Goal: Task Accomplishment & Management: Use online tool/utility

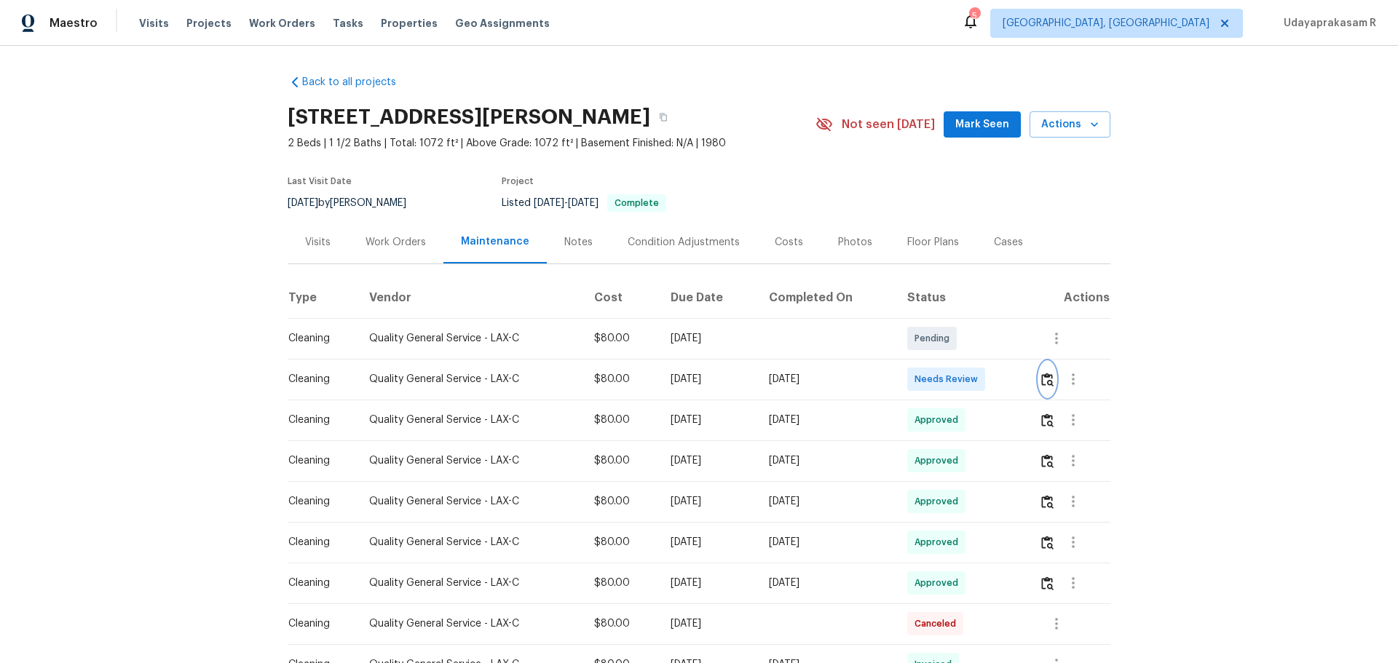
click at [1045, 381] on img "button" at bounding box center [1047, 380] width 12 height 14
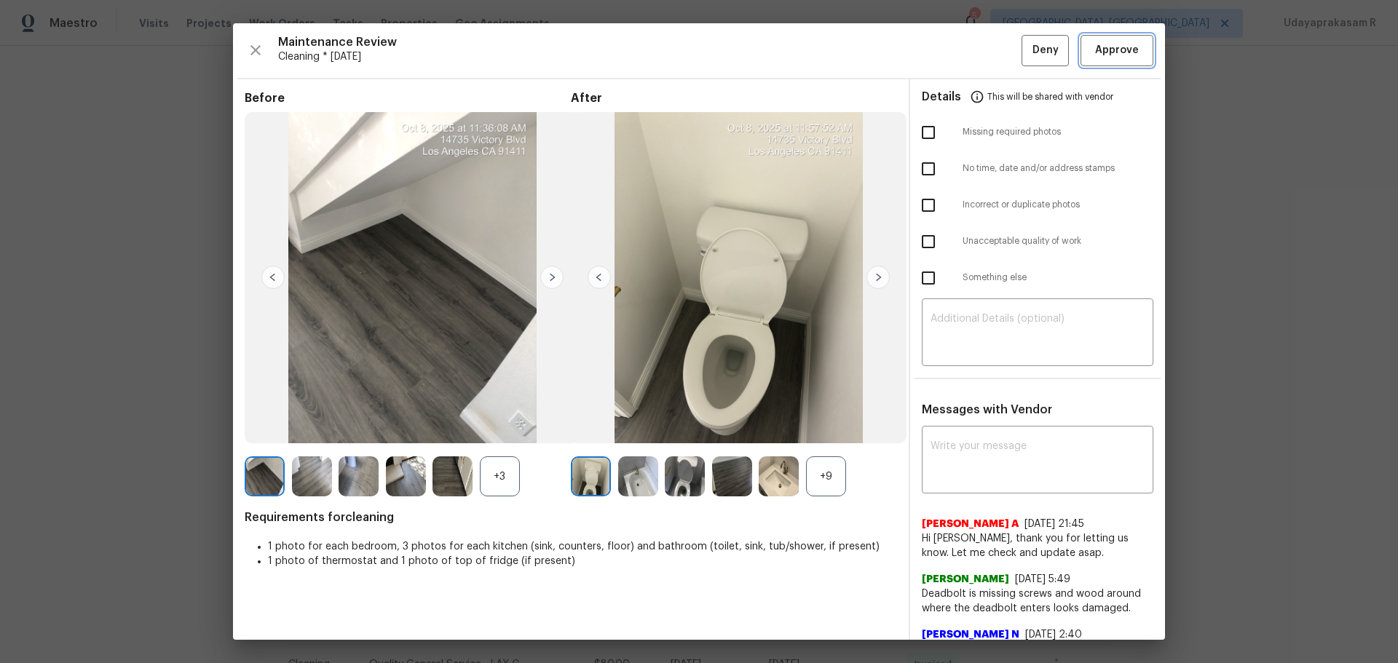
click at [1095, 59] on span "Approve" at bounding box center [1117, 51] width 44 height 18
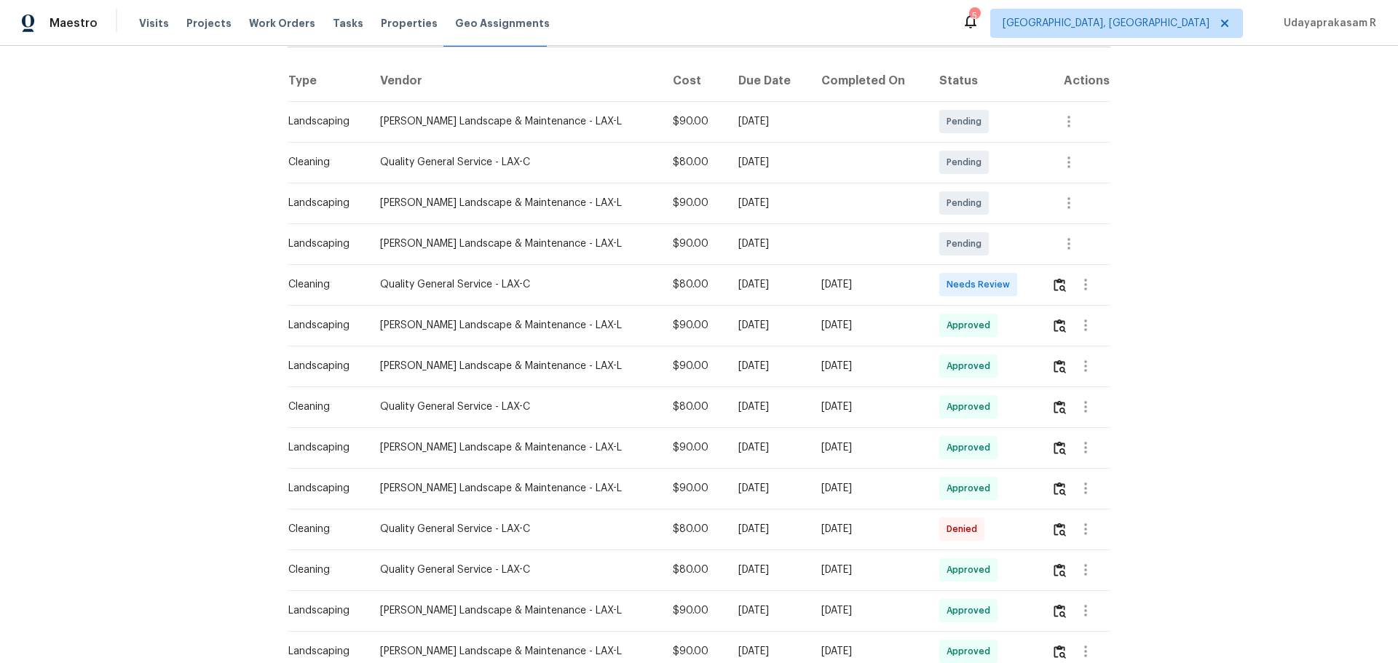
scroll to position [218, 0]
click at [994, 287] on img "button" at bounding box center [1060, 284] width 12 height 14
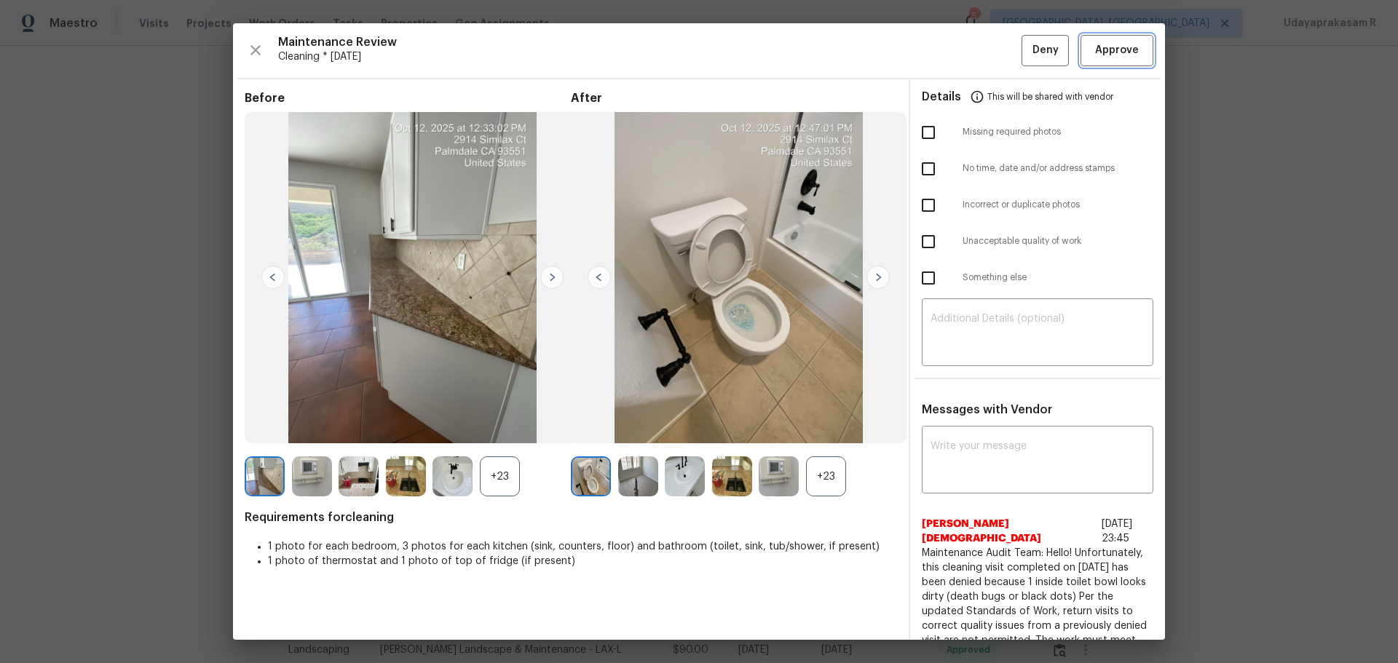
click at [994, 56] on span "Approve" at bounding box center [1117, 51] width 44 height 18
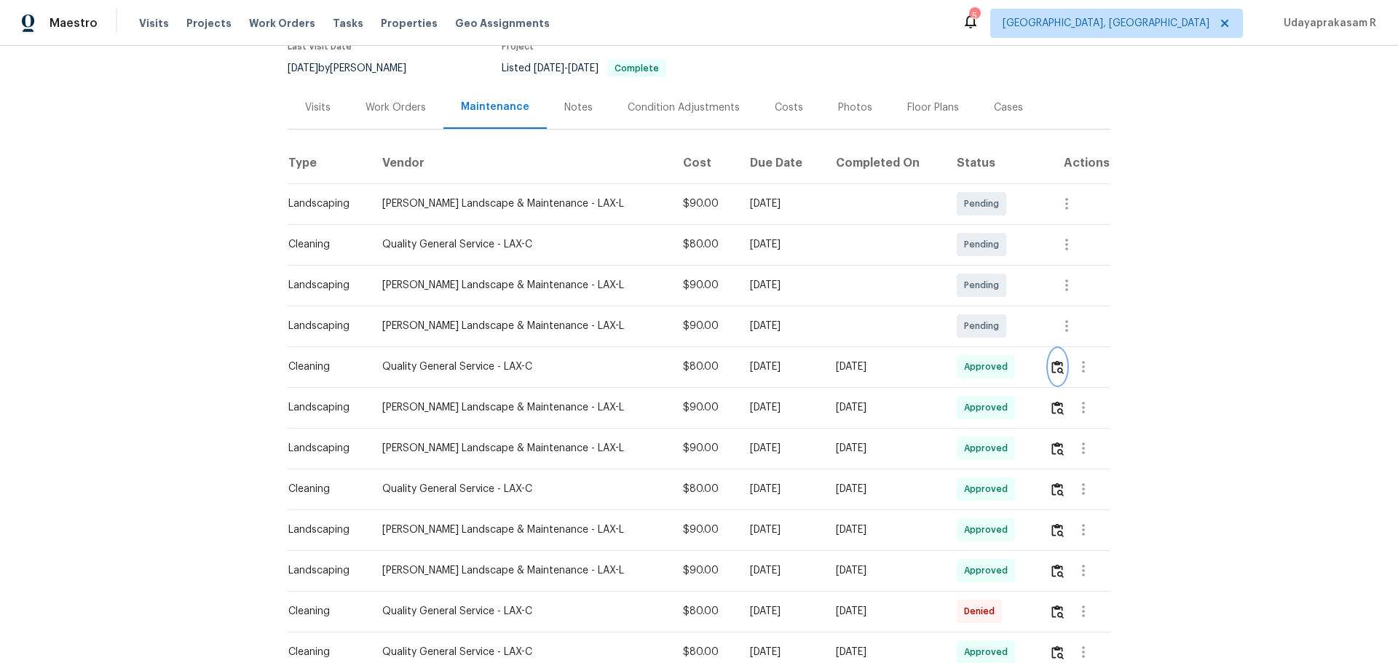
scroll to position [0, 0]
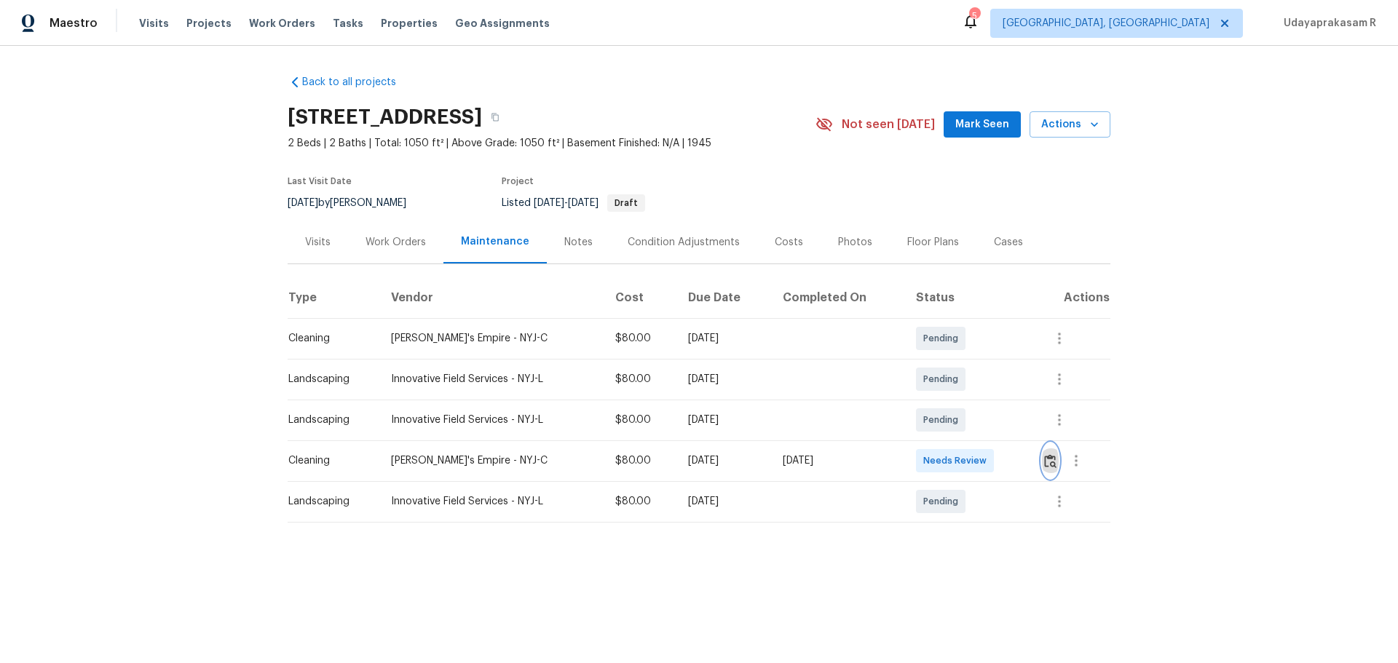
click at [994, 435] on img "button" at bounding box center [1050, 461] width 12 height 14
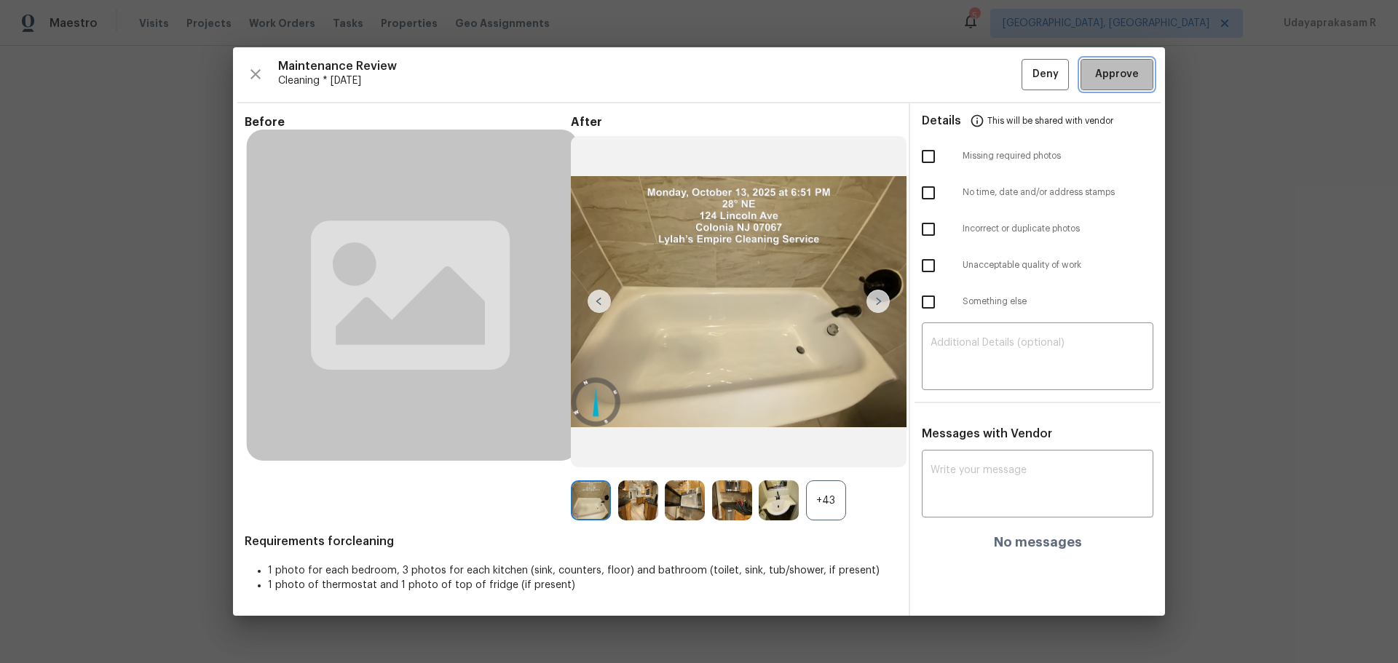
click at [994, 77] on span "Approve" at bounding box center [1117, 75] width 44 height 18
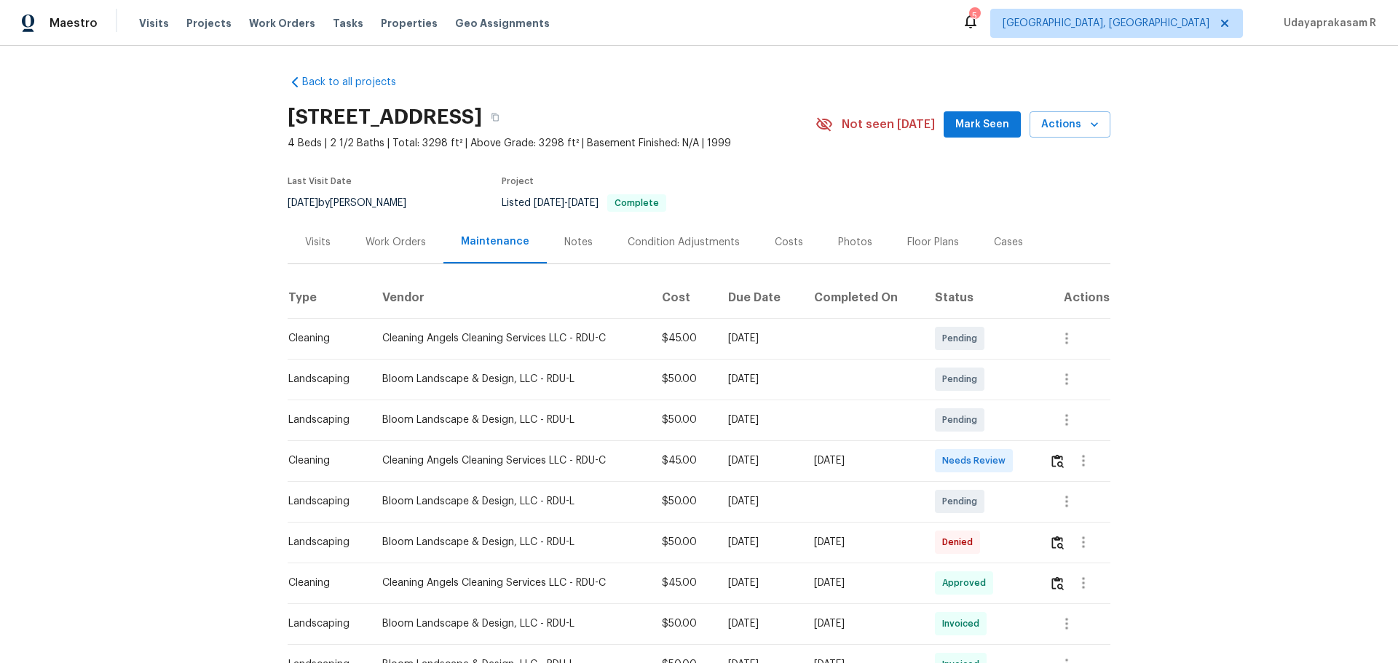
scroll to position [73, 0]
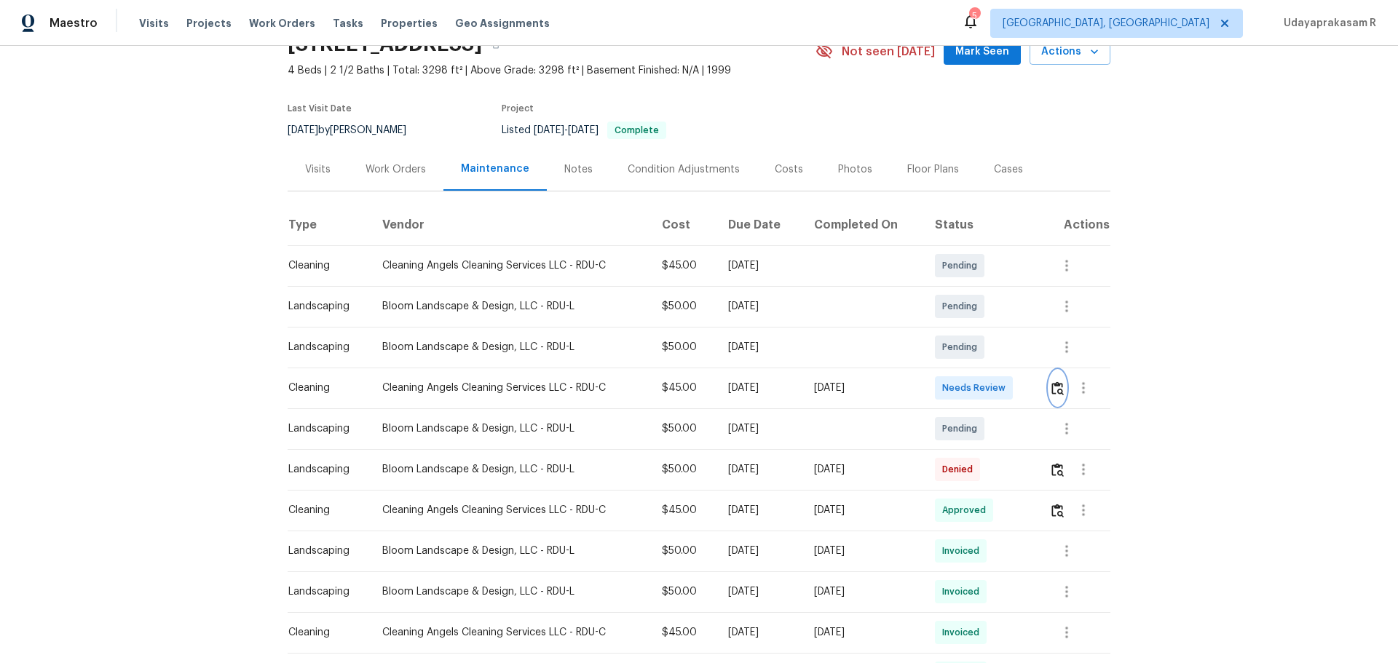
click at [994, 395] on img "button" at bounding box center [1057, 389] width 12 height 14
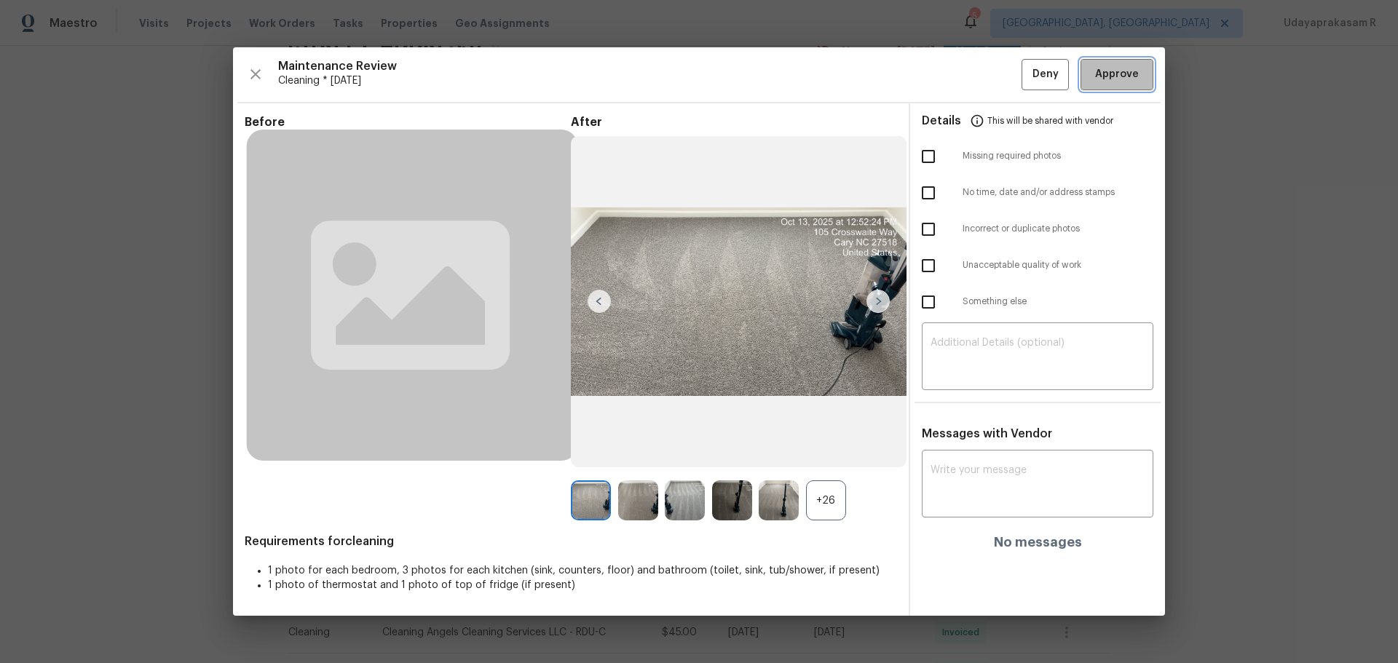
click at [994, 68] on span "Approve" at bounding box center [1117, 75] width 44 height 18
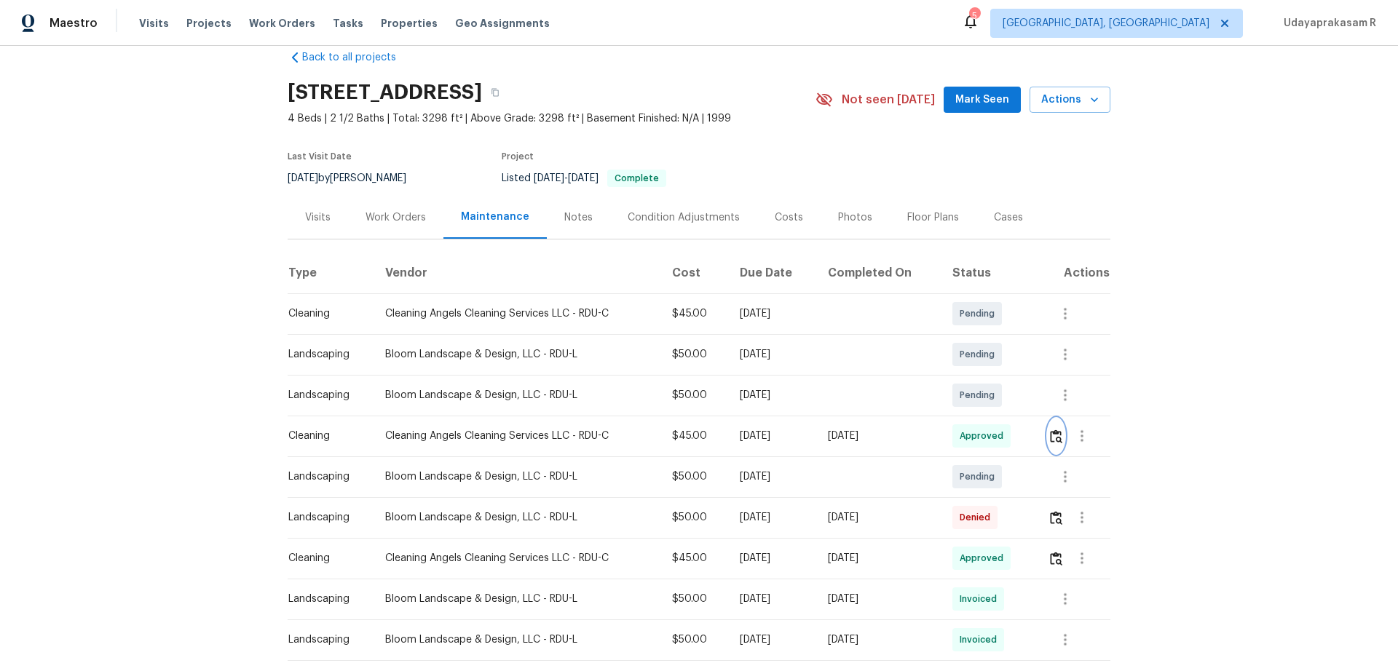
scroll to position [0, 0]
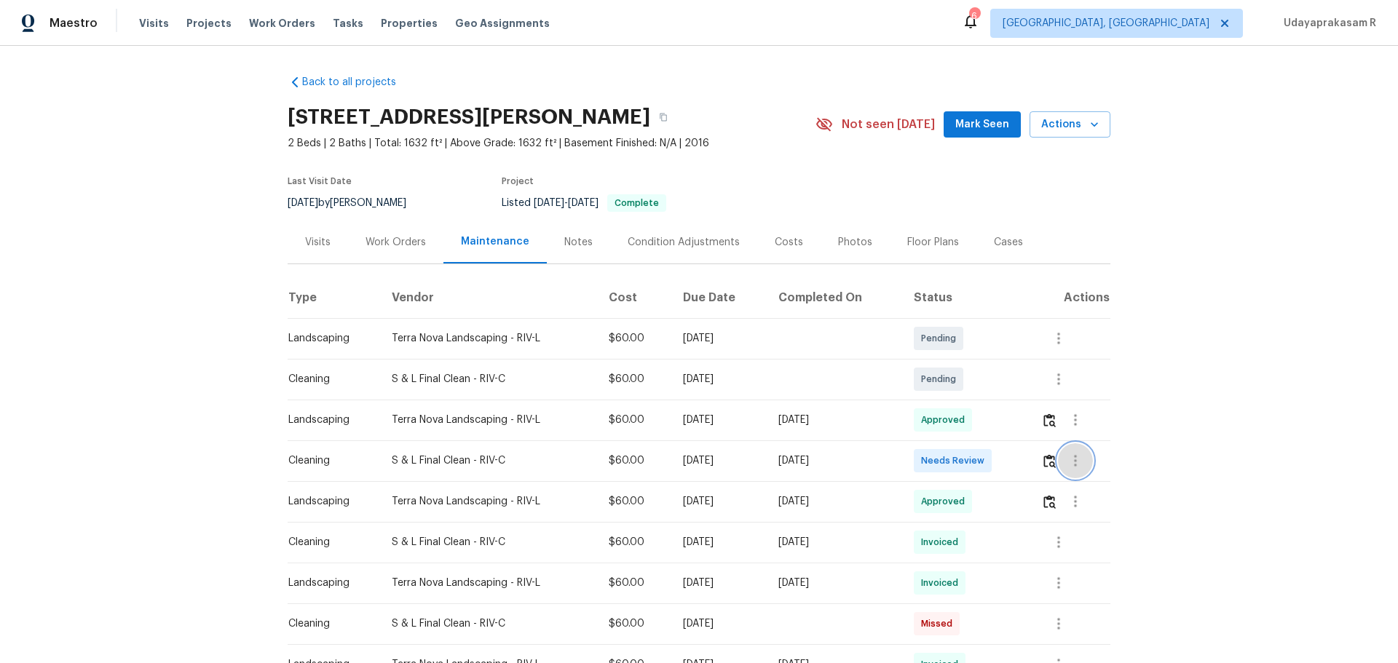
click at [994, 435] on button "button" at bounding box center [1075, 460] width 35 height 35
click at [994, 435] on div at bounding box center [699, 331] width 1398 height 663
click at [994, 435] on img "button" at bounding box center [1049, 461] width 12 height 14
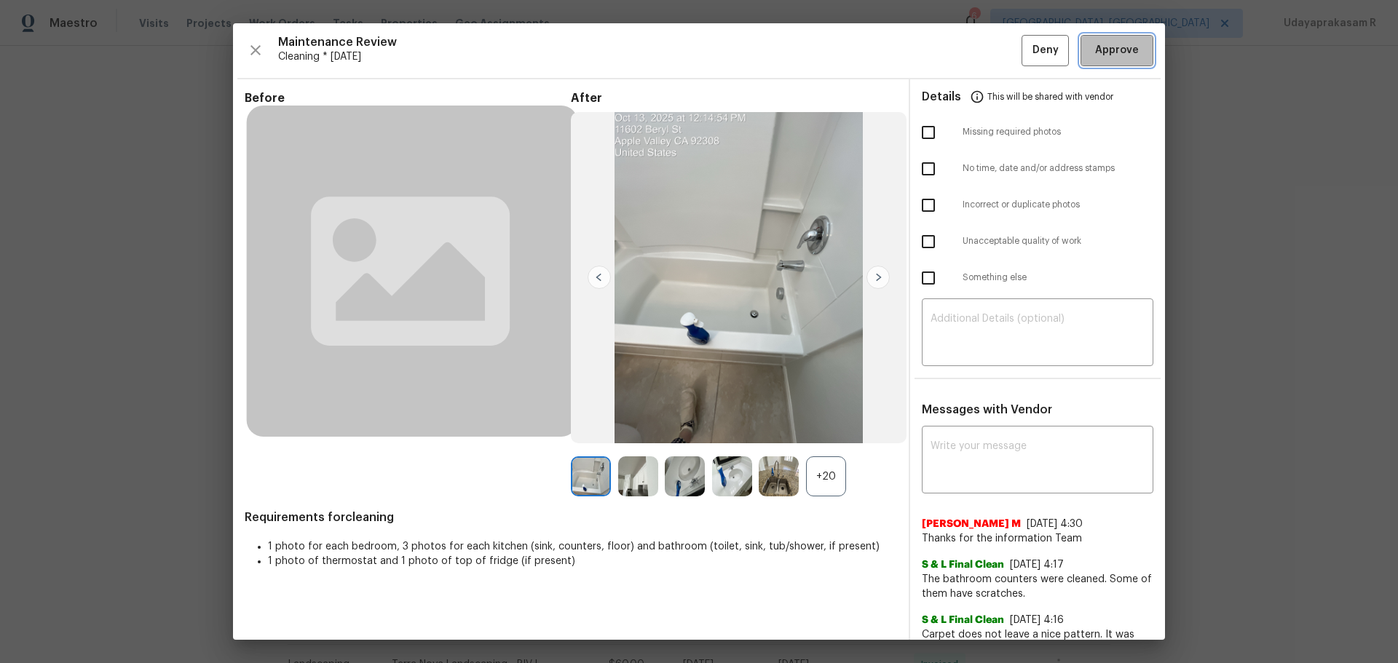
click at [994, 55] on span "Approve" at bounding box center [1117, 51] width 44 height 18
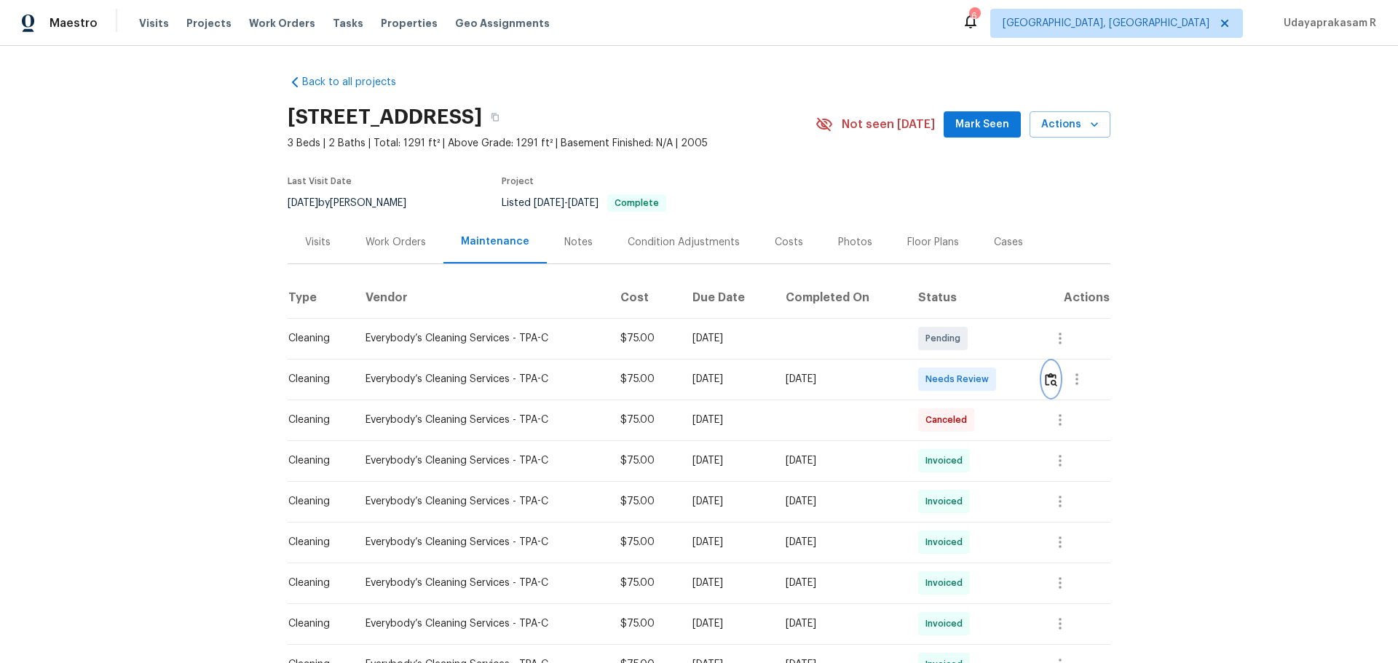
click at [994, 384] on img "button" at bounding box center [1051, 380] width 12 height 14
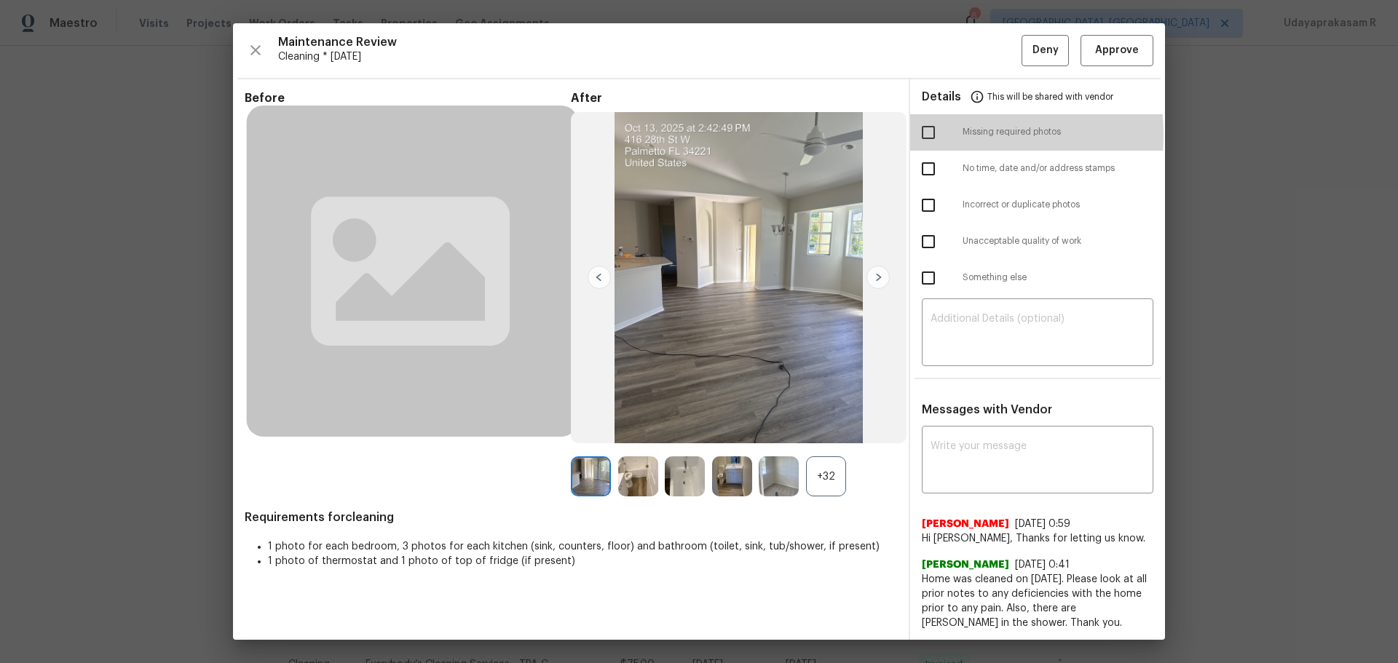
click at [928, 135] on input "checkbox" at bounding box center [928, 132] width 31 height 31
checkbox input "true"
click at [963, 336] on textarea at bounding box center [1038, 334] width 214 height 41
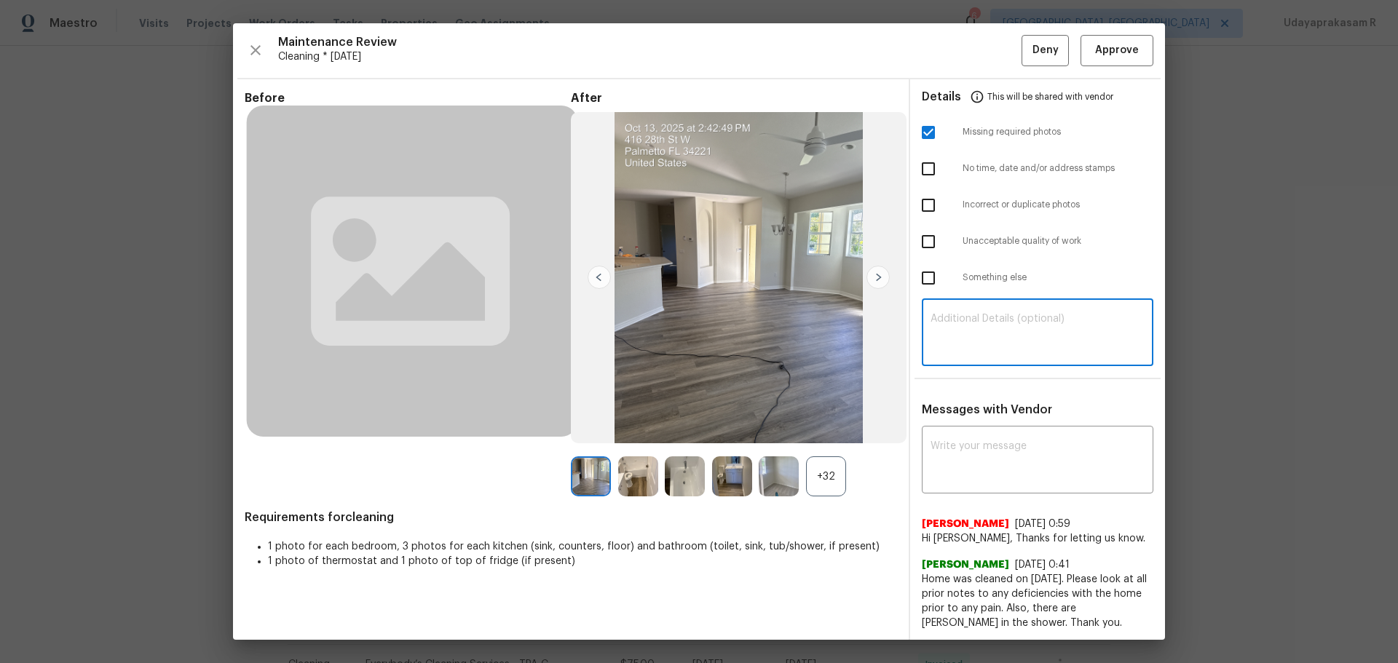
paste textarea "Maintenance Audit Team: Hello! Unfortunately, this cleaning visit completed on …"
type textarea "Maintenance Audit Team: Hello! Unfortunately, this cleaning visit completed on …"
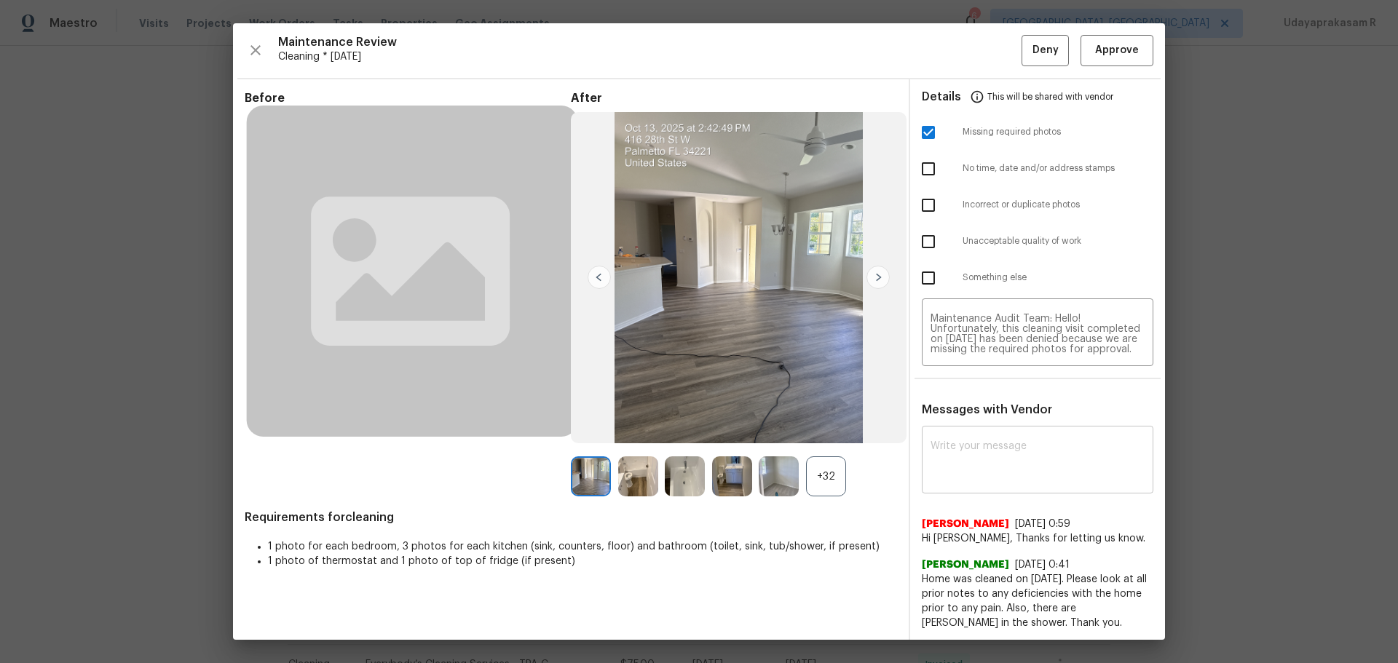
click at [989, 431] on div "x ​" at bounding box center [1038, 462] width 232 height 64
paste textarea "Maintenance Audit Team: Hello! Unfortunately, this cleaning visit completed on …"
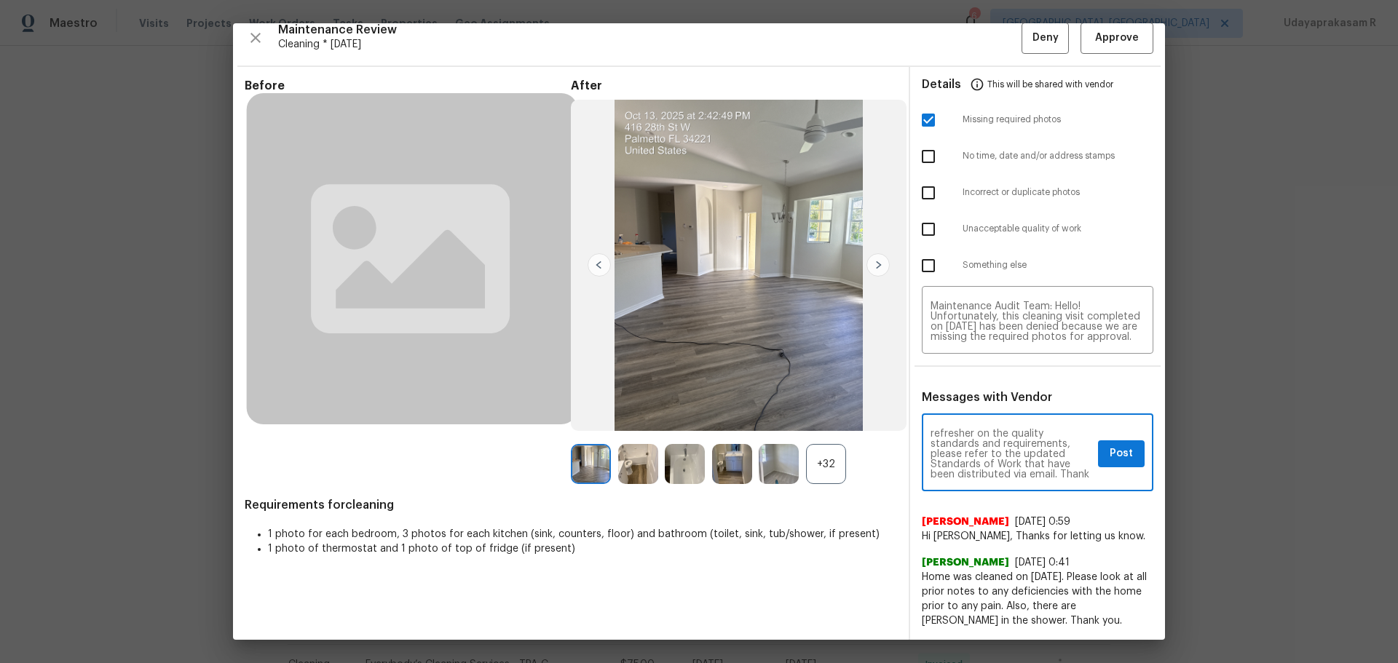
scroll to position [204, 0]
type textarea "Maintenance Audit Team: Hello! Unfortunately, this cleaning visit completed on …"
click at [994, 435] on span "Post" at bounding box center [1121, 454] width 23 height 18
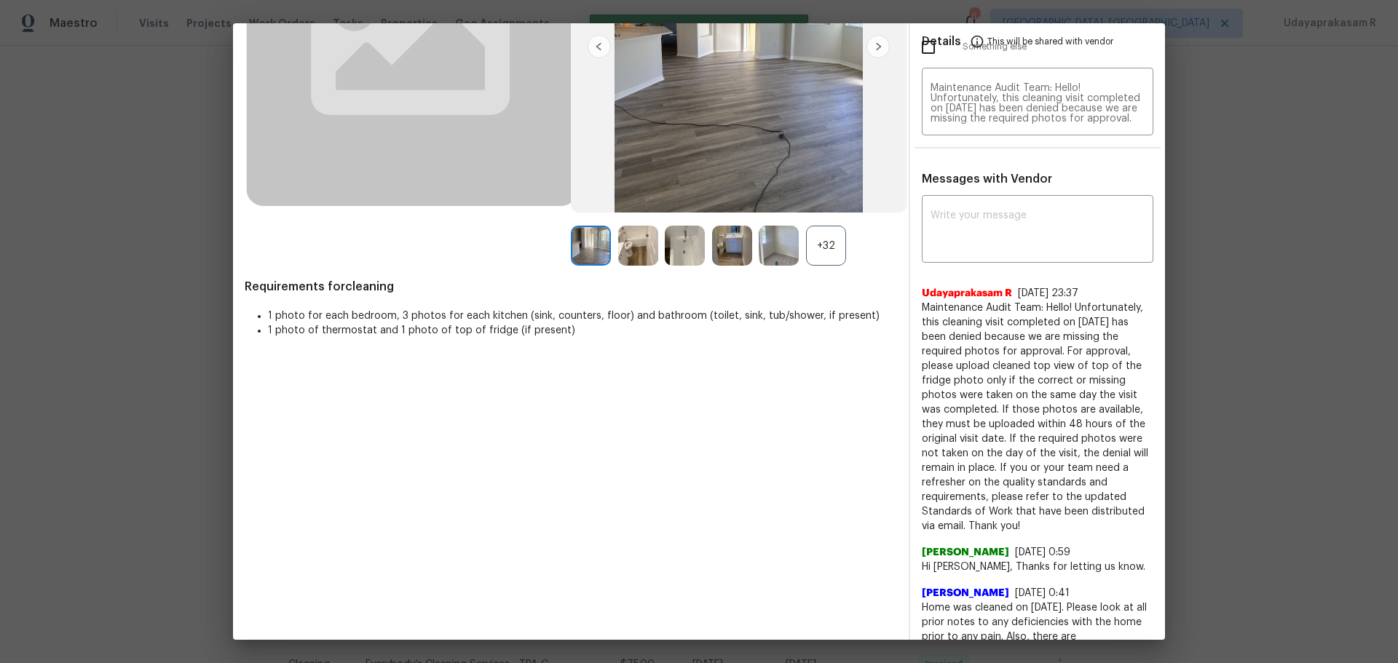
scroll to position [0, 0]
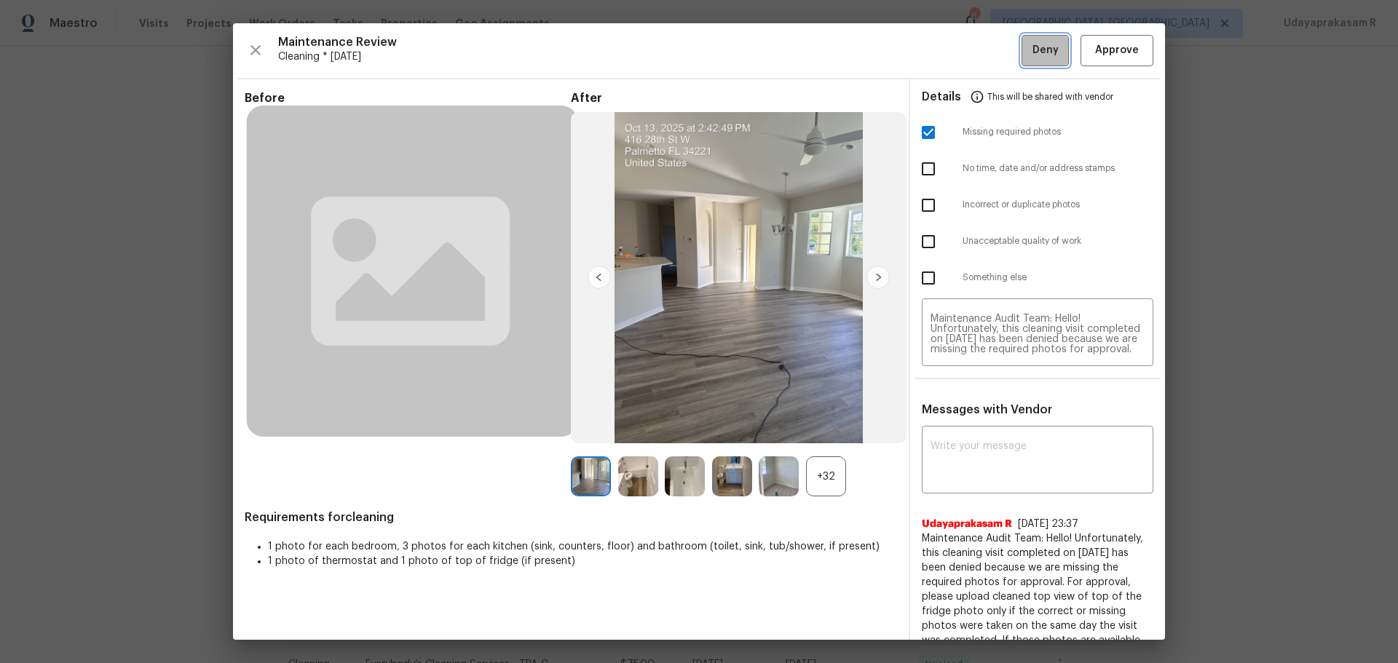
click at [994, 47] on span "Deny" at bounding box center [1046, 51] width 26 height 18
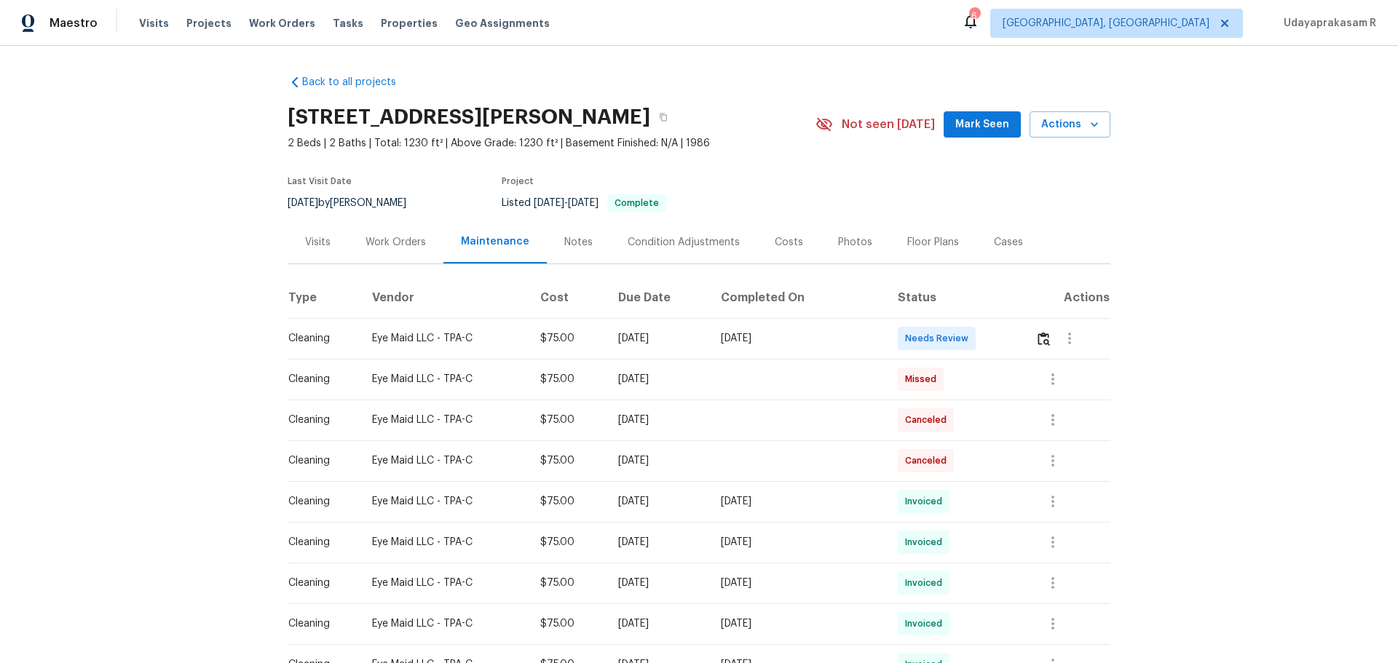
scroll to position [73, 0]
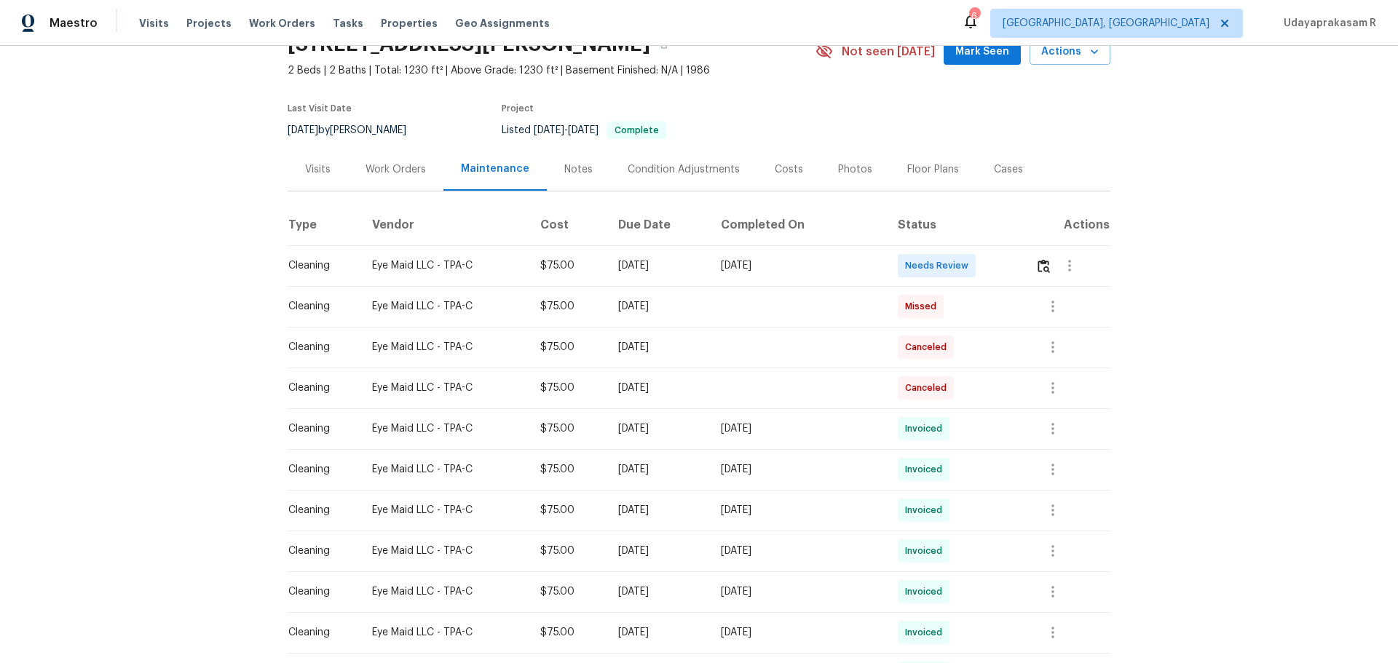
click at [994, 272] on td at bounding box center [1067, 265] width 87 height 41
click at [994, 270] on img "button" at bounding box center [1044, 266] width 12 height 14
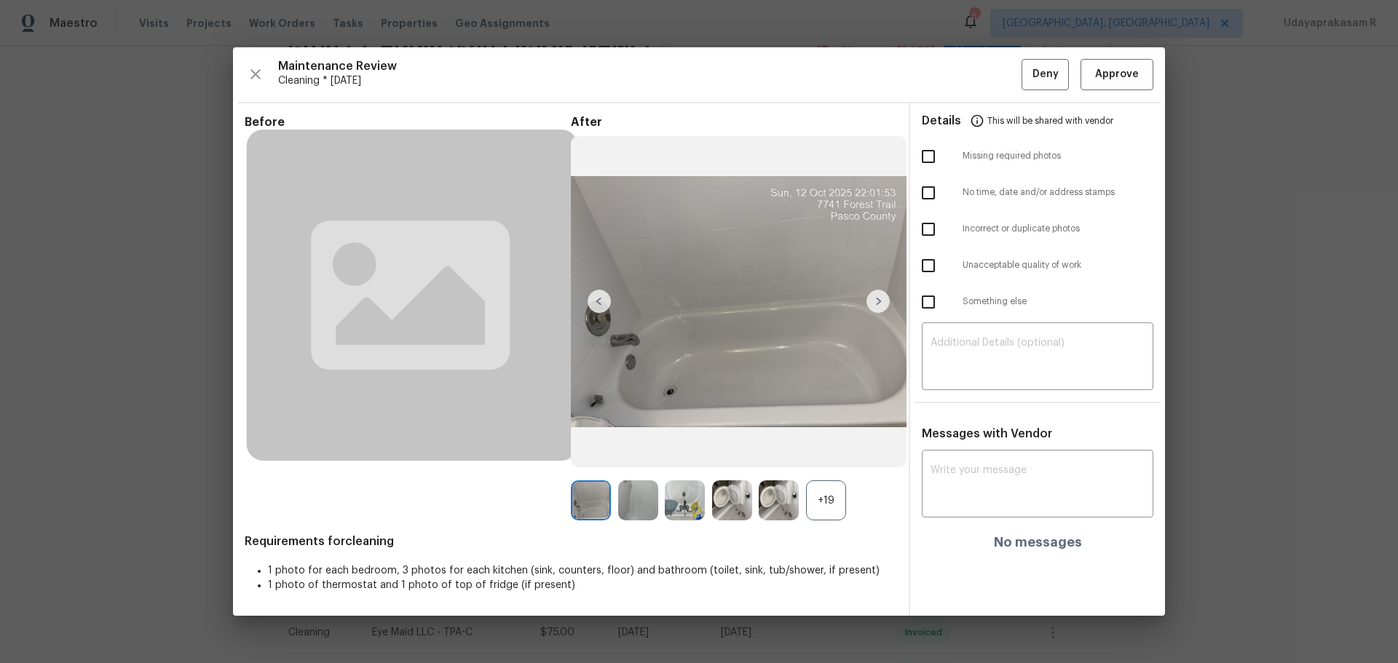
click at [869, 299] on img at bounding box center [878, 301] width 23 height 23
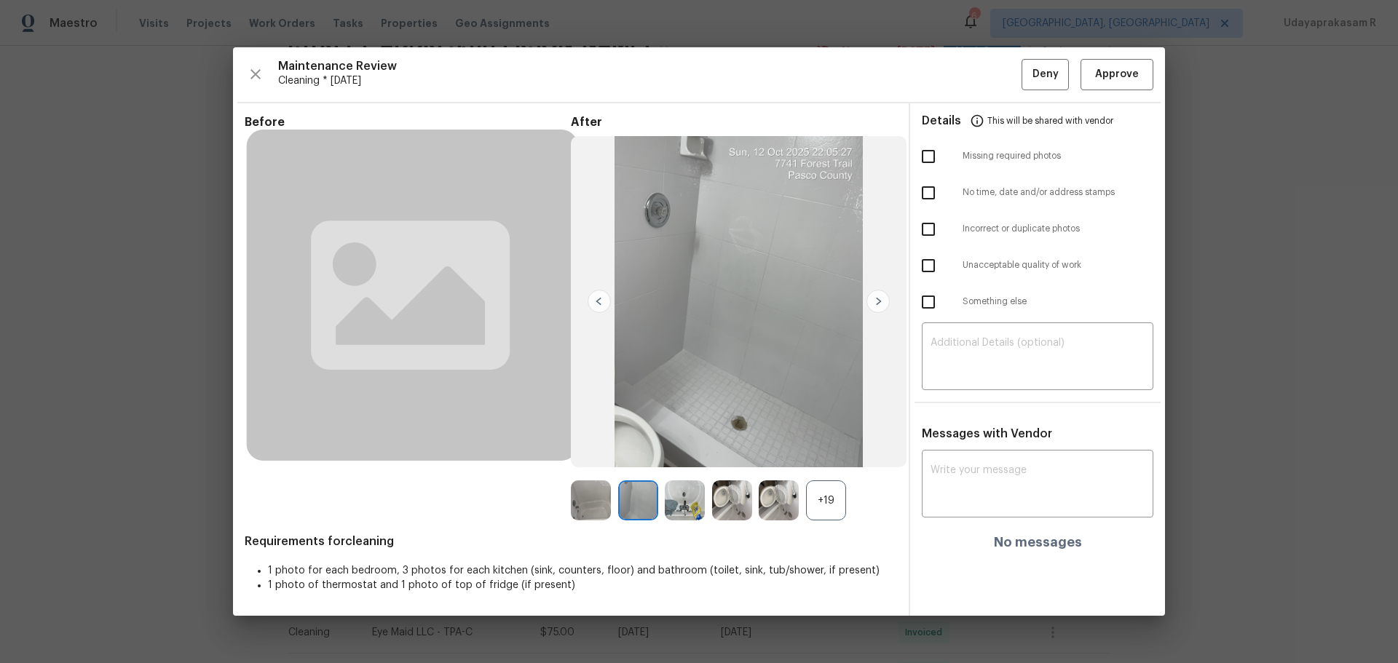
click at [881, 299] on img at bounding box center [878, 301] width 23 height 23
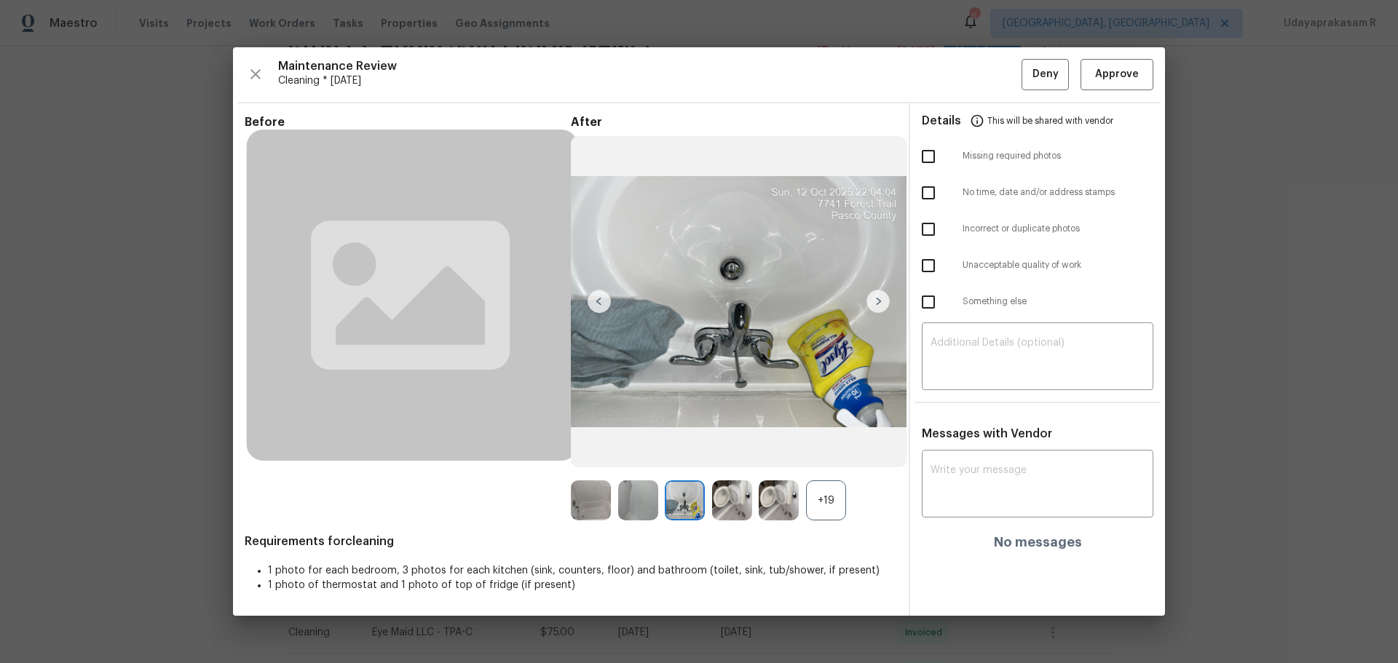
click at [830, 435] on div "+19" at bounding box center [826, 501] width 40 height 40
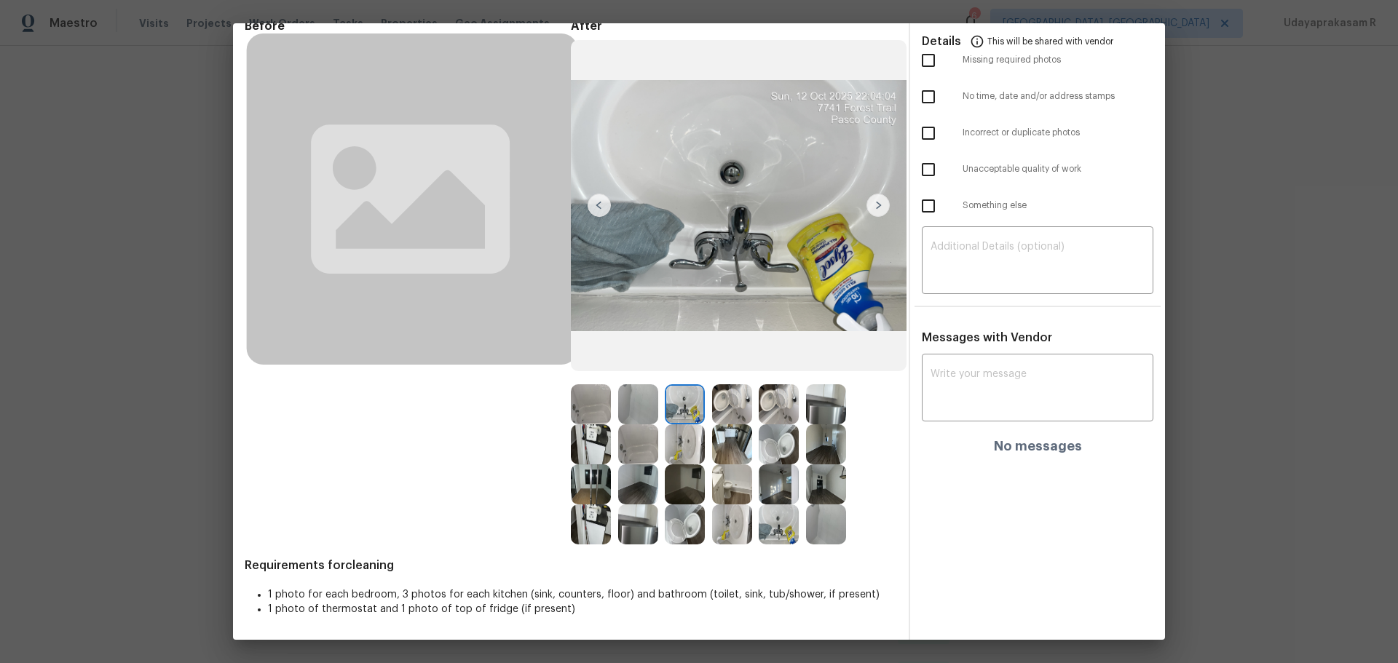
scroll to position [0, 0]
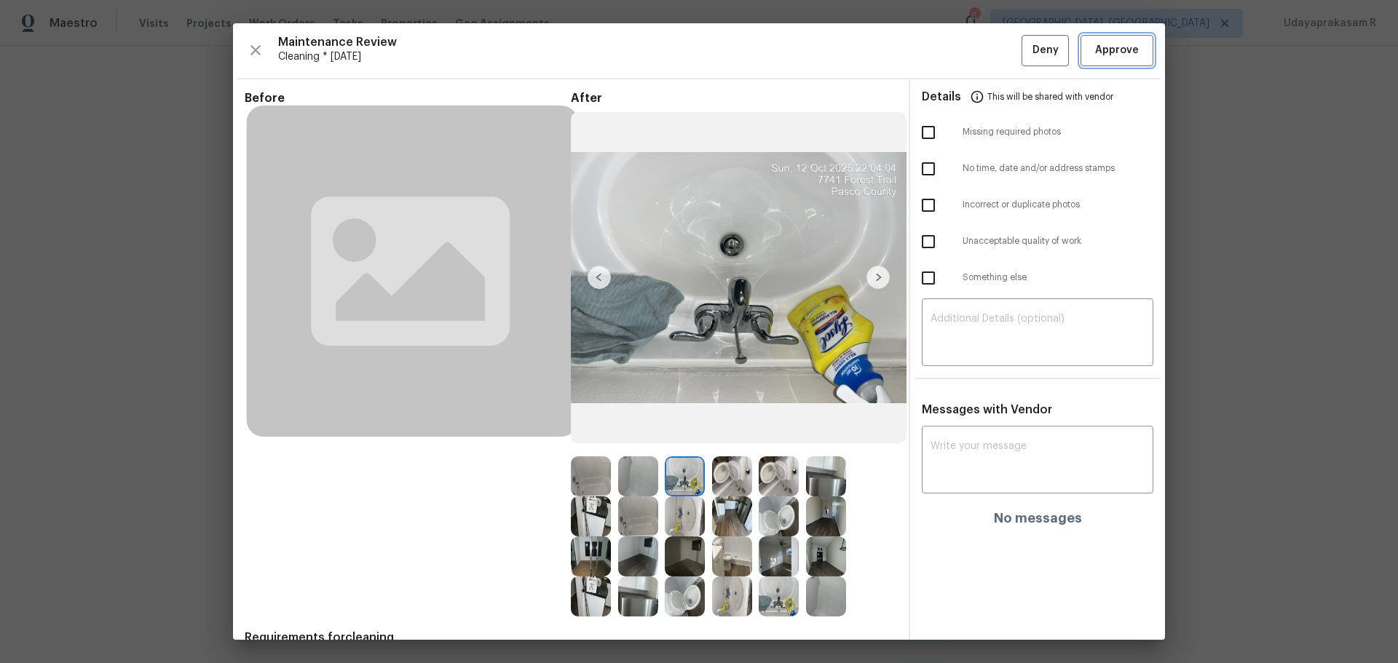
click at [994, 44] on span "Approve" at bounding box center [1117, 51] width 44 height 18
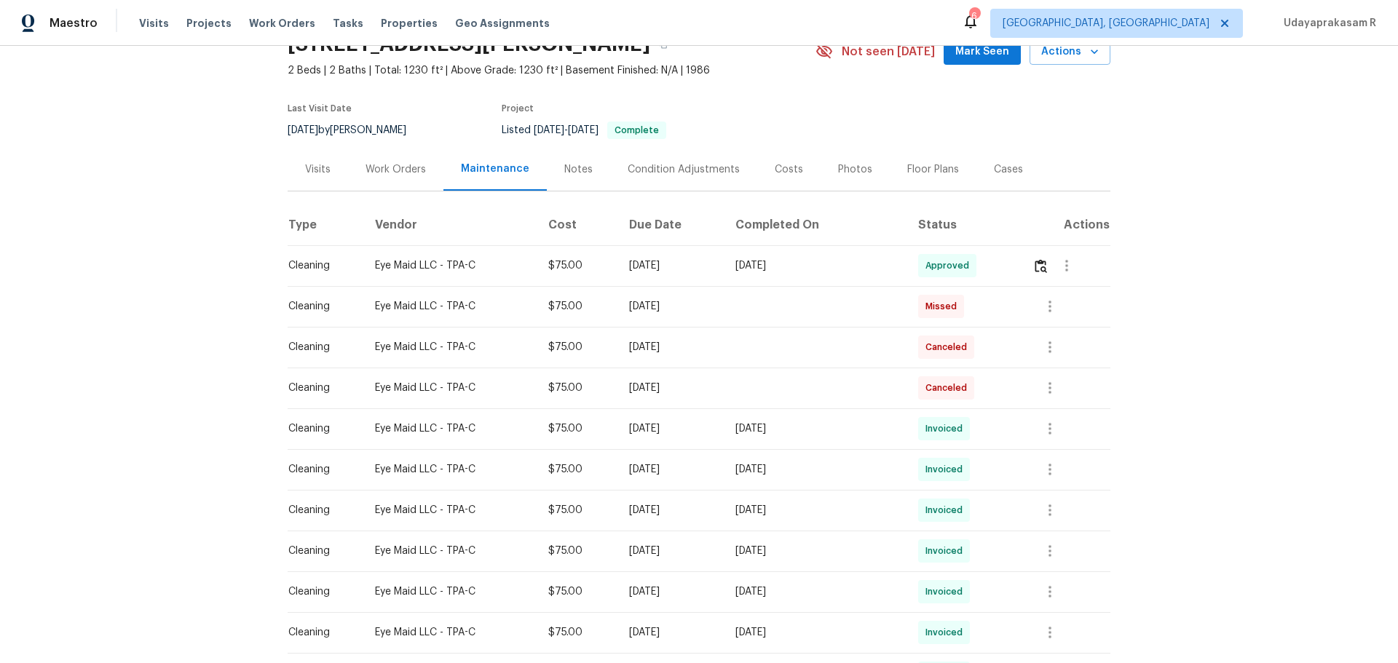
drag, startPoint x: 1197, startPoint y: 312, endPoint x: 1341, endPoint y: 130, distance: 231.8
click at [994, 311] on div "Back to all projects 7741 Forest Trl Apt 7, Port Richey, FL 34668 2 Beds | 2 Ba…" at bounding box center [699, 354] width 1398 height 617
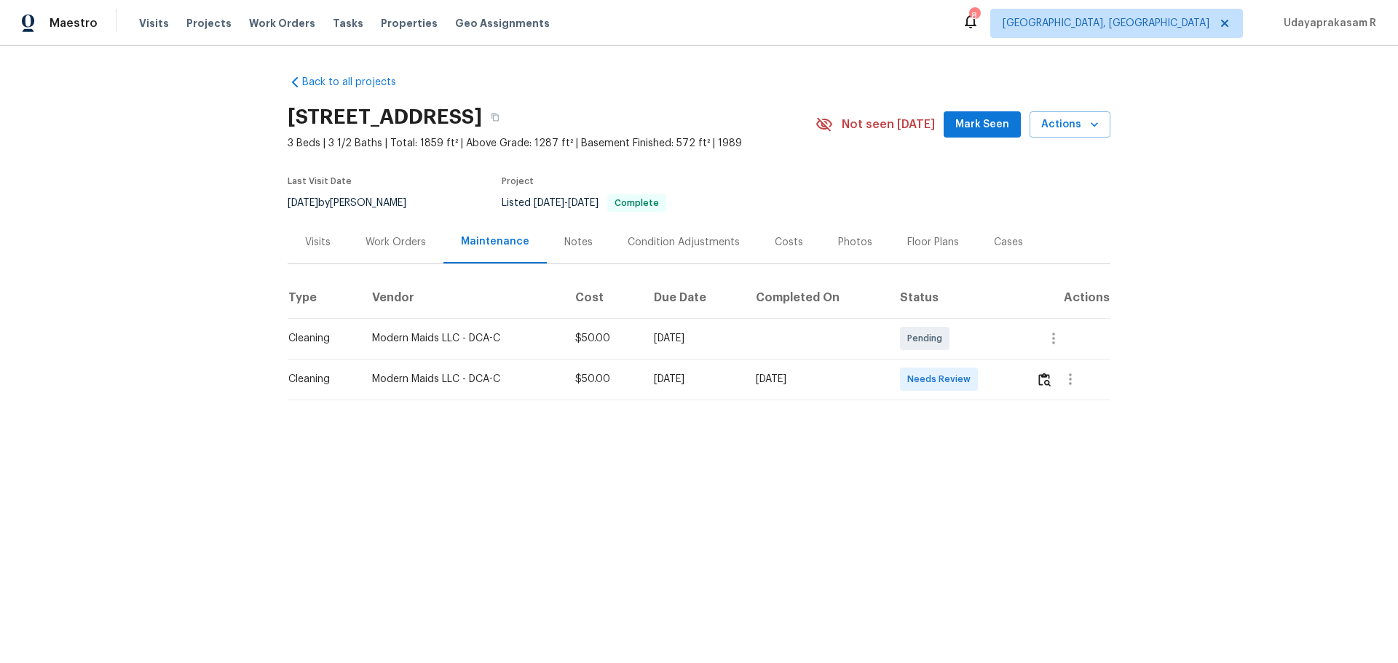
drag, startPoint x: 1034, startPoint y: 374, endPoint x: 1045, endPoint y: 386, distance: 16.0
click at [994, 374] on td at bounding box center [1068, 379] width 86 height 41
click at [994, 386] on img "button" at bounding box center [1044, 380] width 12 height 14
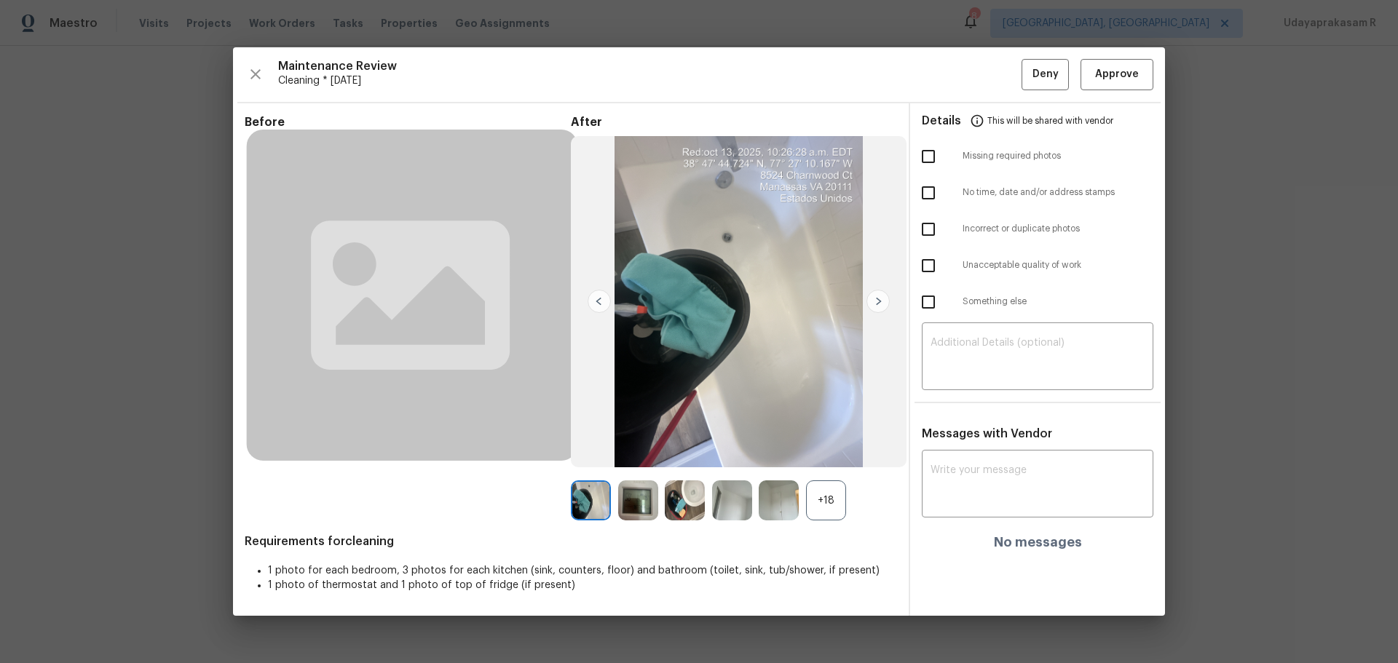
click at [657, 435] on img at bounding box center [638, 501] width 40 height 40
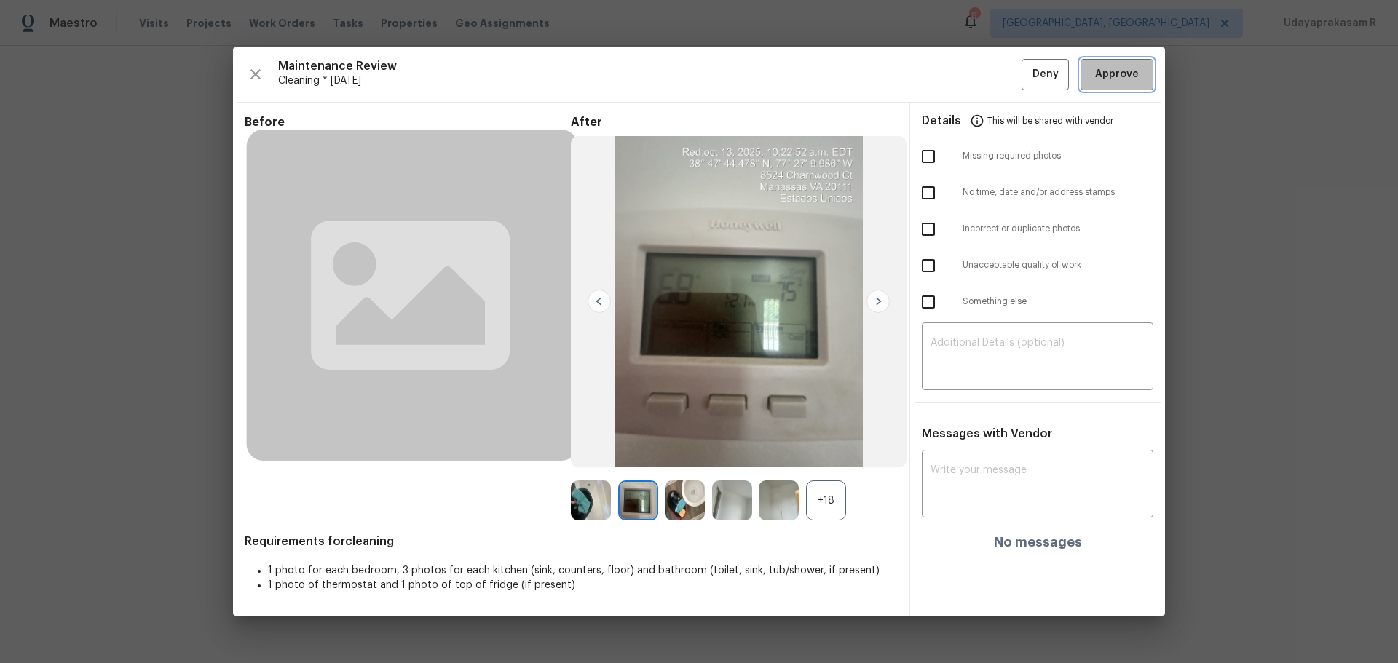
click at [994, 76] on span "Approve" at bounding box center [1117, 75] width 44 height 18
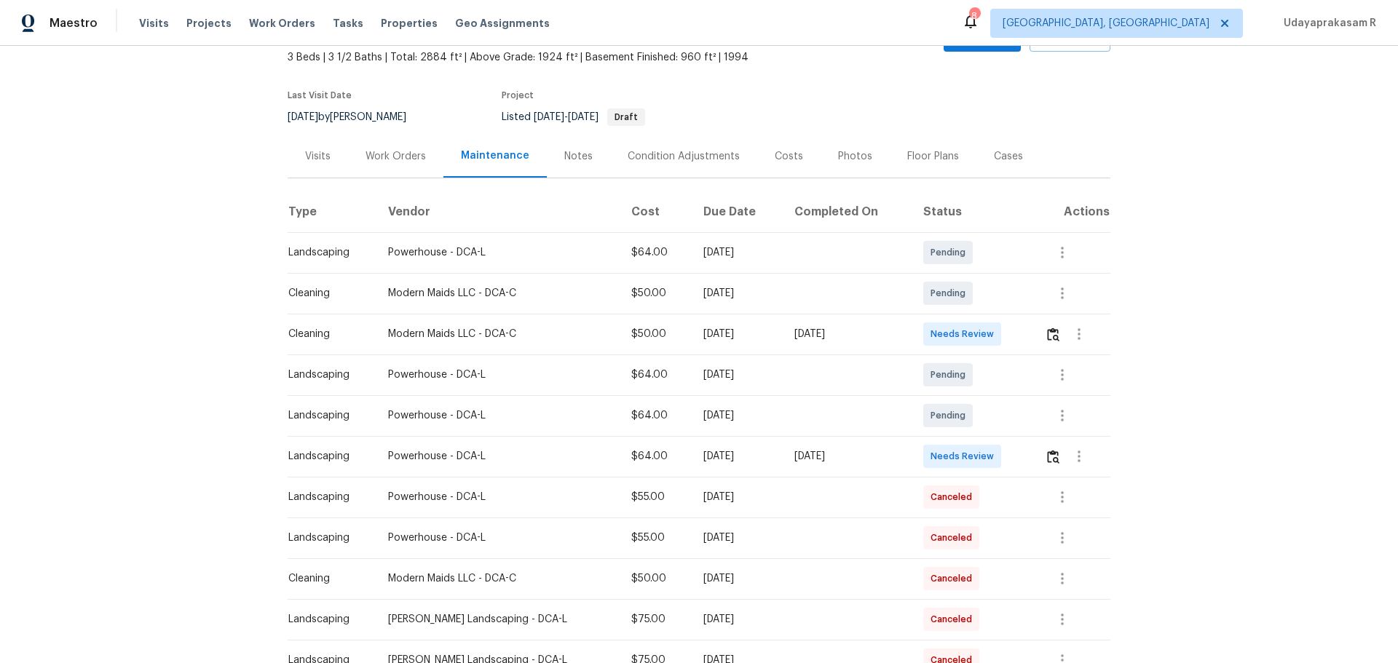
scroll to position [218, 0]
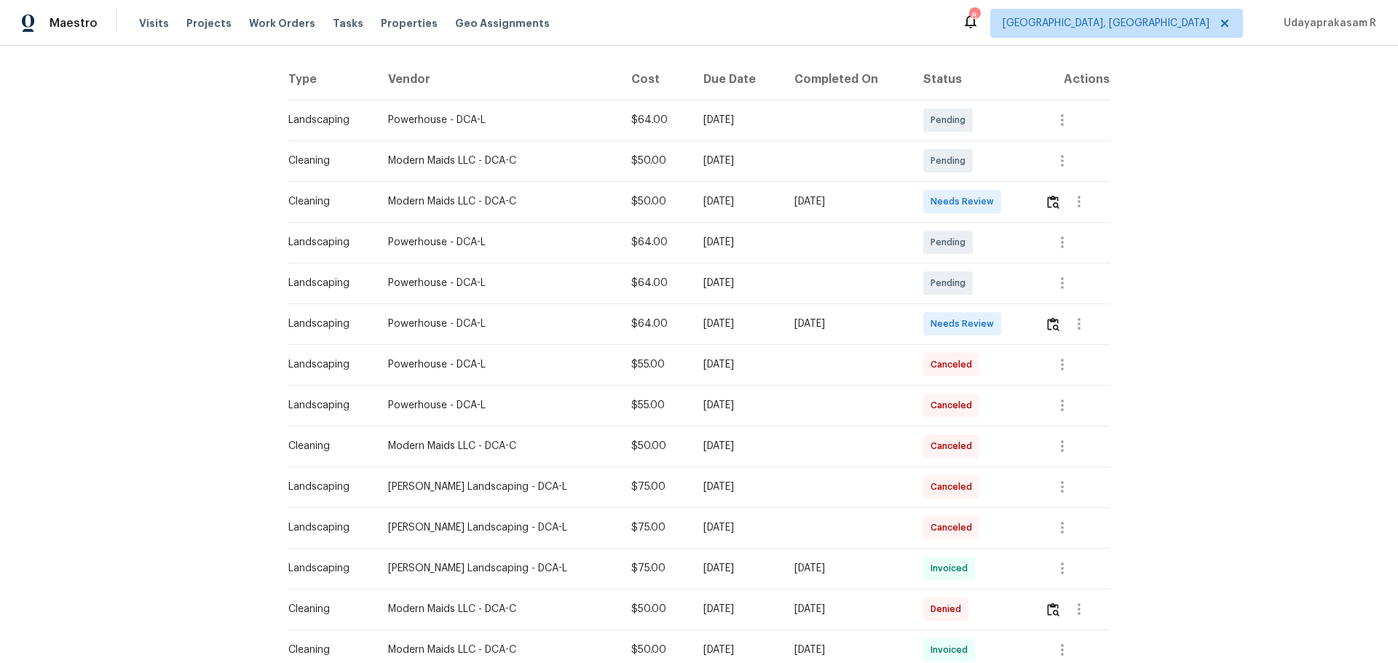
drag, startPoint x: 282, startPoint y: 199, endPoint x: 856, endPoint y: 203, distance: 573.8
click at [856, 203] on tr "Cleaning Modern Maids LLC - DCA-C $50.00 Mon, Oct 06 2025 Mon, Oct 13 2025 Need…" at bounding box center [699, 201] width 823 height 41
click at [858, 205] on div "[DATE]" at bounding box center [847, 201] width 106 height 15
click at [994, 201] on img "button" at bounding box center [1053, 202] width 12 height 14
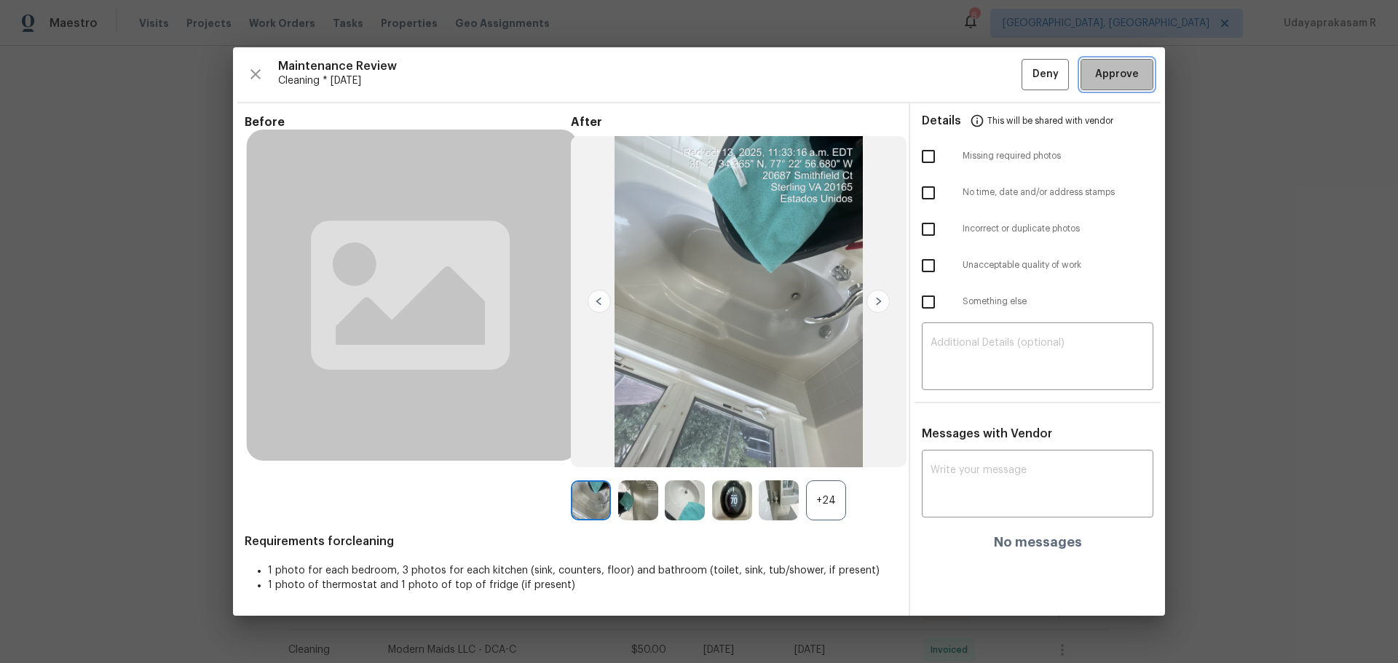
click at [994, 69] on button "Approve" at bounding box center [1117, 74] width 73 height 31
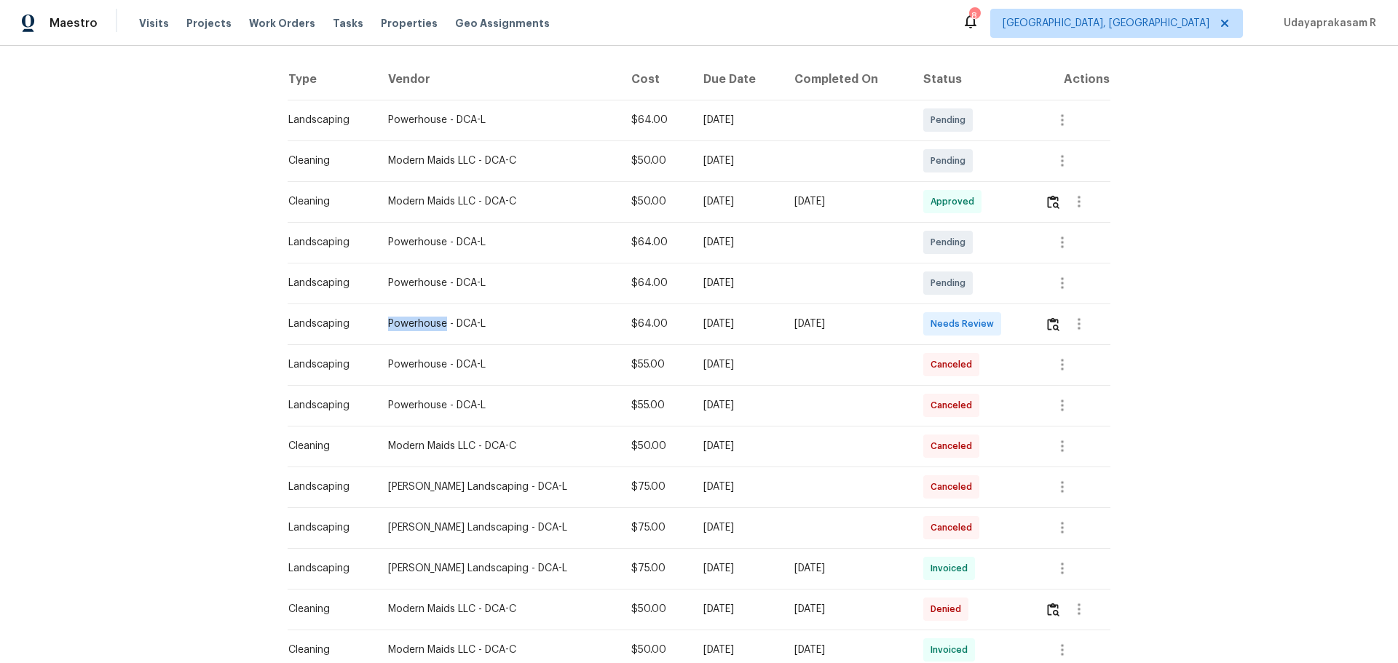
drag, startPoint x: 375, startPoint y: 323, endPoint x: 437, endPoint y: 328, distance: 62.1
click at [437, 328] on td "Powerhouse - DCA-L" at bounding box center [498, 324] width 244 height 41
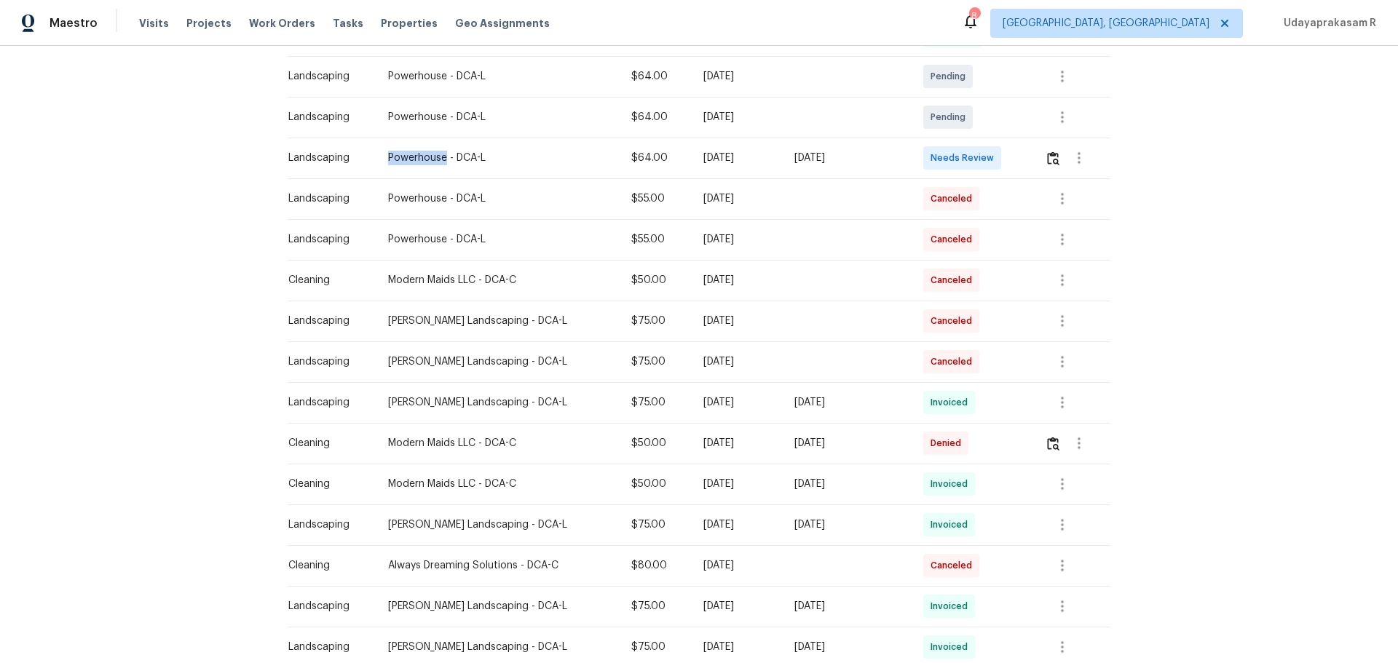
scroll to position [93, 0]
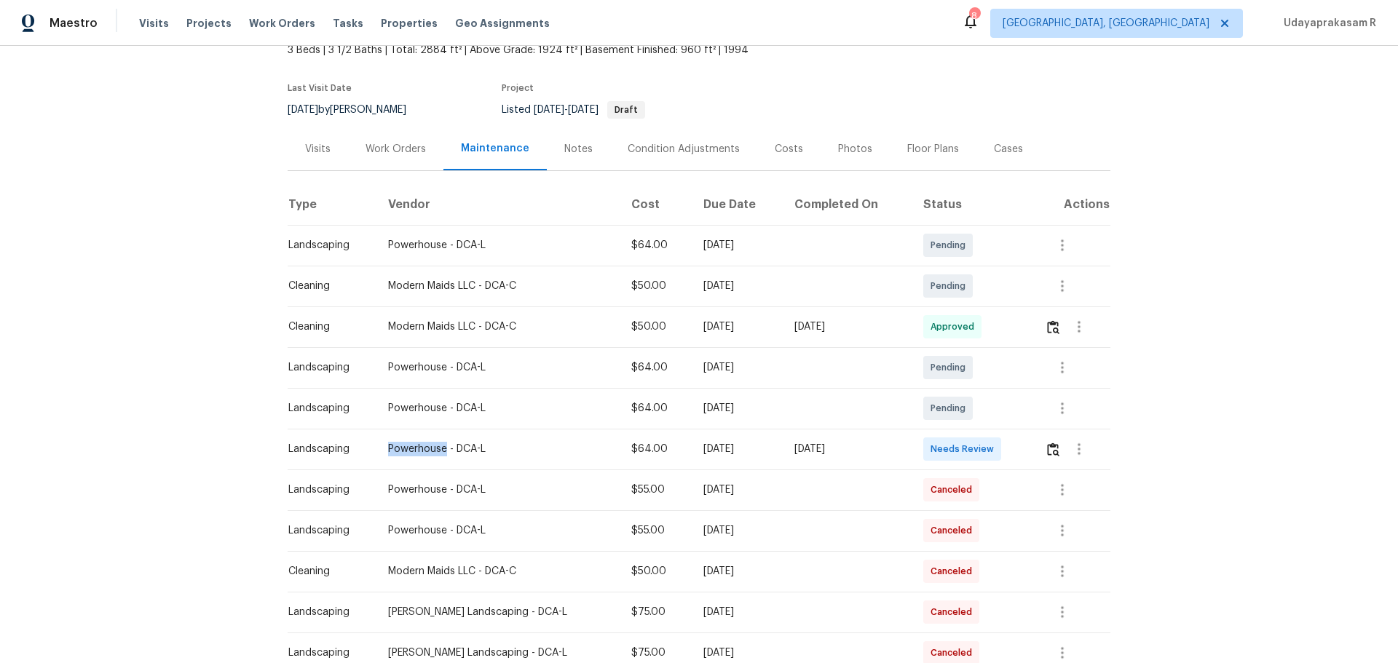
click at [393, 435] on td "Powerhouse - DCA-L" at bounding box center [498, 449] width 244 height 41
drag, startPoint x: 375, startPoint y: 446, endPoint x: 440, endPoint y: 443, distance: 64.9
click at [440, 435] on td "Powerhouse - DCA-L" at bounding box center [498, 449] width 244 height 41
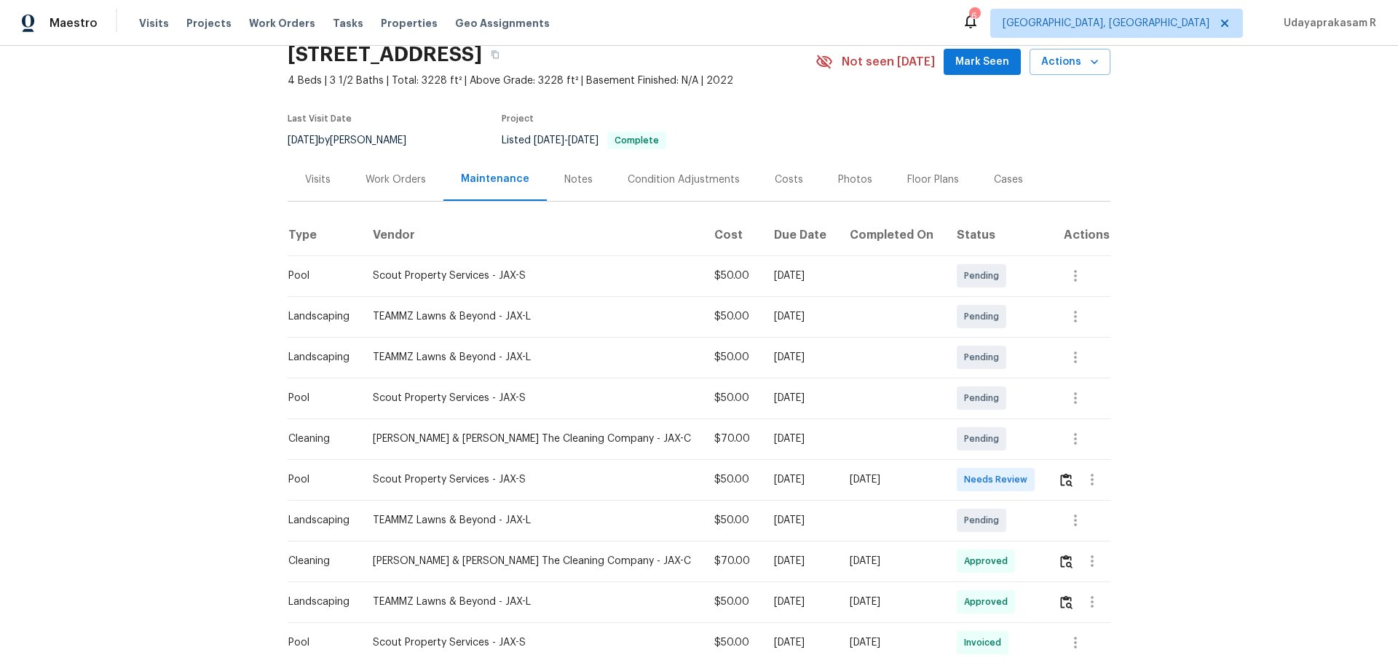
scroll to position [218, 0]
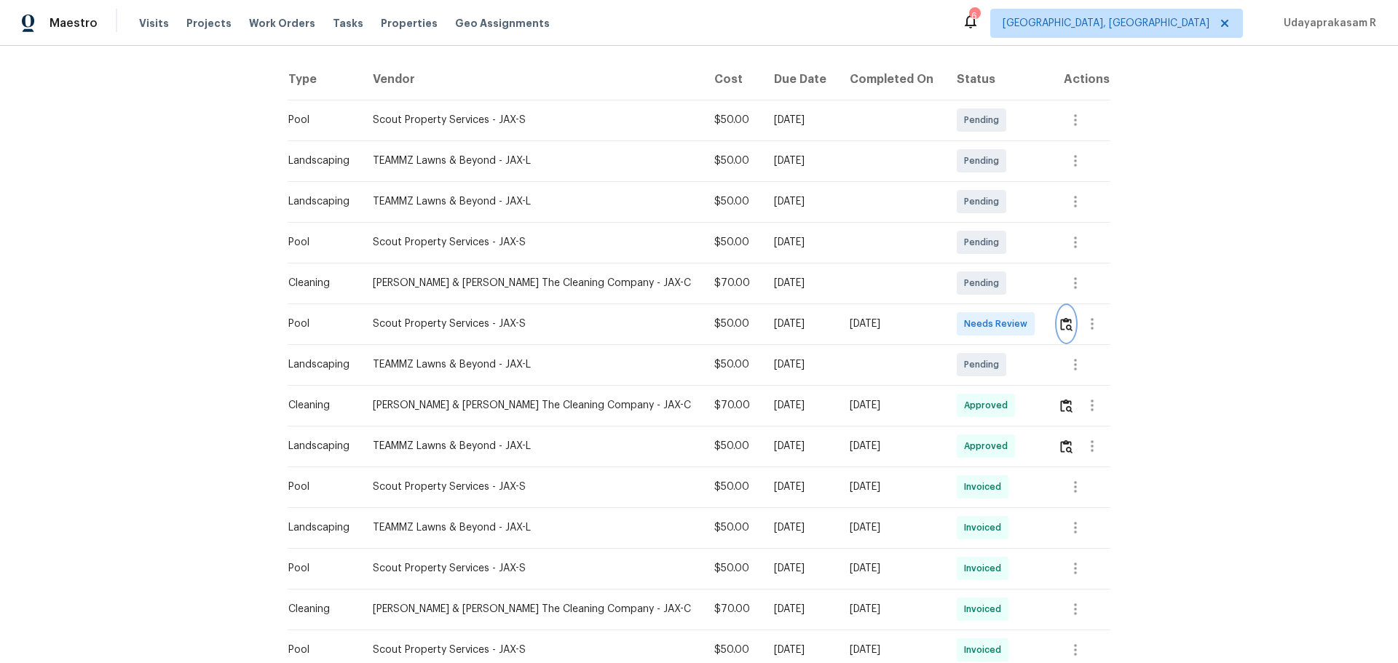
click at [714, 328] on img "button" at bounding box center [1066, 324] width 12 height 14
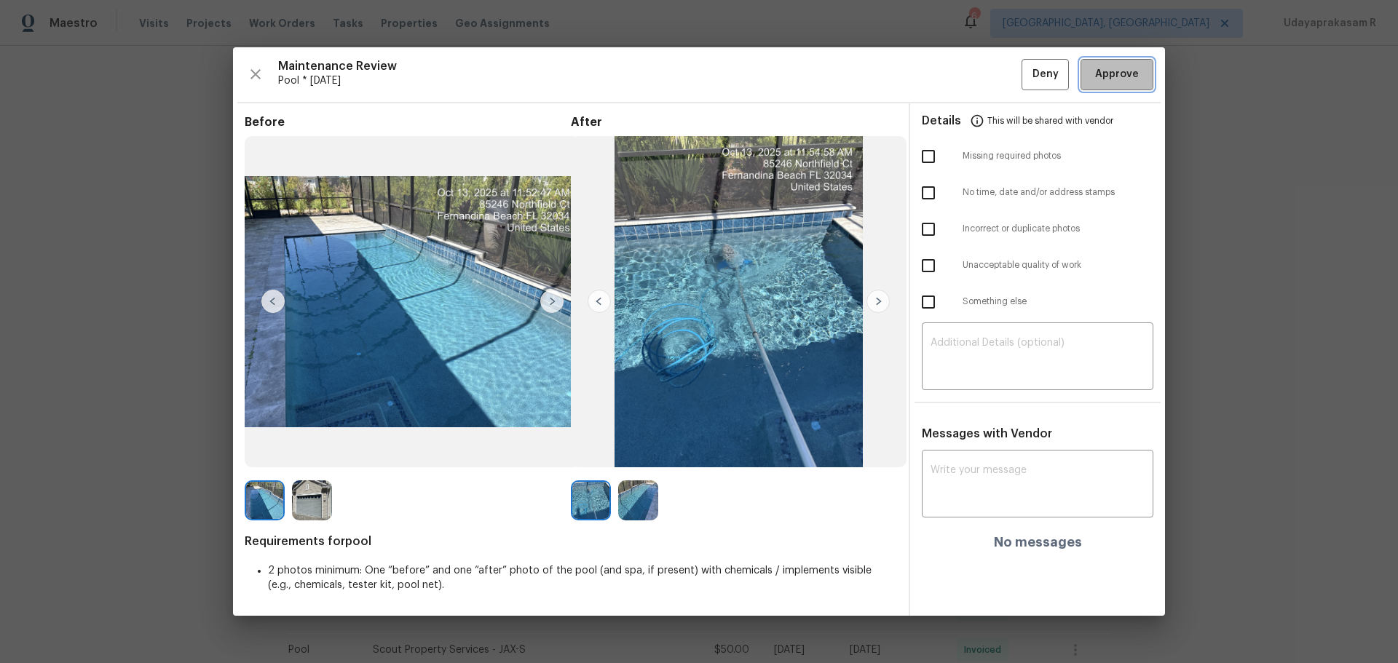
click at [714, 77] on span "Approve" at bounding box center [1117, 75] width 44 height 18
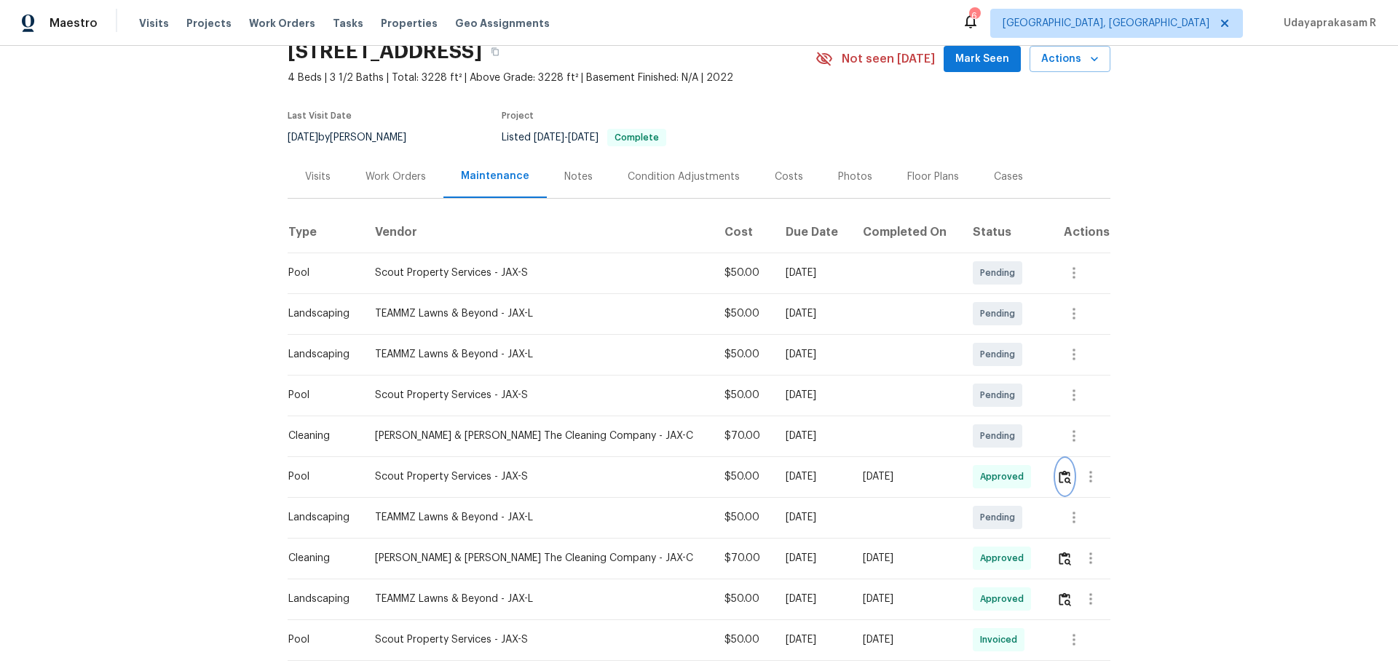
scroll to position [0, 0]
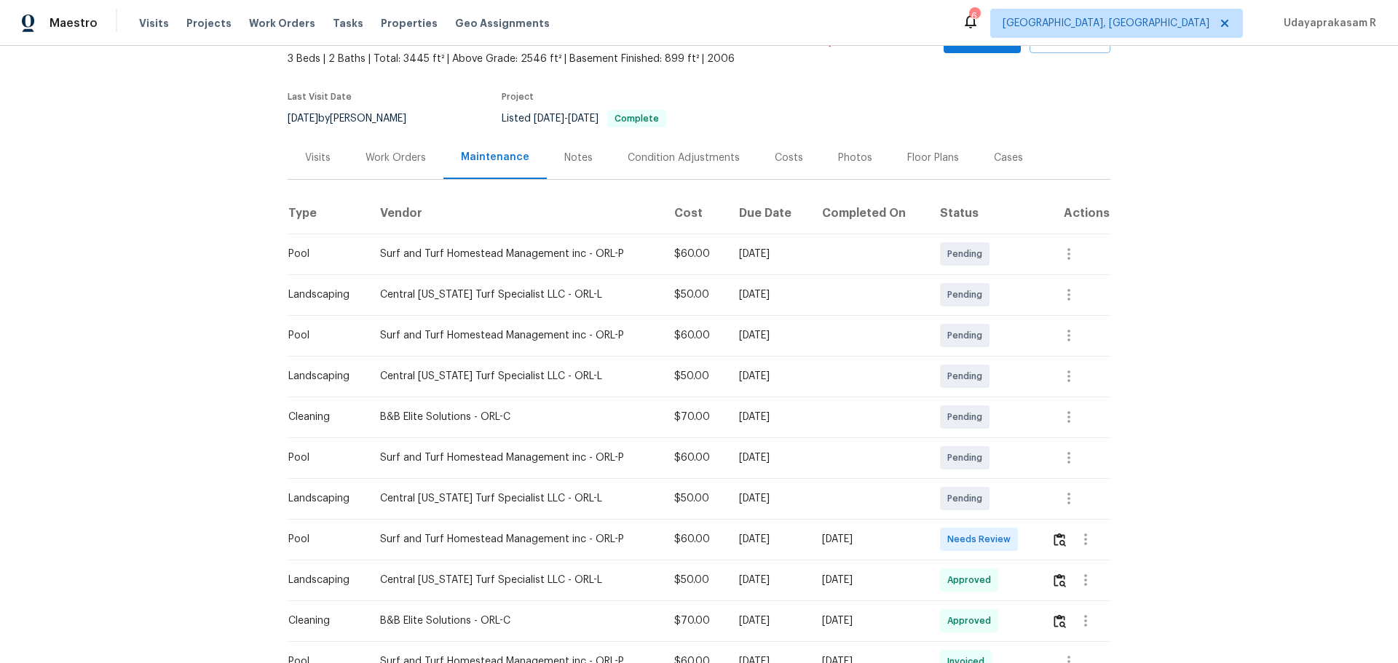
scroll to position [218, 0]
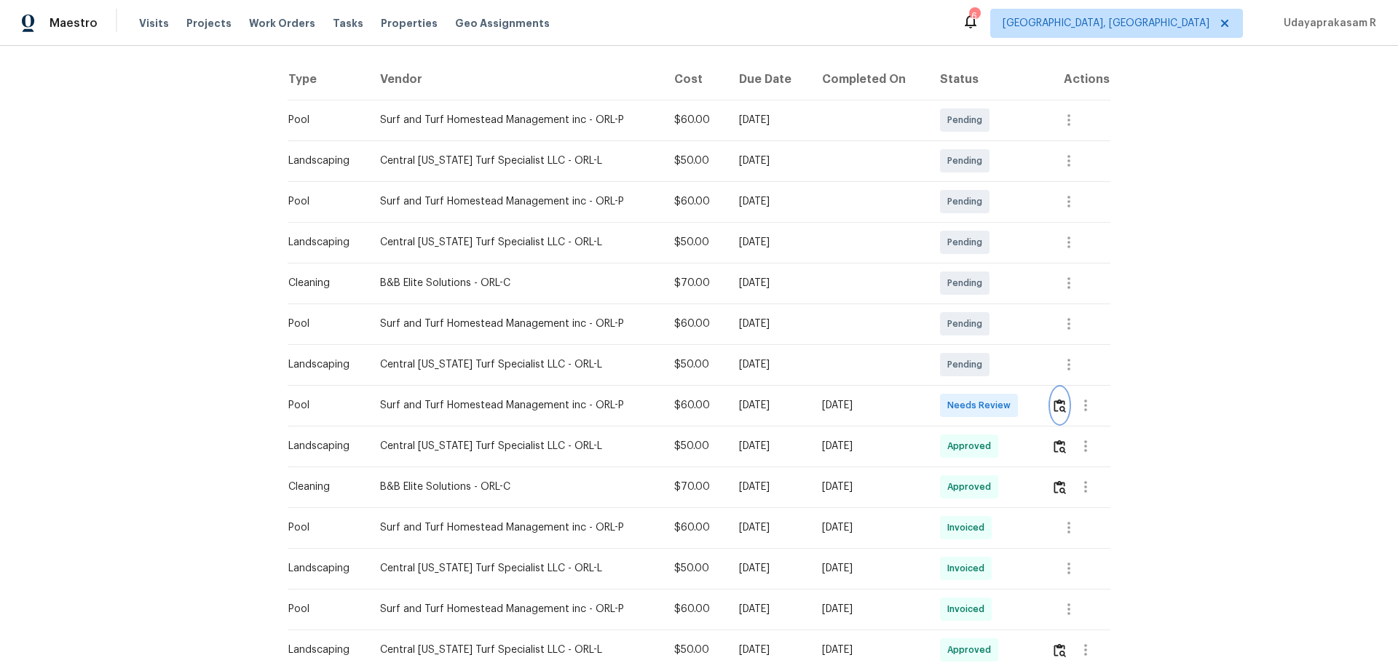
click at [994, 413] on button "button" at bounding box center [1059, 405] width 17 height 35
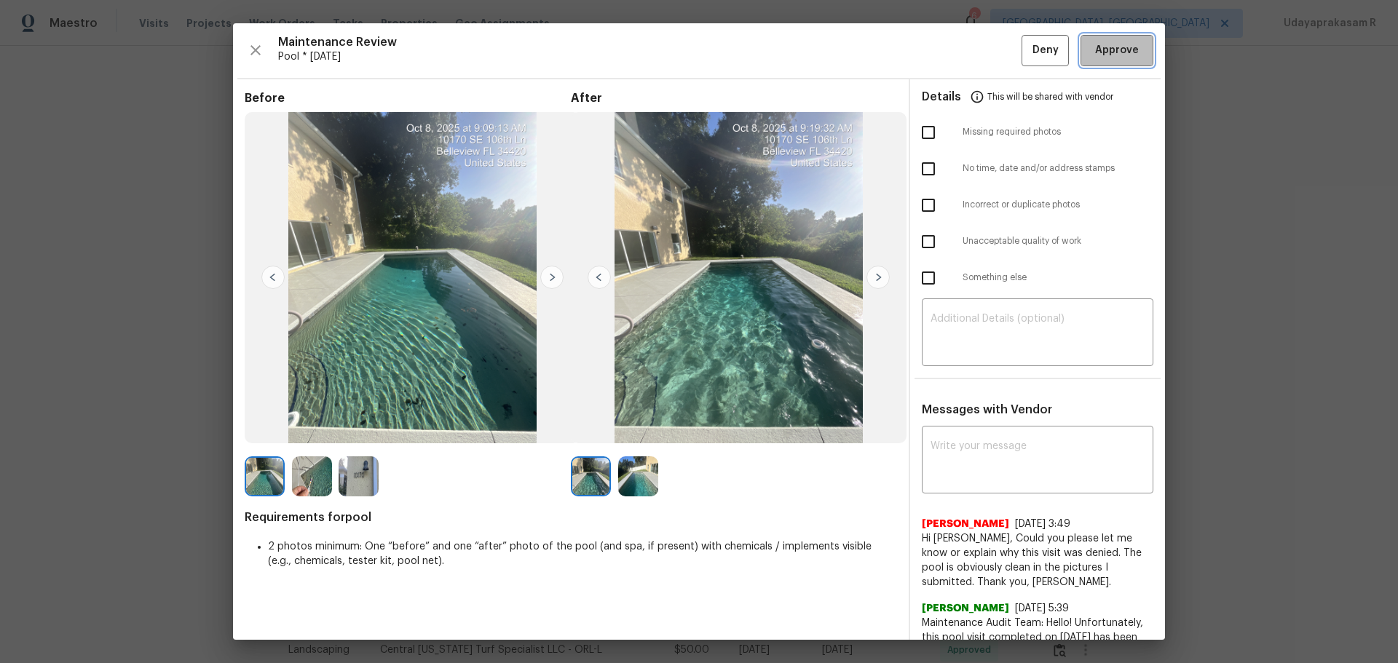
click at [994, 58] on span "Approve" at bounding box center [1117, 51] width 44 height 18
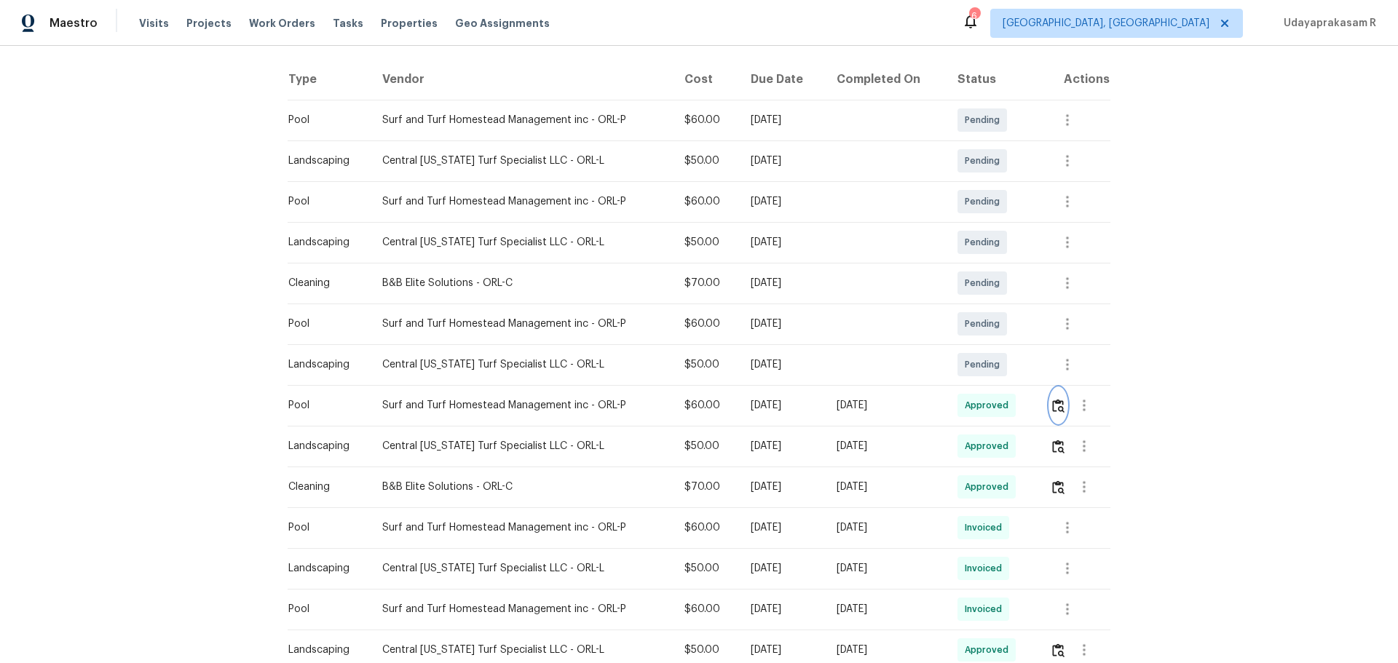
scroll to position [0, 0]
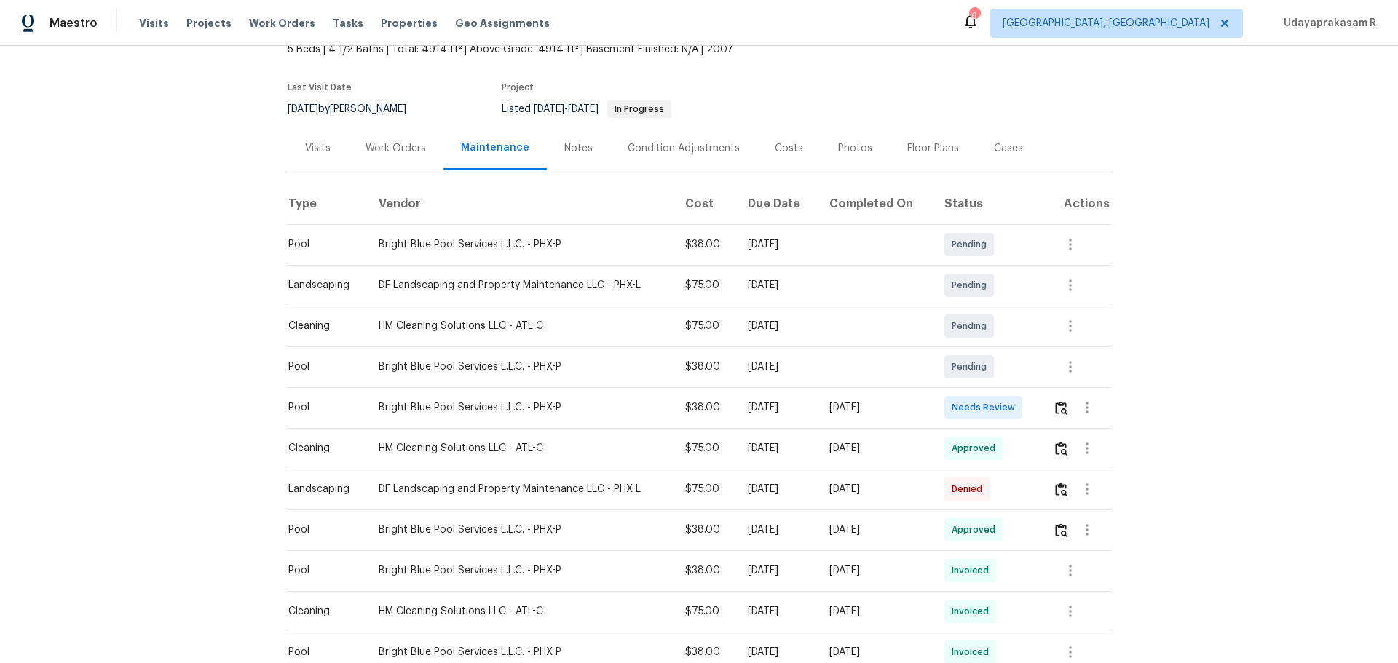
scroll to position [218, 0]
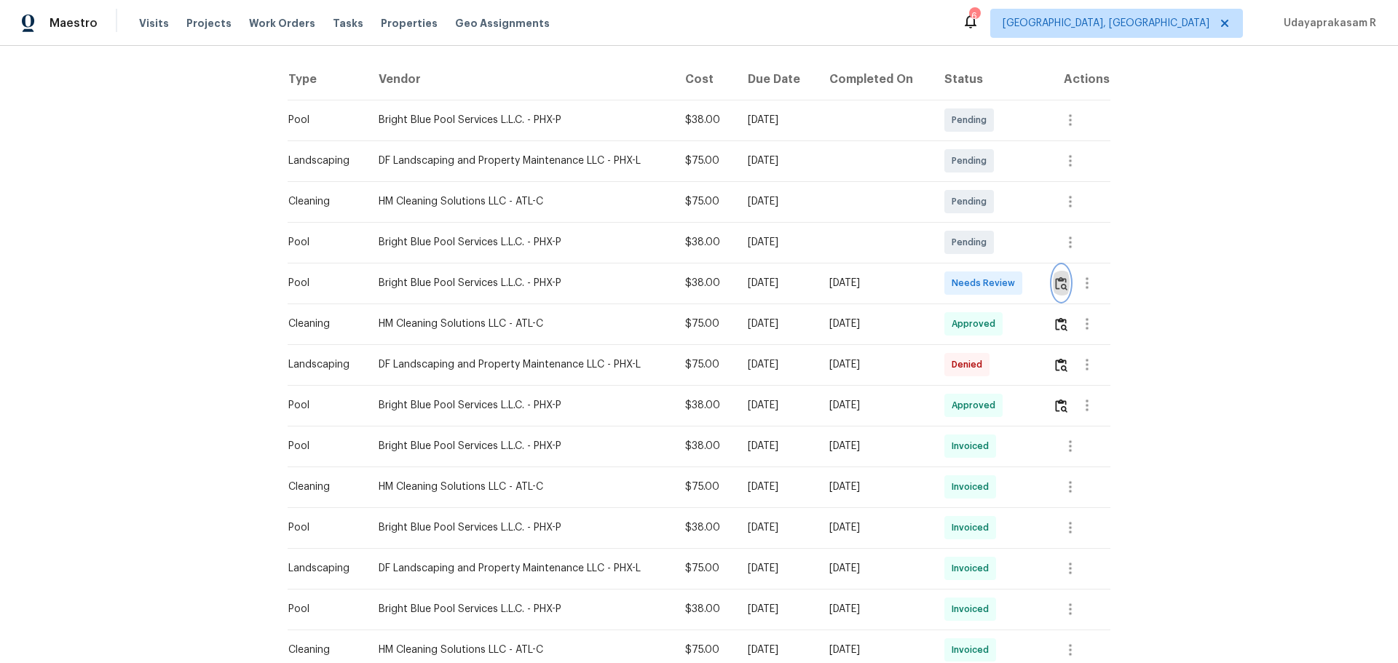
click at [994, 281] on img "button" at bounding box center [1061, 284] width 12 height 14
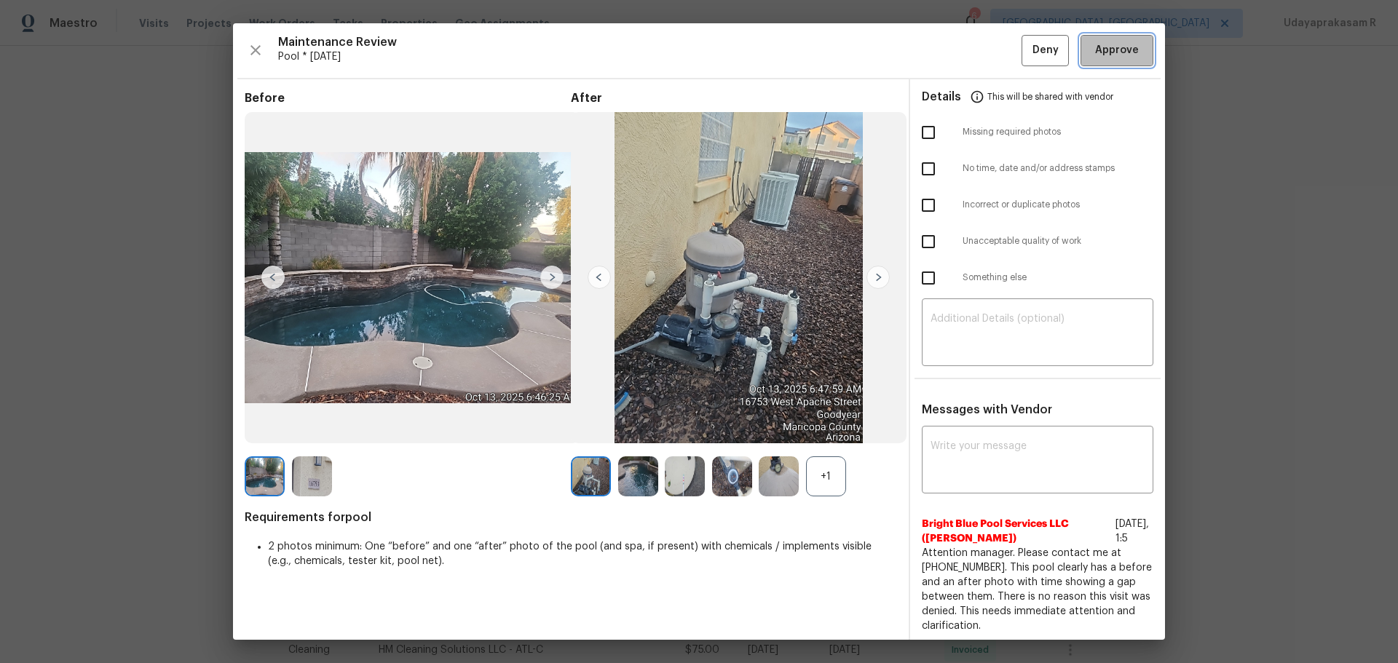
click at [994, 51] on button "Approve" at bounding box center [1117, 50] width 73 height 31
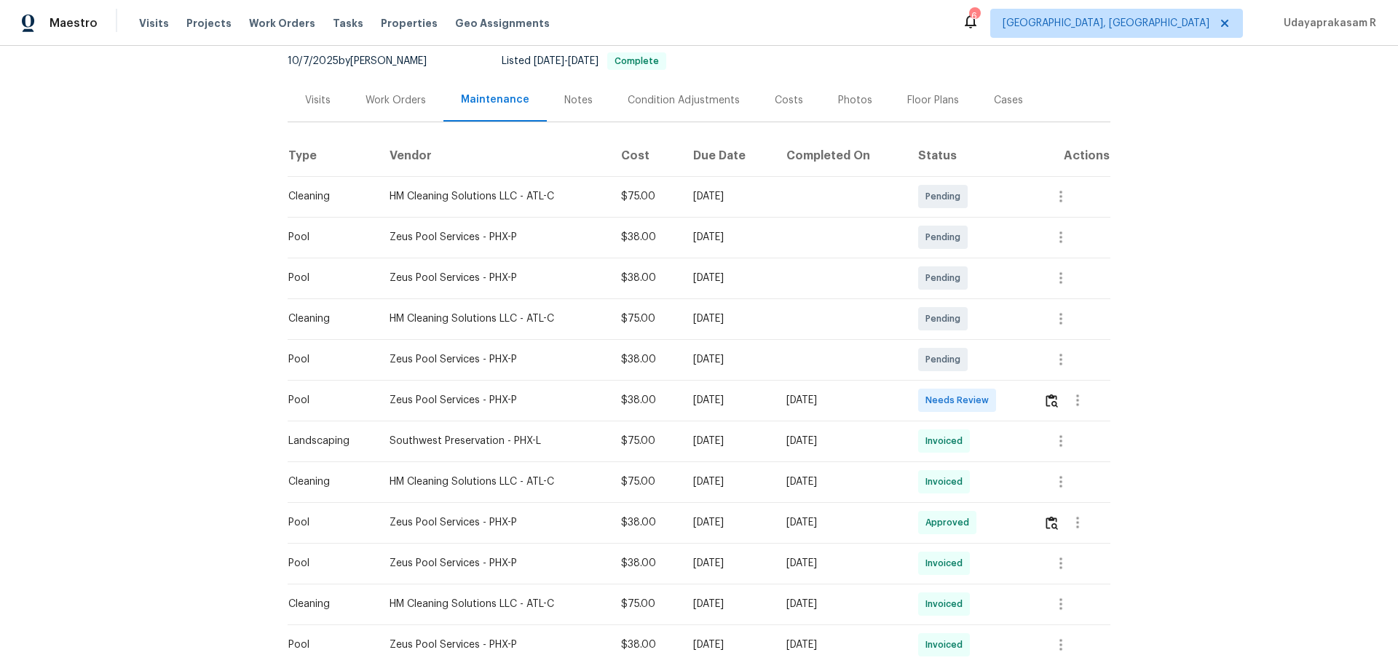
scroll to position [146, 0]
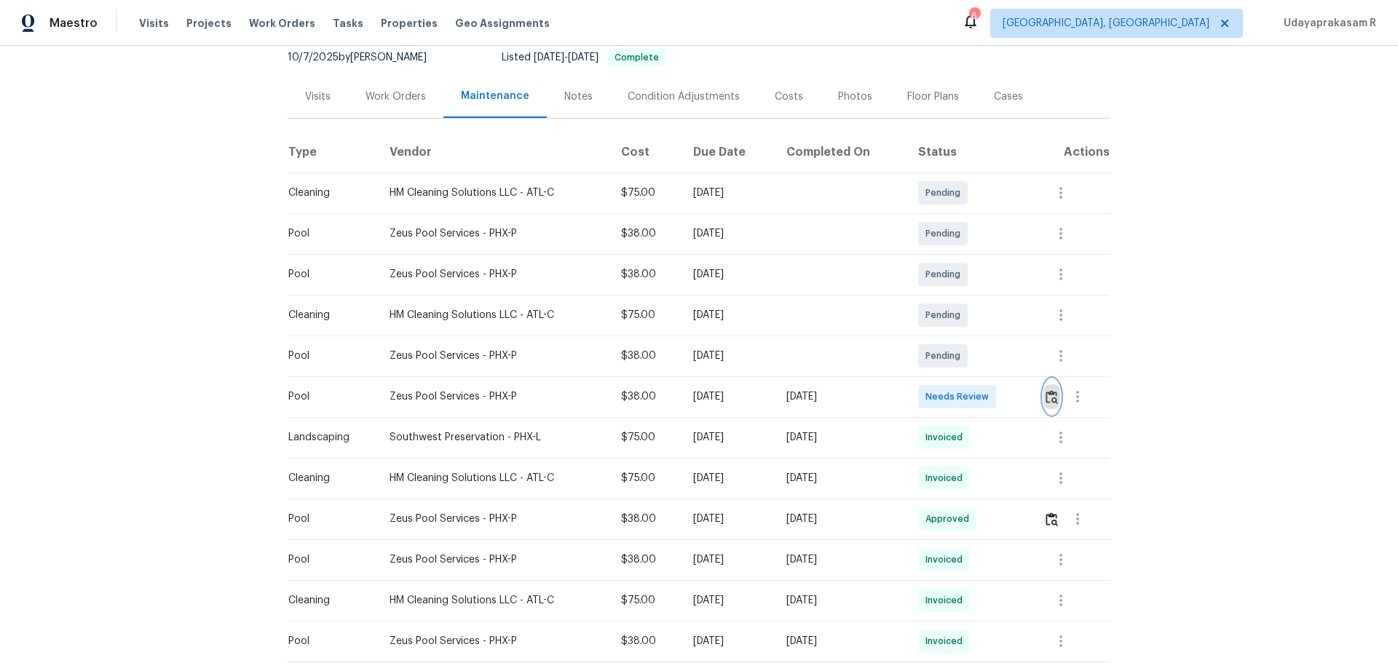
click at [994, 403] on img "button" at bounding box center [1052, 397] width 12 height 14
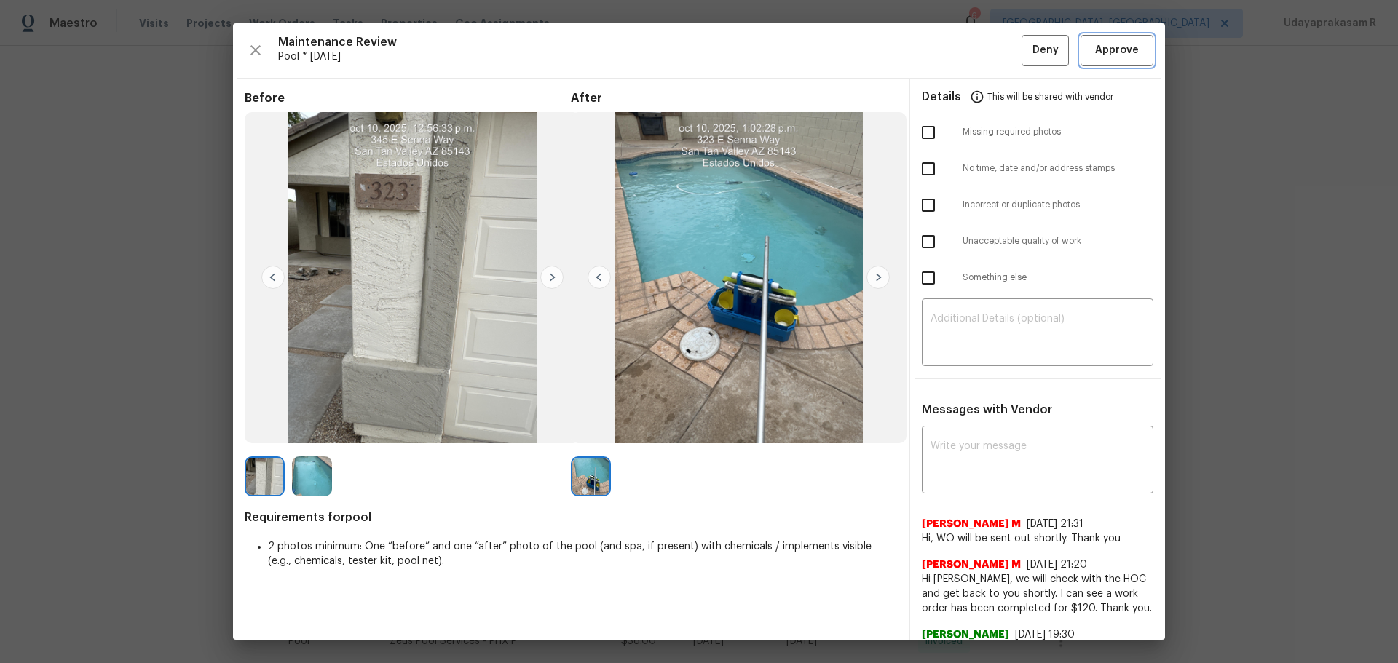
click at [994, 48] on span "Approve" at bounding box center [1117, 51] width 44 height 18
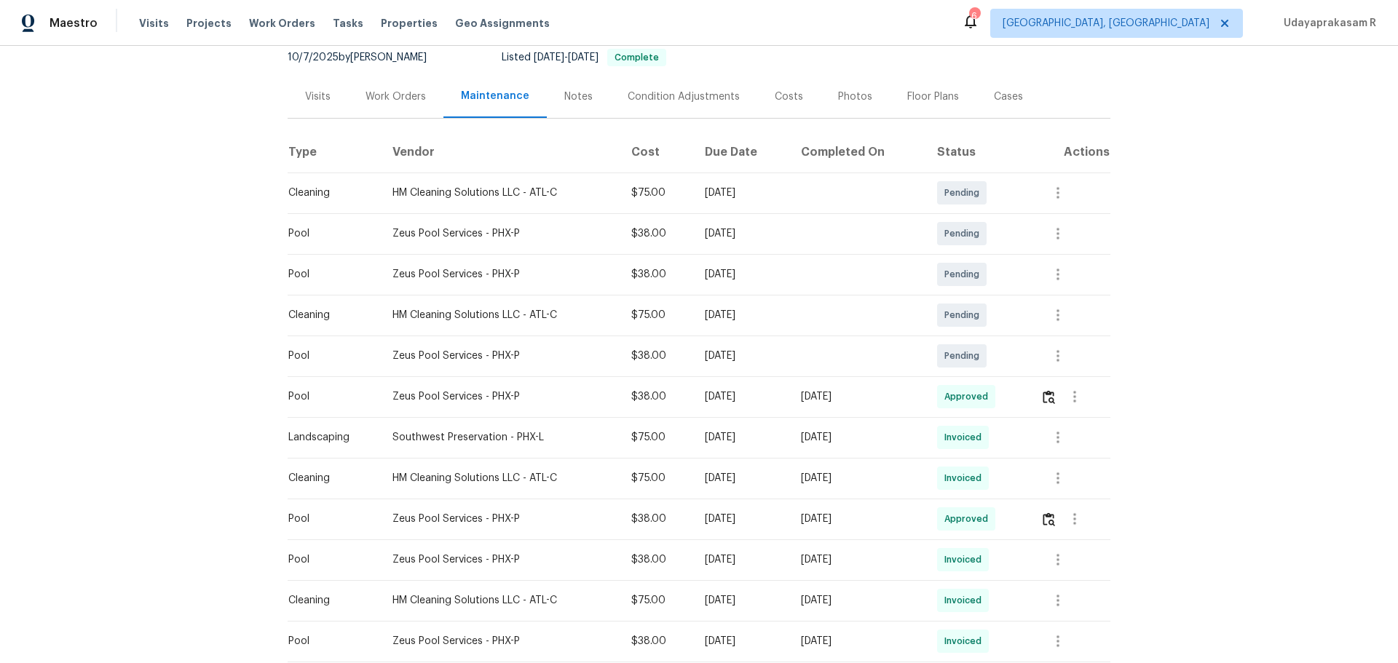
click at [994, 306] on div "Back to all projects 323 E Senna Way, San Tan Valley, AZ 85143 3 Beds | 2 Baths…" at bounding box center [699, 354] width 1398 height 617
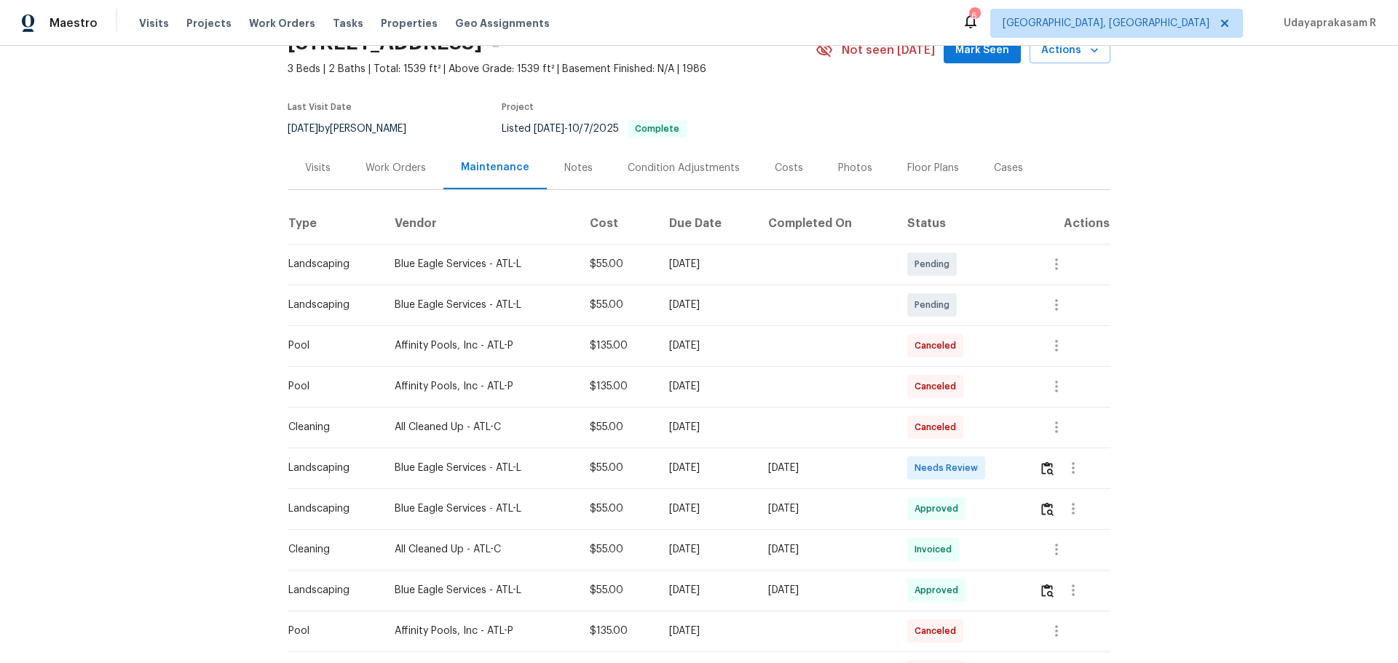
scroll to position [146, 0]
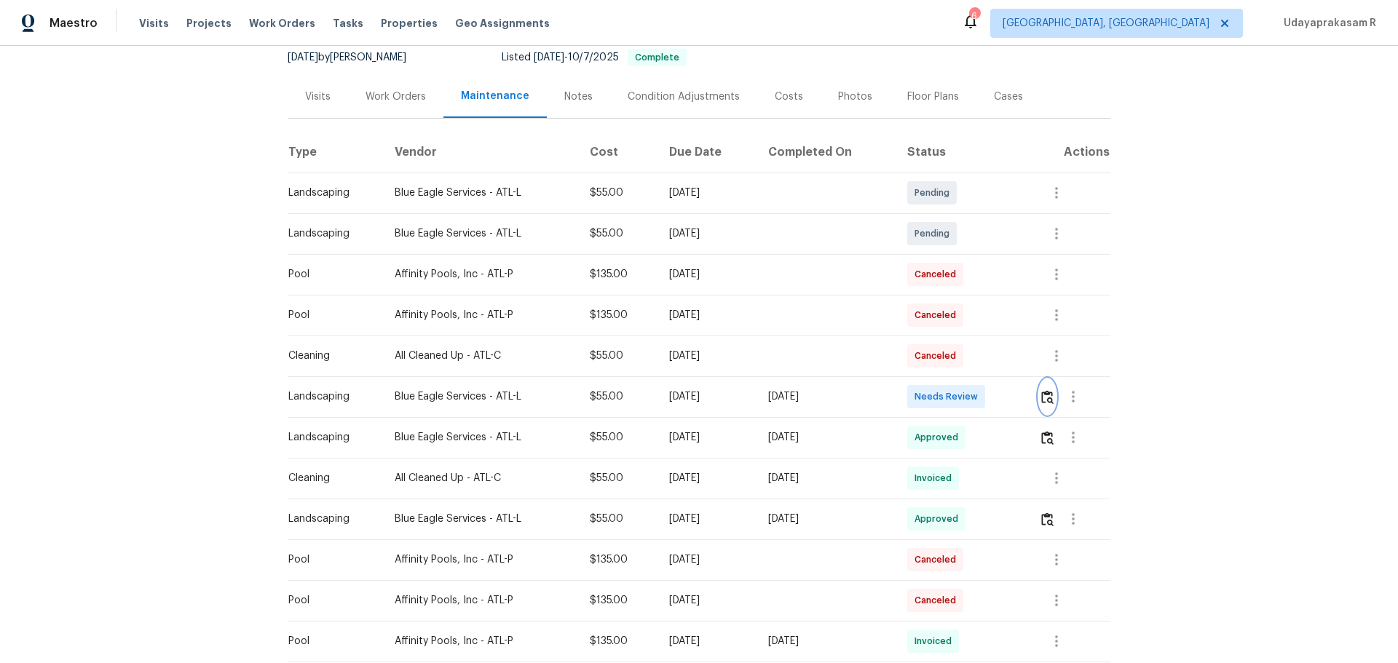
click at [994, 398] on img "button" at bounding box center [1047, 397] width 12 height 14
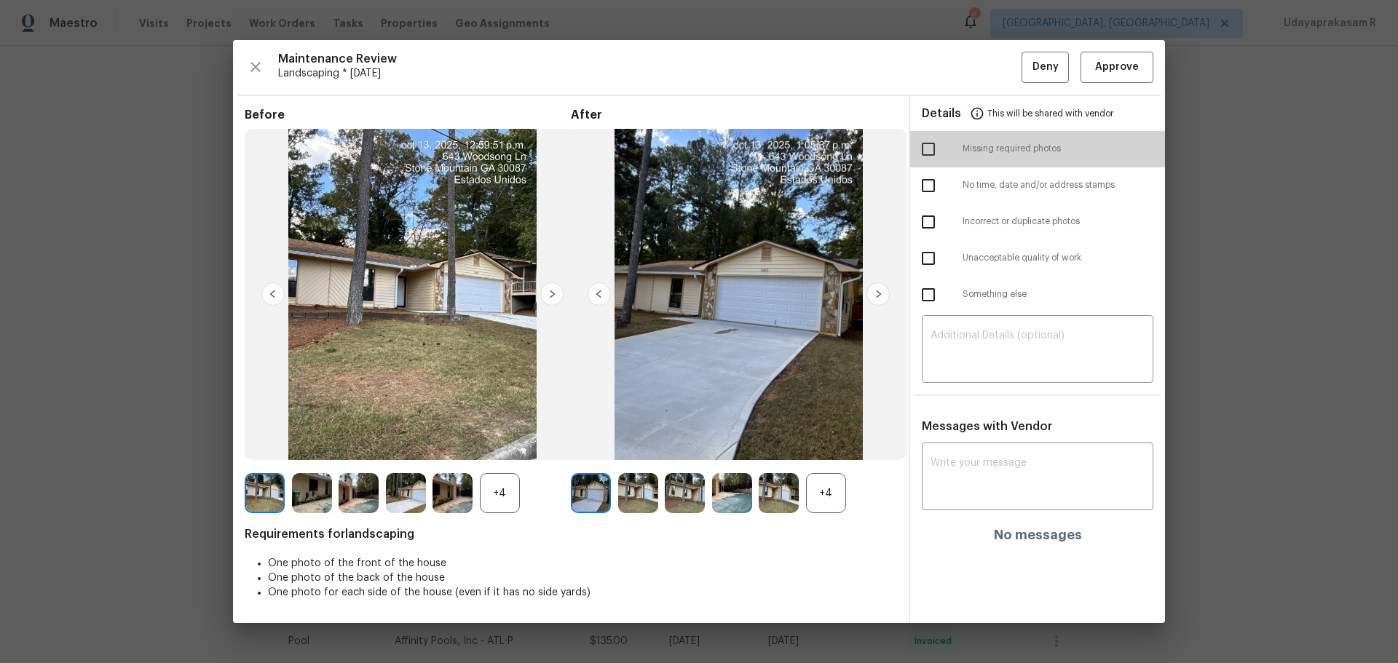
click at [927, 150] on input "checkbox" at bounding box center [928, 149] width 31 height 31
checkbox input "true"
click at [966, 359] on textarea at bounding box center [1038, 351] width 214 height 41
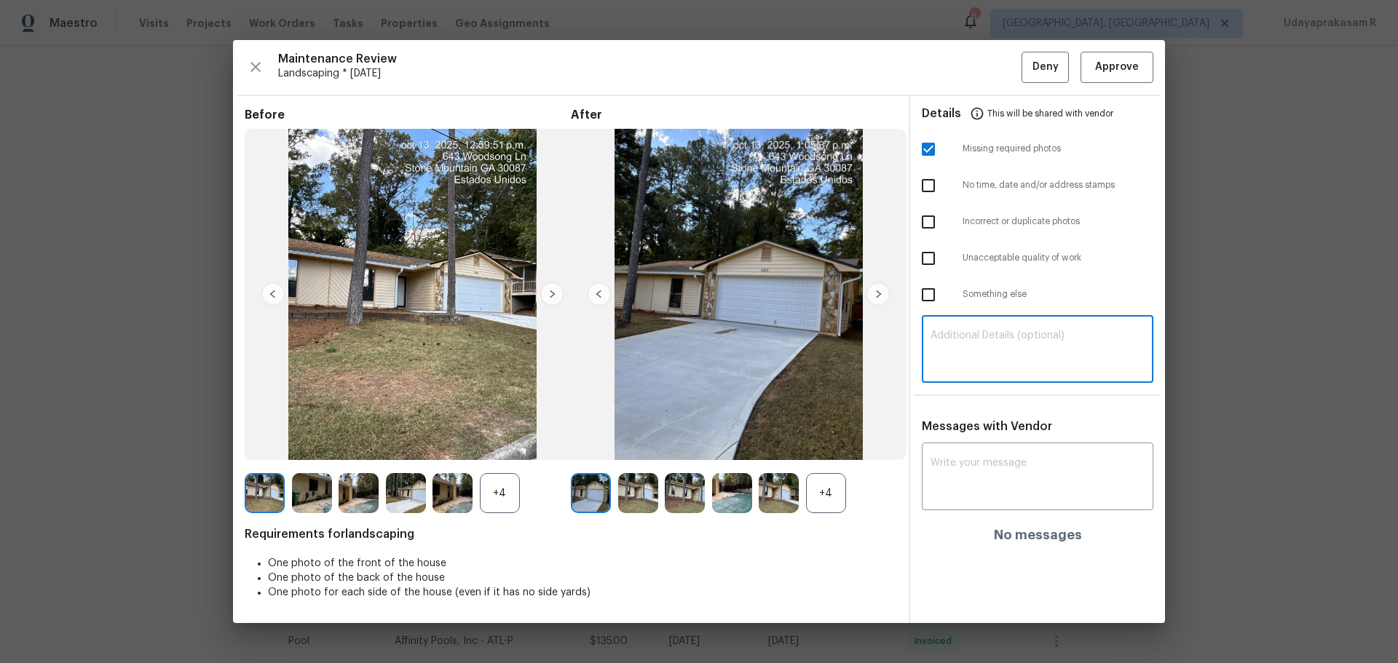
paste textarea "Maintenance Audit Team: Hello! Unfortunately, this landscaping visit completed …"
type textarea "Maintenance Audit Team: Hello! Unfortunately, this landscaping visit completed …"
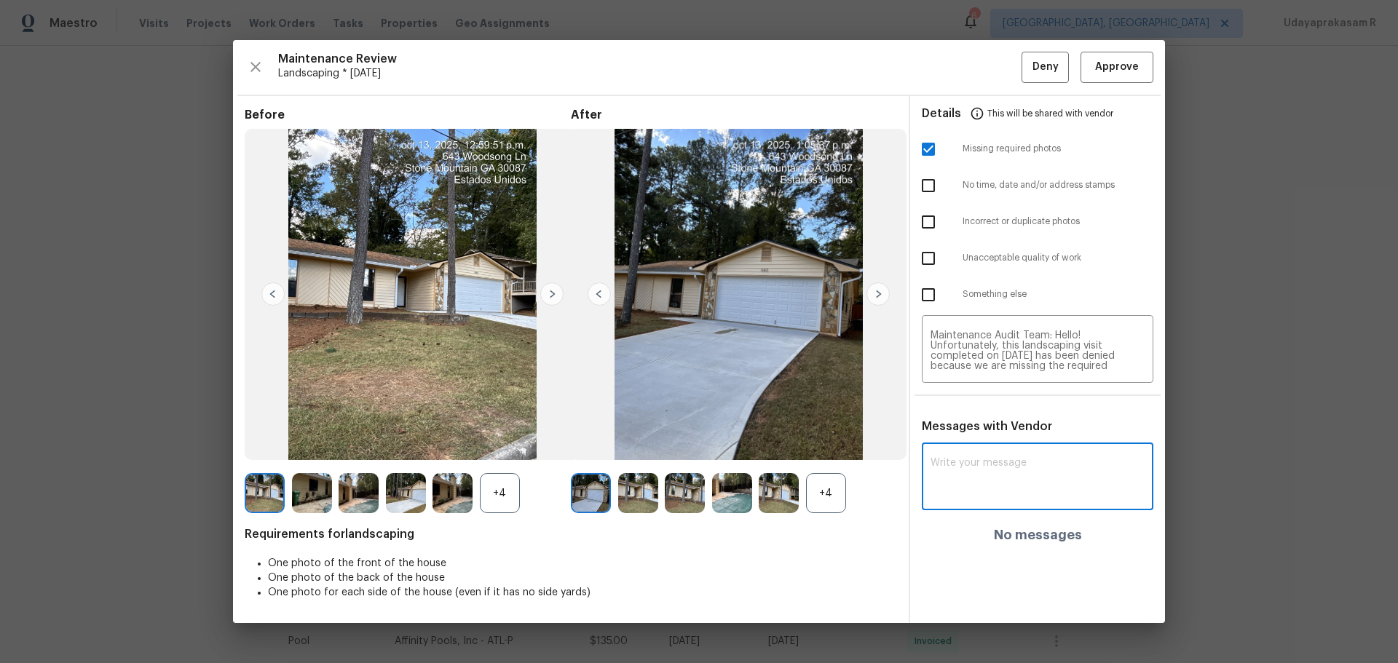
click at [987, 435] on textarea at bounding box center [1038, 478] width 214 height 41
paste textarea "Maintenance Audit Team: Hello! Unfortunately, this landscaping visit completed …"
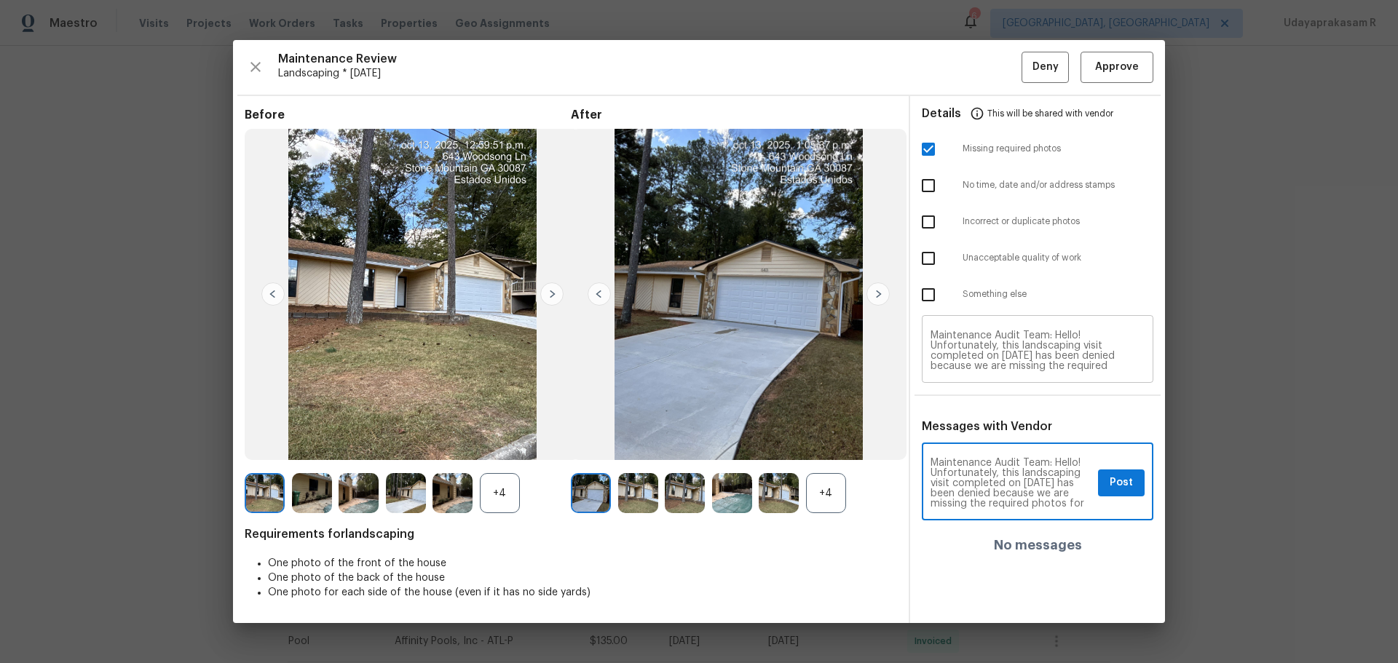
type textarea "Maintenance Audit Team: Hello! Unfortunately, this landscaping visit completed …"
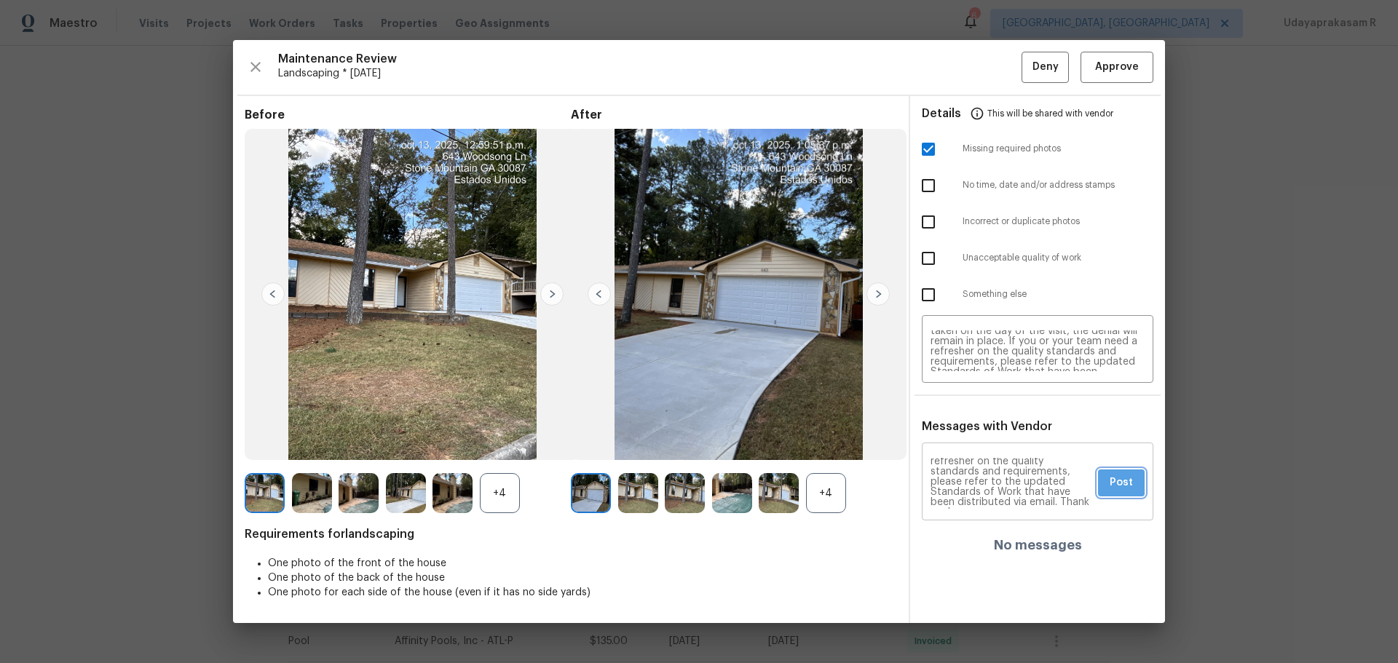
click at [994, 435] on span "Post" at bounding box center [1121, 483] width 23 height 18
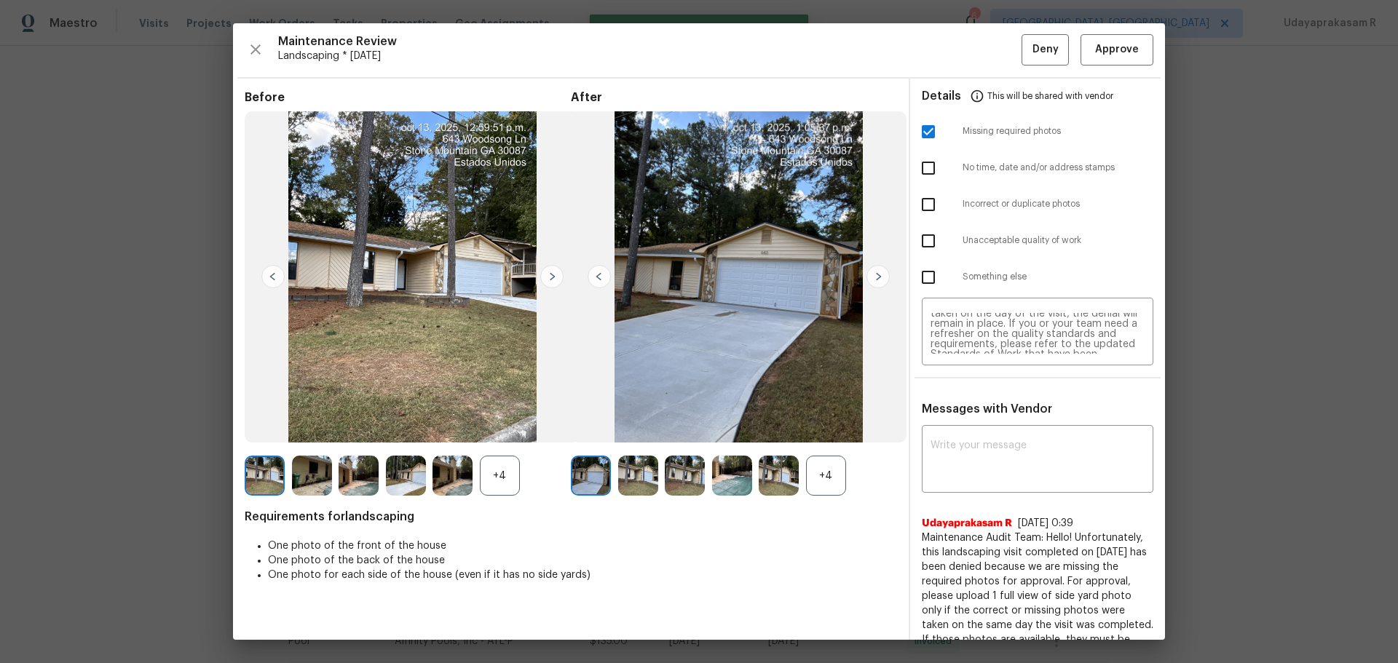
scroll to position [0, 0]
click at [994, 53] on span "Deny" at bounding box center [1046, 51] width 26 height 18
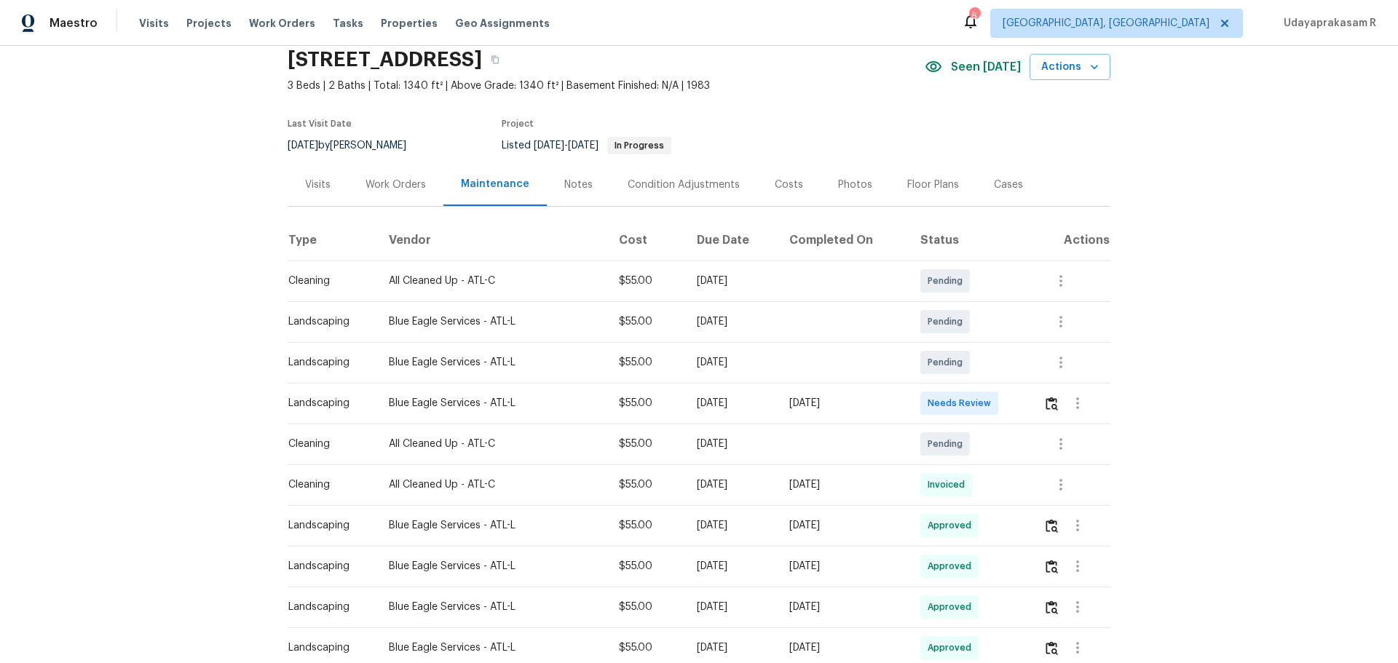
scroll to position [146, 0]
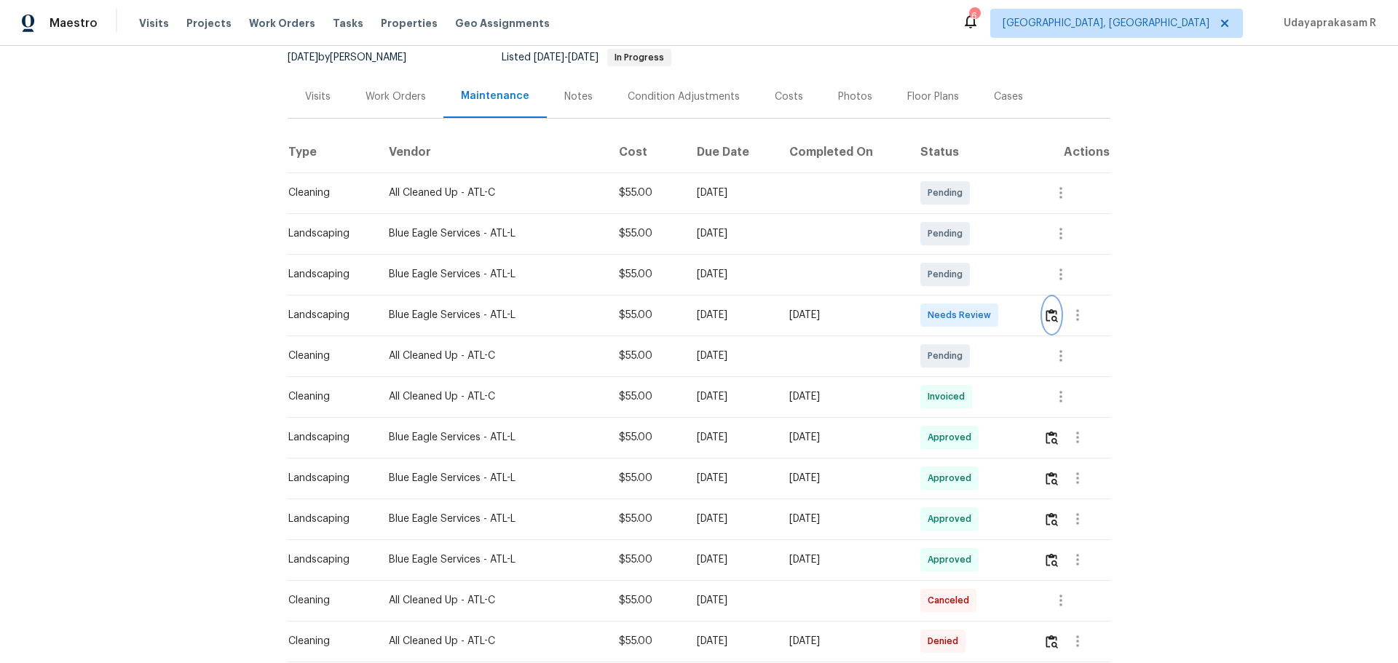
click at [994, 318] on button "button" at bounding box center [1051, 315] width 17 height 35
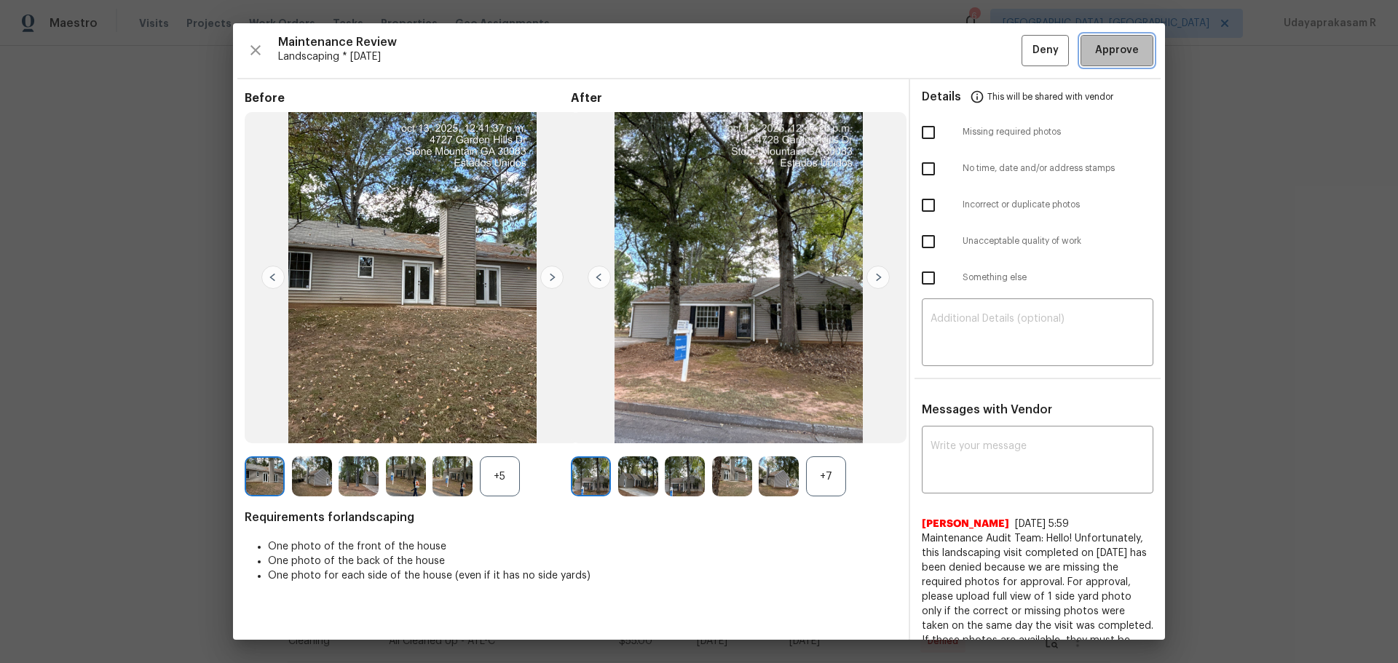
click at [994, 45] on span "Approve" at bounding box center [1117, 51] width 44 height 18
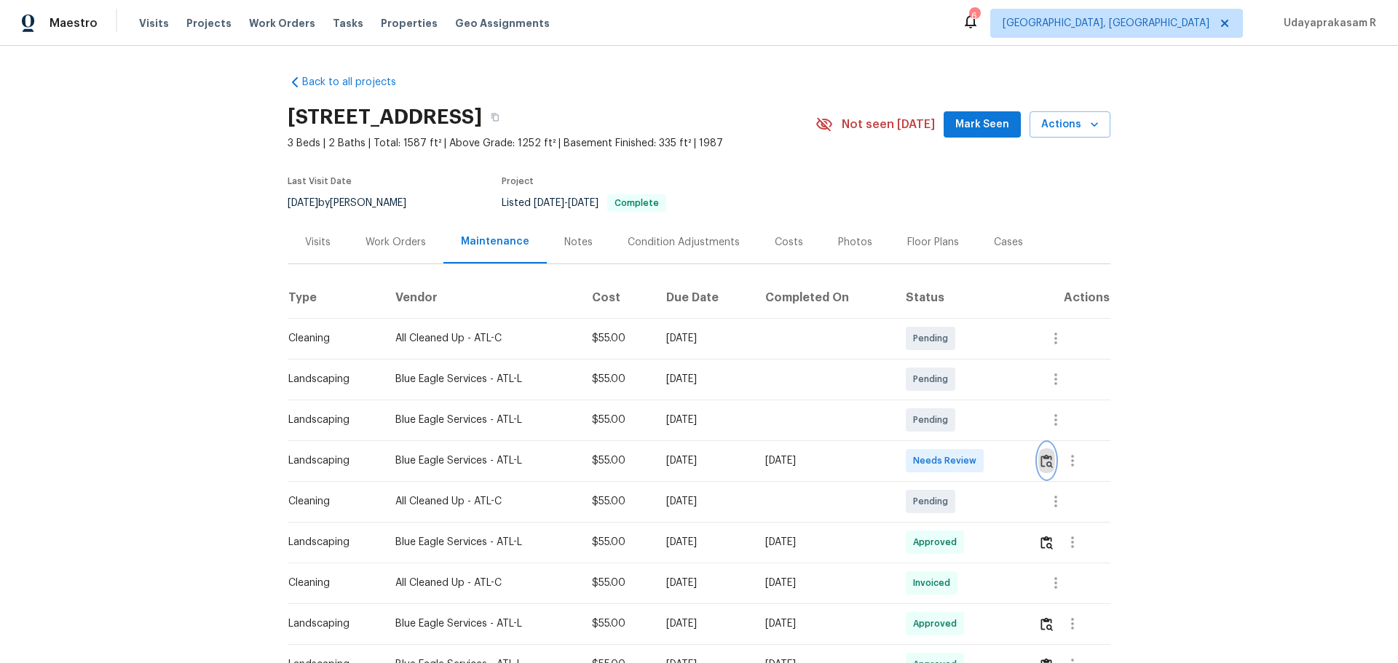
click at [994, 435] on img "button" at bounding box center [1047, 461] width 12 height 14
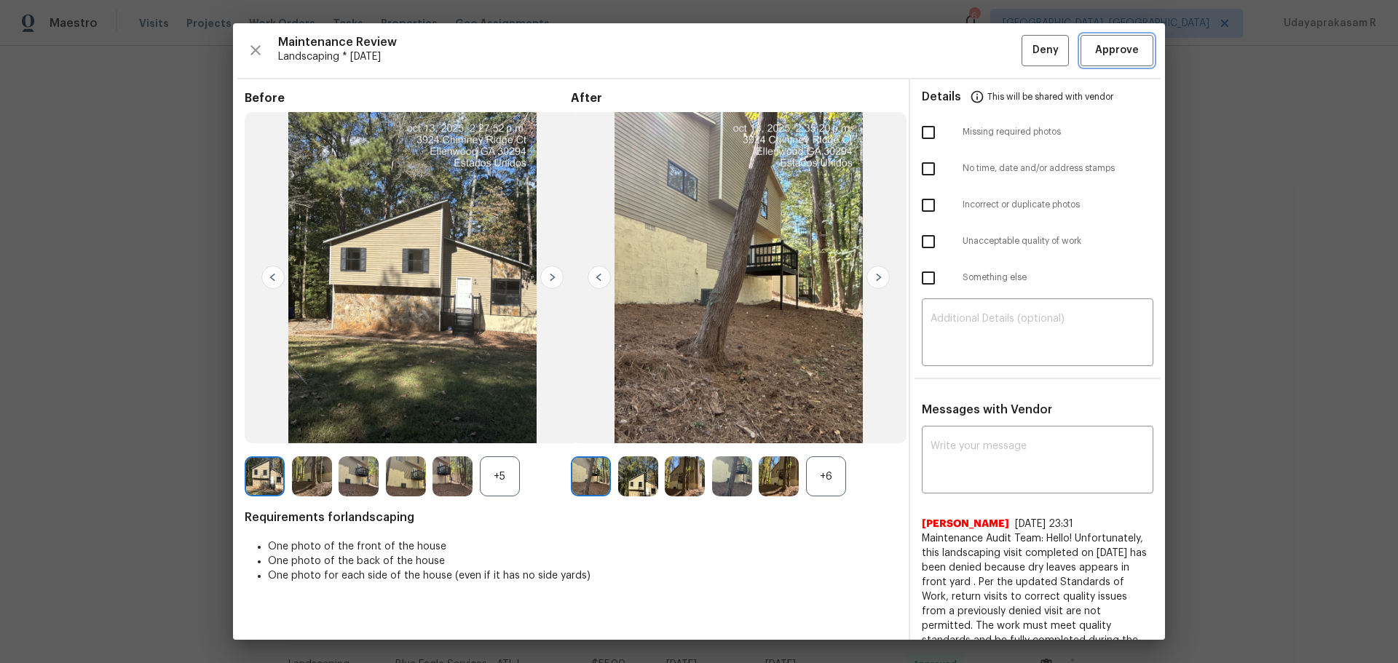
click at [994, 41] on button "Approve" at bounding box center [1117, 50] width 73 height 31
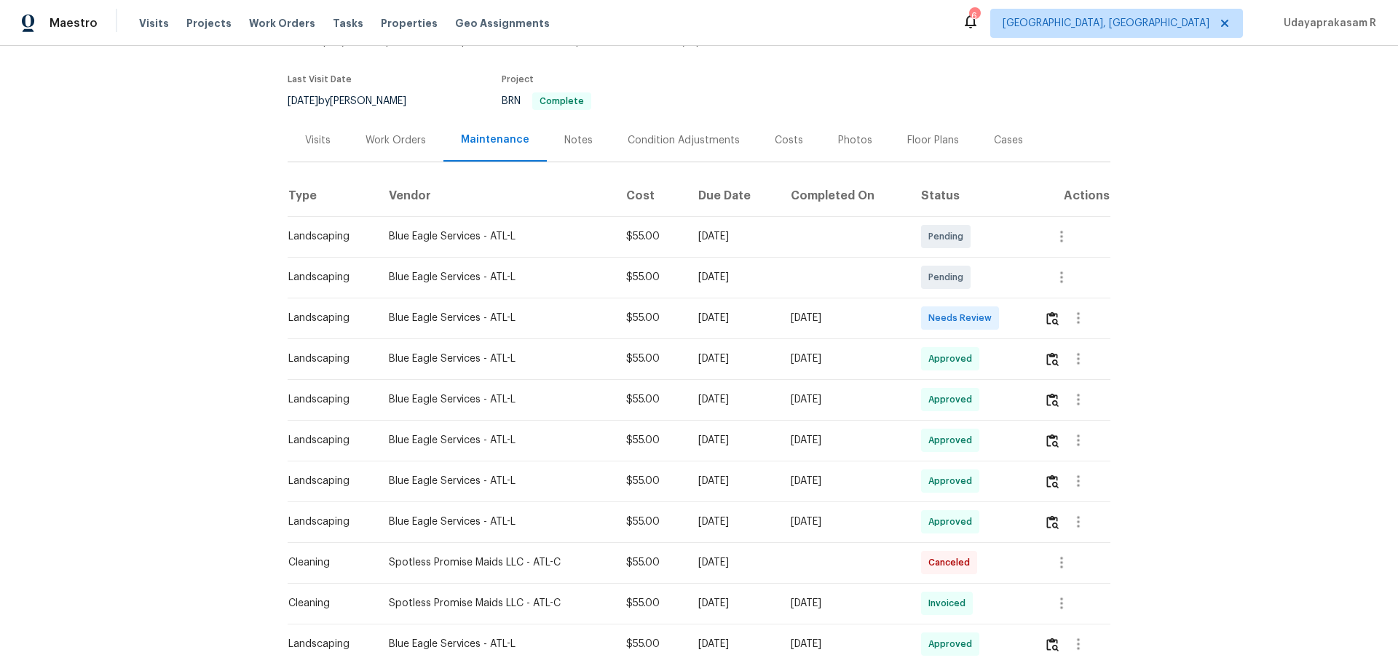
scroll to position [146, 0]
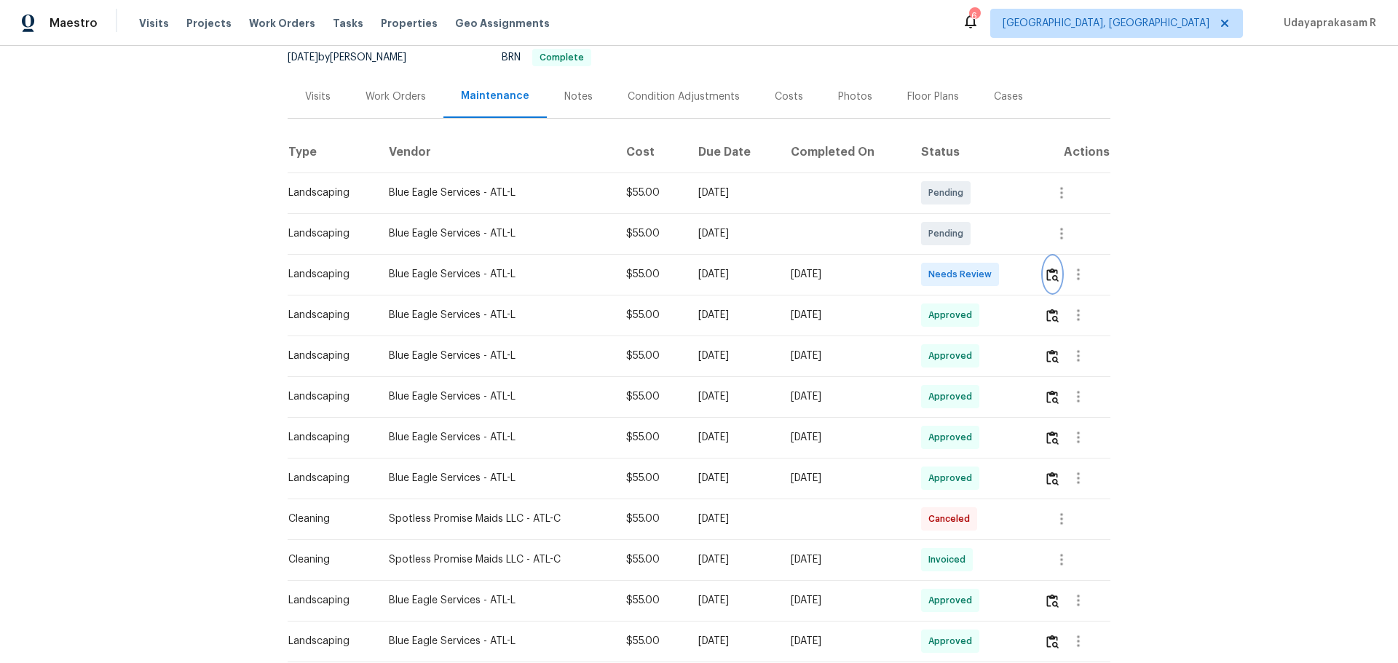
click at [994, 283] on button "button" at bounding box center [1052, 274] width 17 height 35
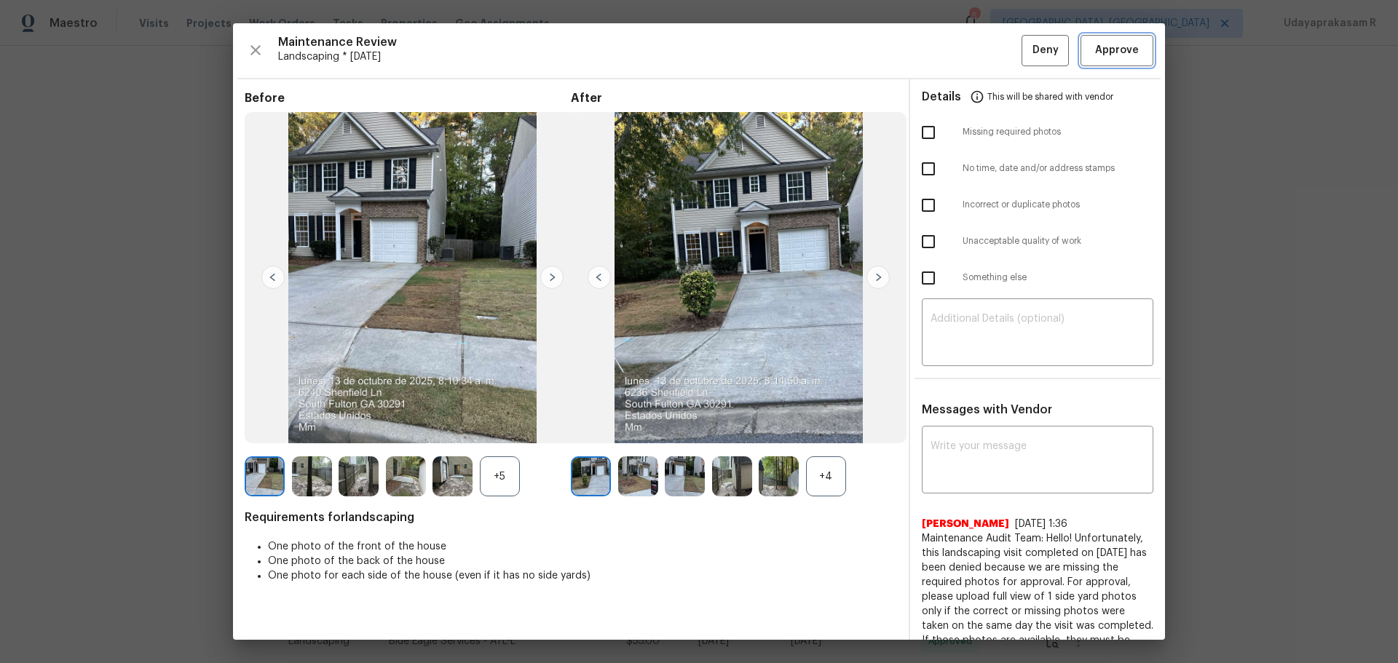
click at [994, 57] on span "Approve" at bounding box center [1117, 51] width 44 height 18
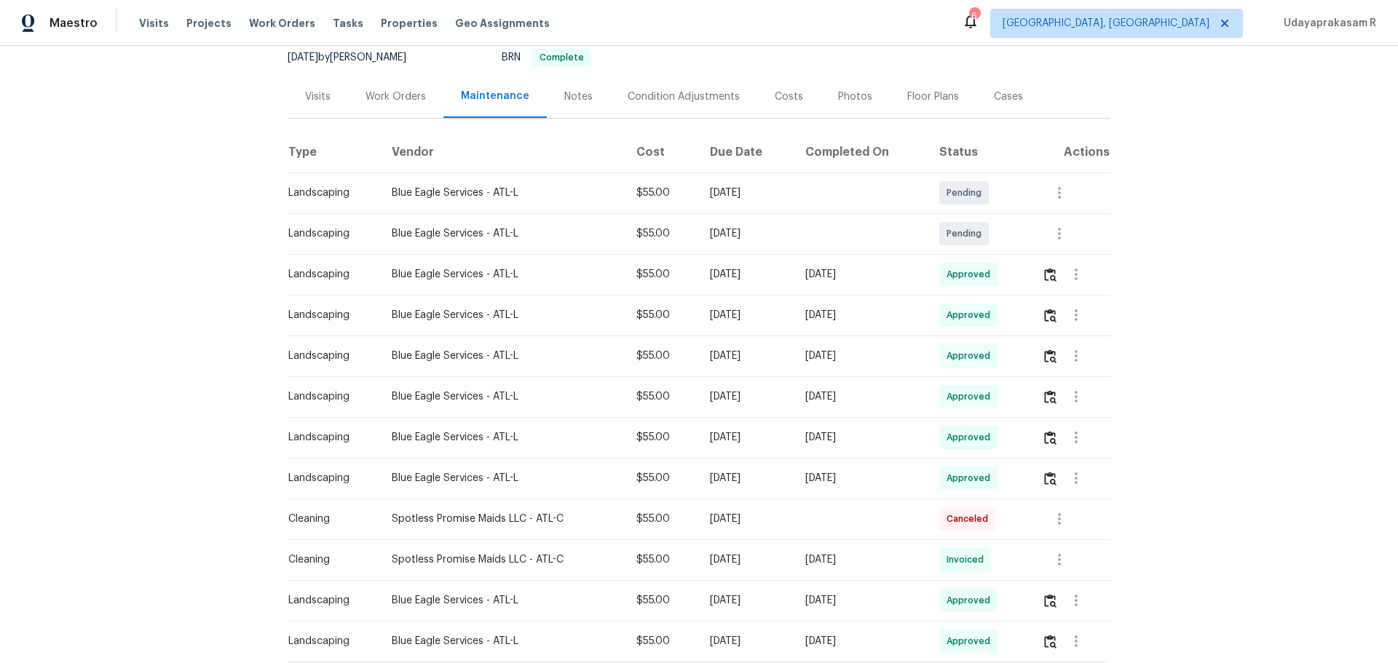
drag, startPoint x: 1263, startPoint y: 217, endPoint x: 1302, endPoint y: 8, distance: 212.7
click at [994, 190] on div "Back to all projects 6240 Shenfield Ln, Union City, GA 30291 3 Beds | 2 1/2 Bat…" at bounding box center [699, 354] width 1398 height 617
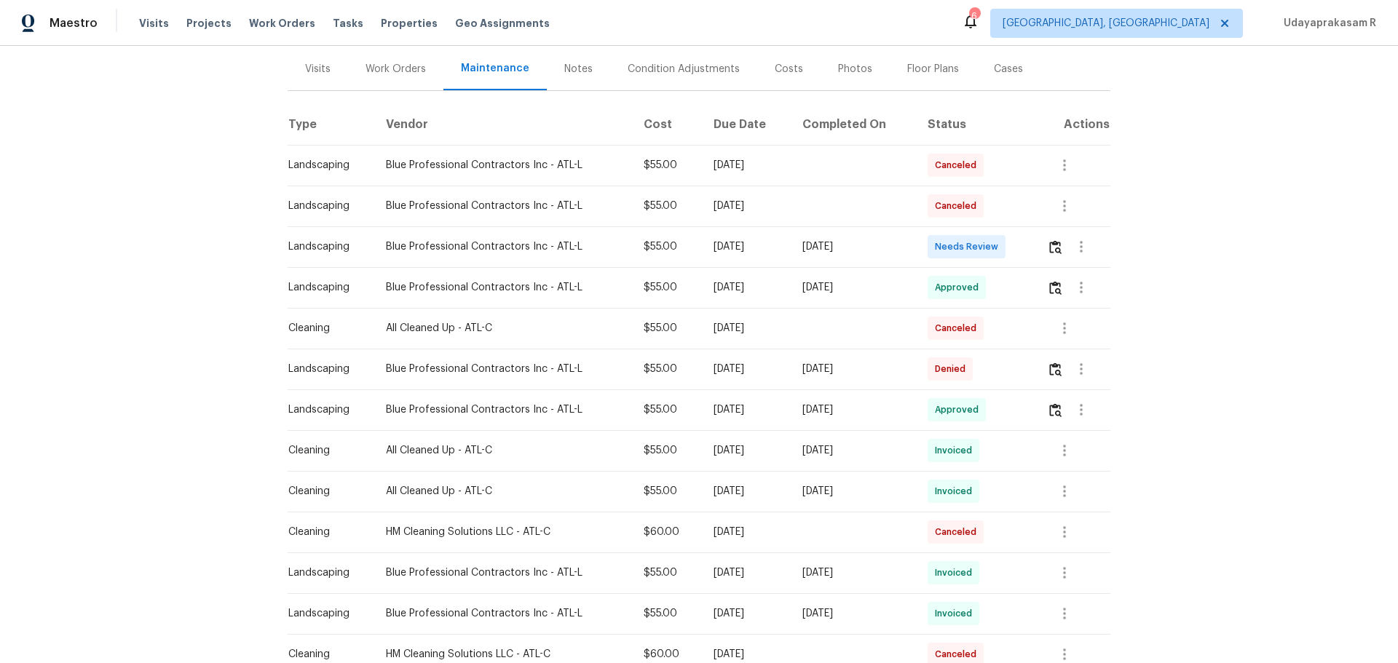
scroll to position [218, 0]
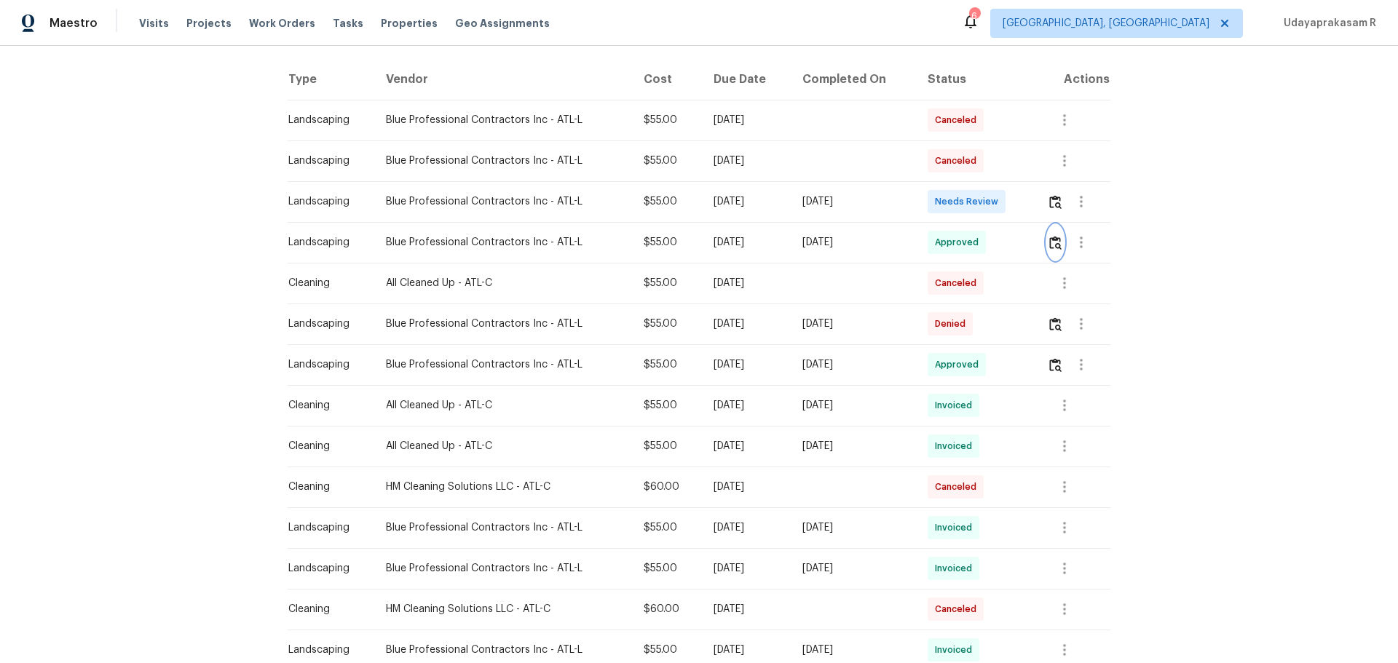
click at [1055, 244] on img "button" at bounding box center [1055, 243] width 12 height 14
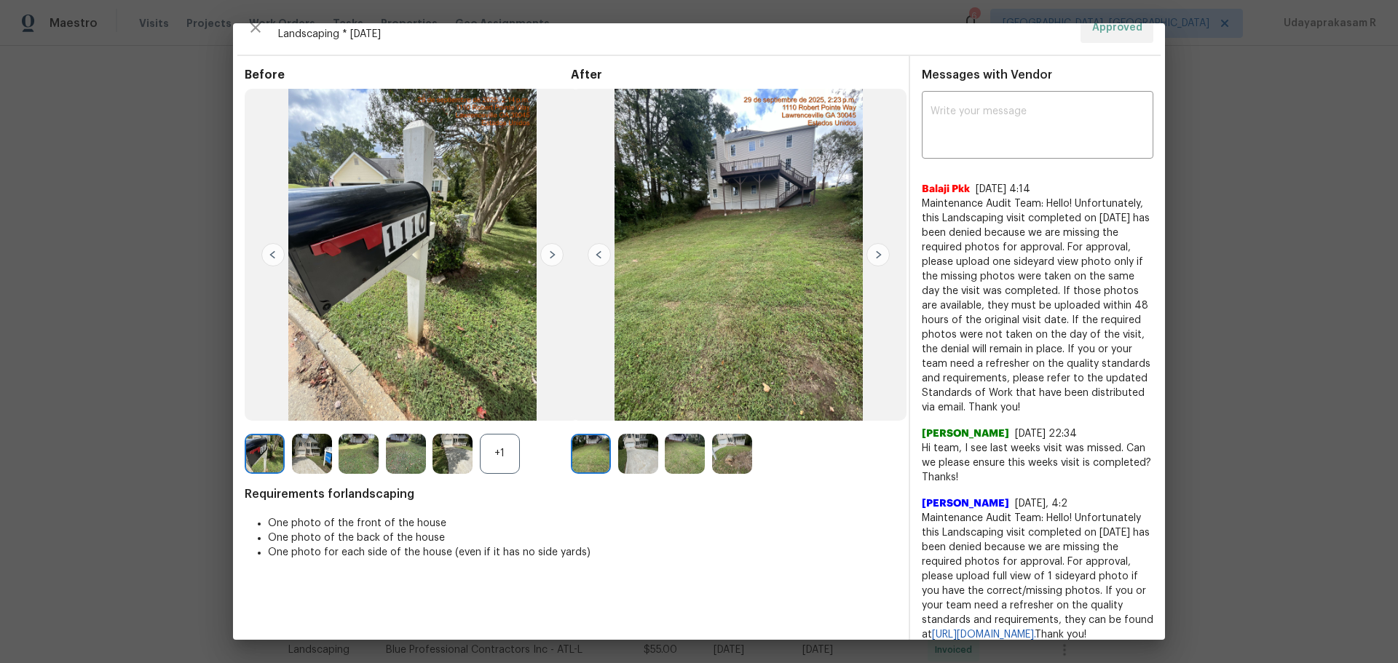
scroll to position [0, 0]
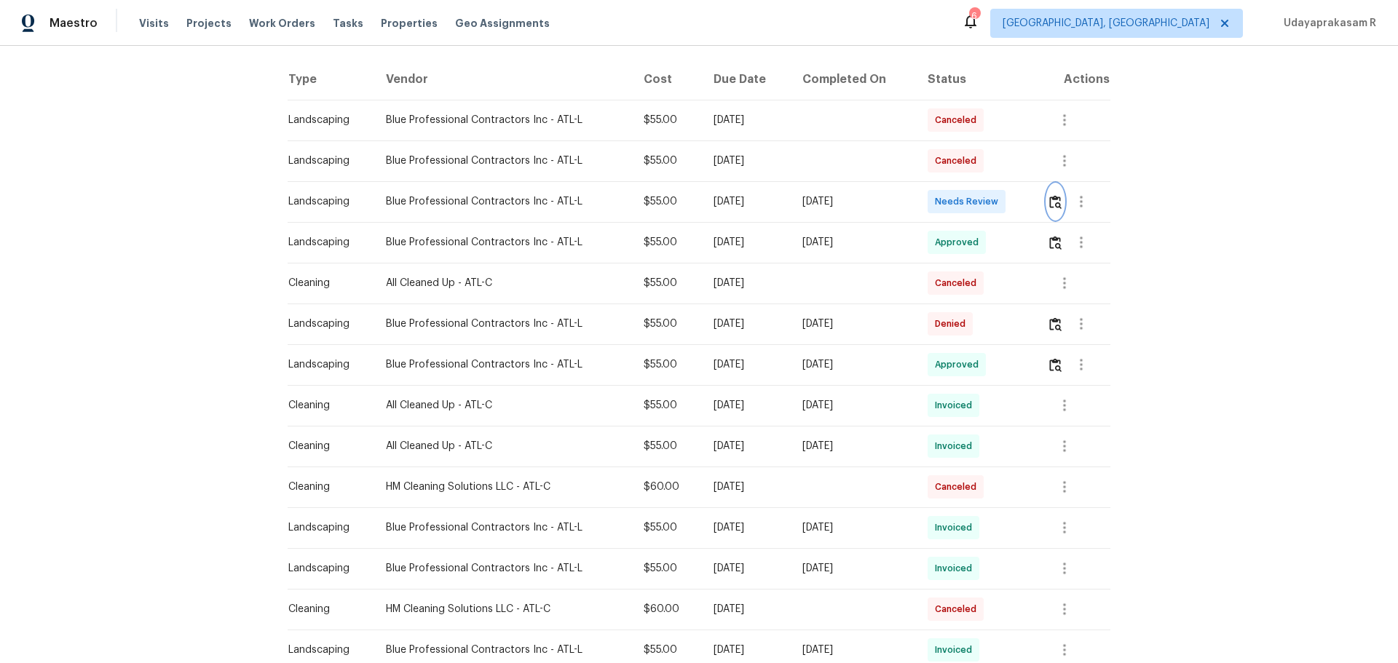
click at [1057, 208] on img "button" at bounding box center [1055, 202] width 12 height 14
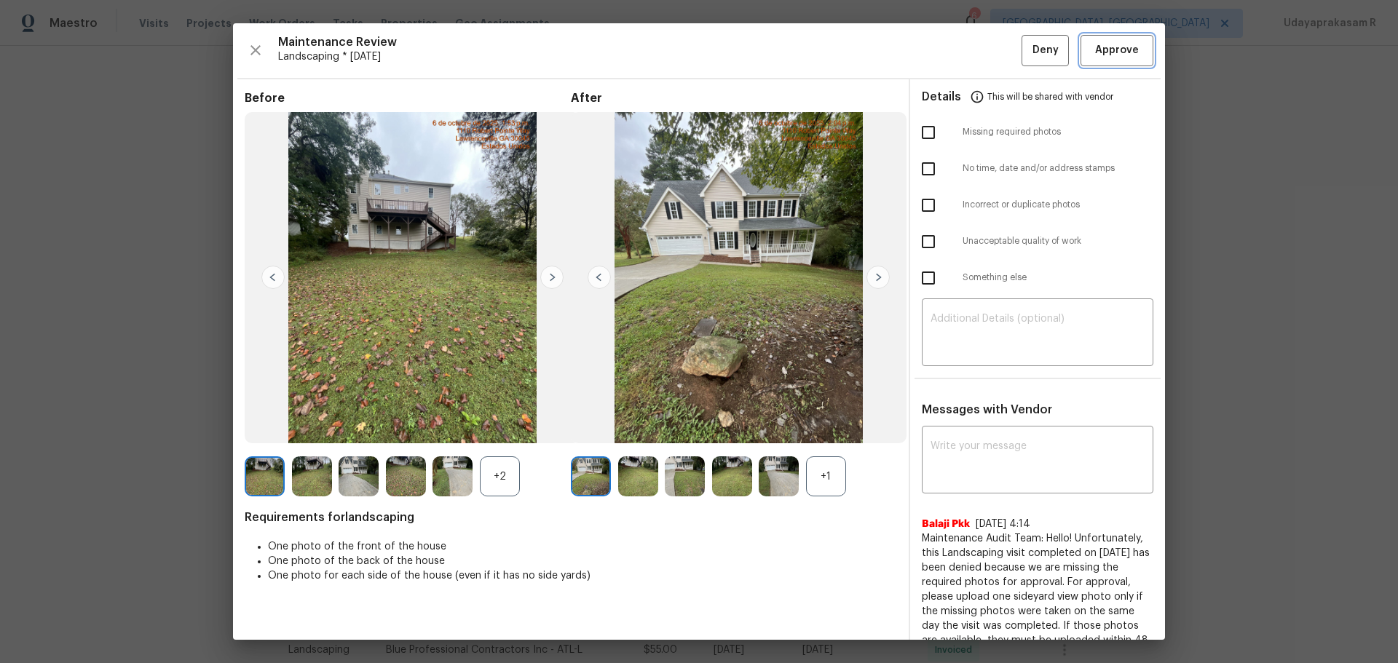
click at [1101, 45] on span "Approve" at bounding box center [1117, 51] width 44 height 18
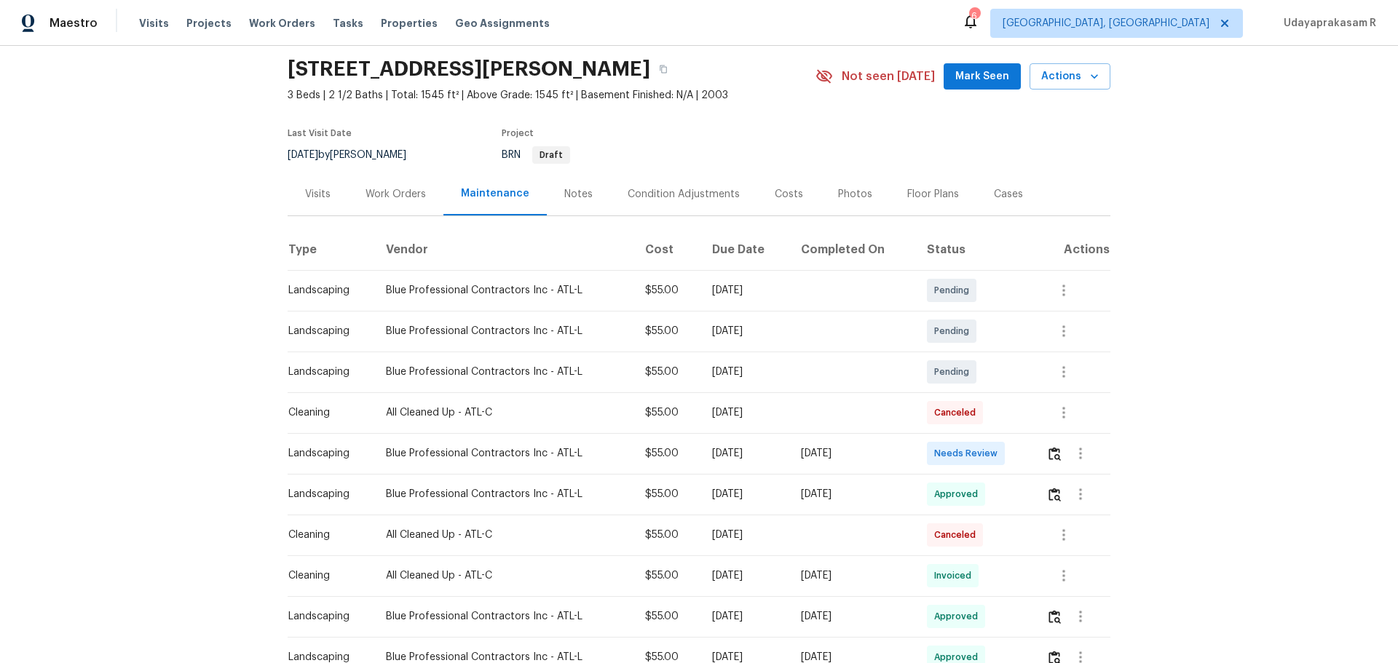
scroll to position [73, 0]
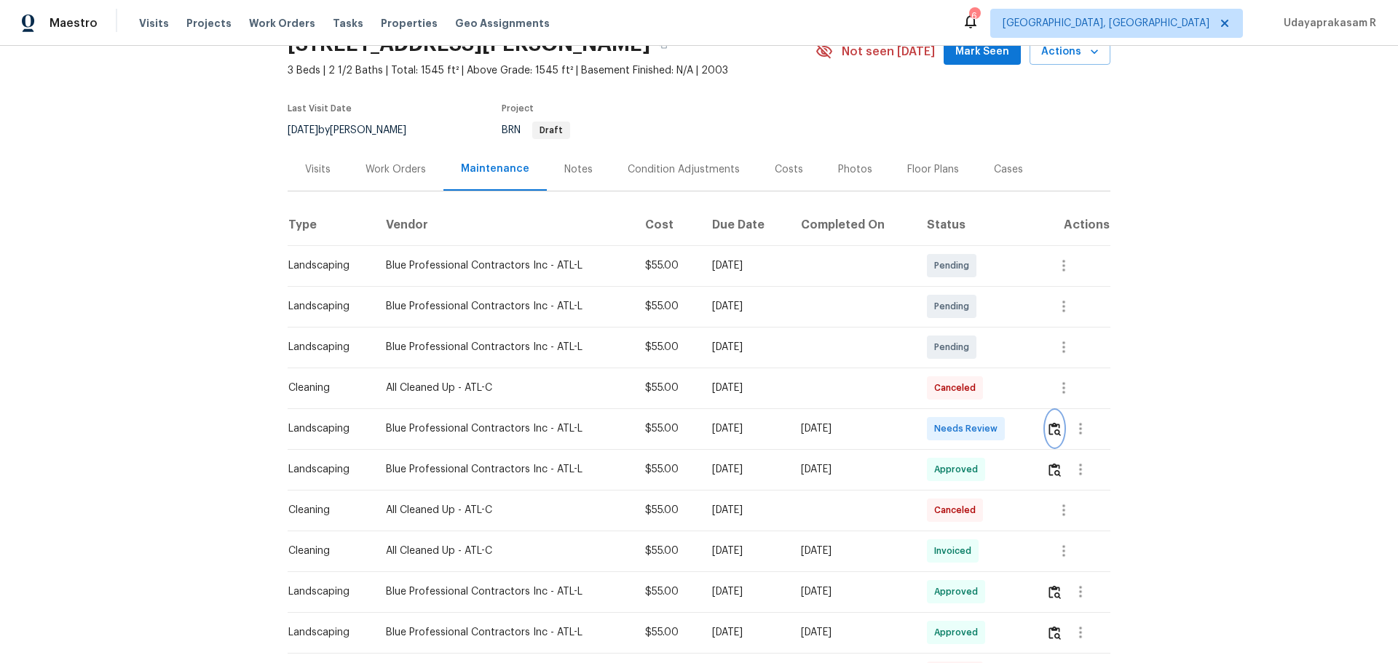
click at [994, 430] on img "button" at bounding box center [1055, 429] width 12 height 14
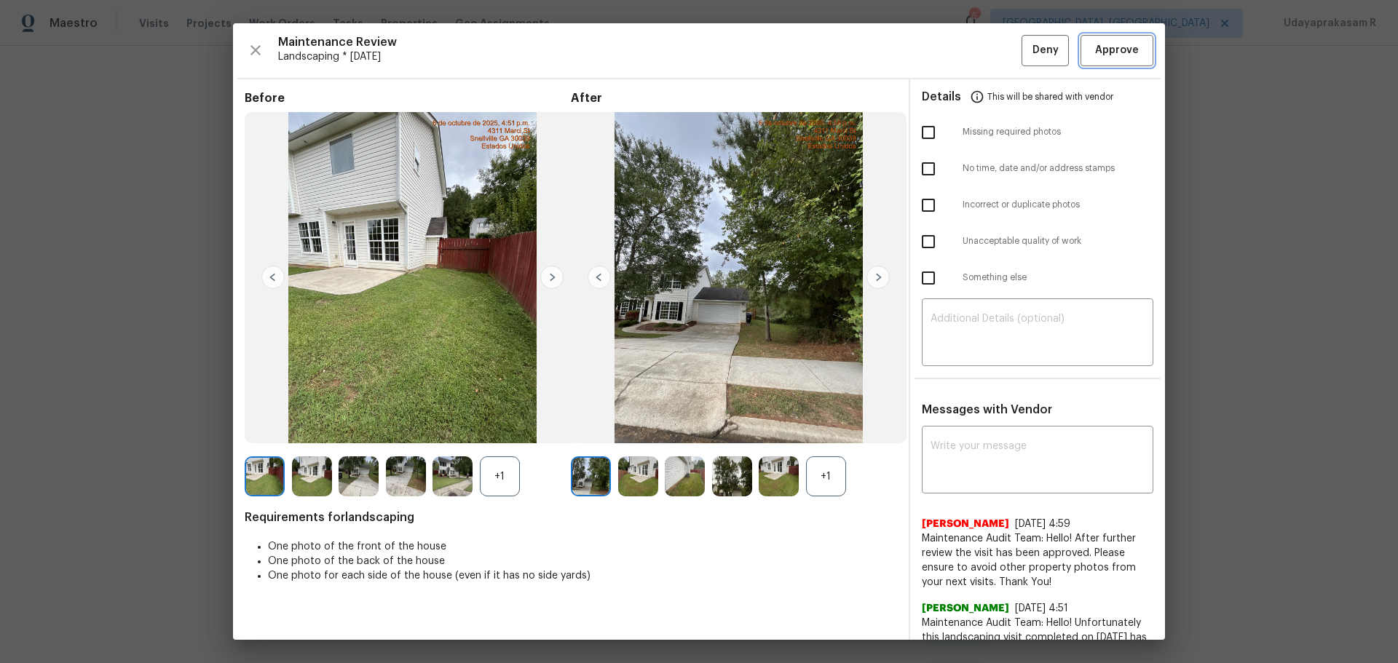
click at [994, 52] on button "Approve" at bounding box center [1117, 50] width 73 height 31
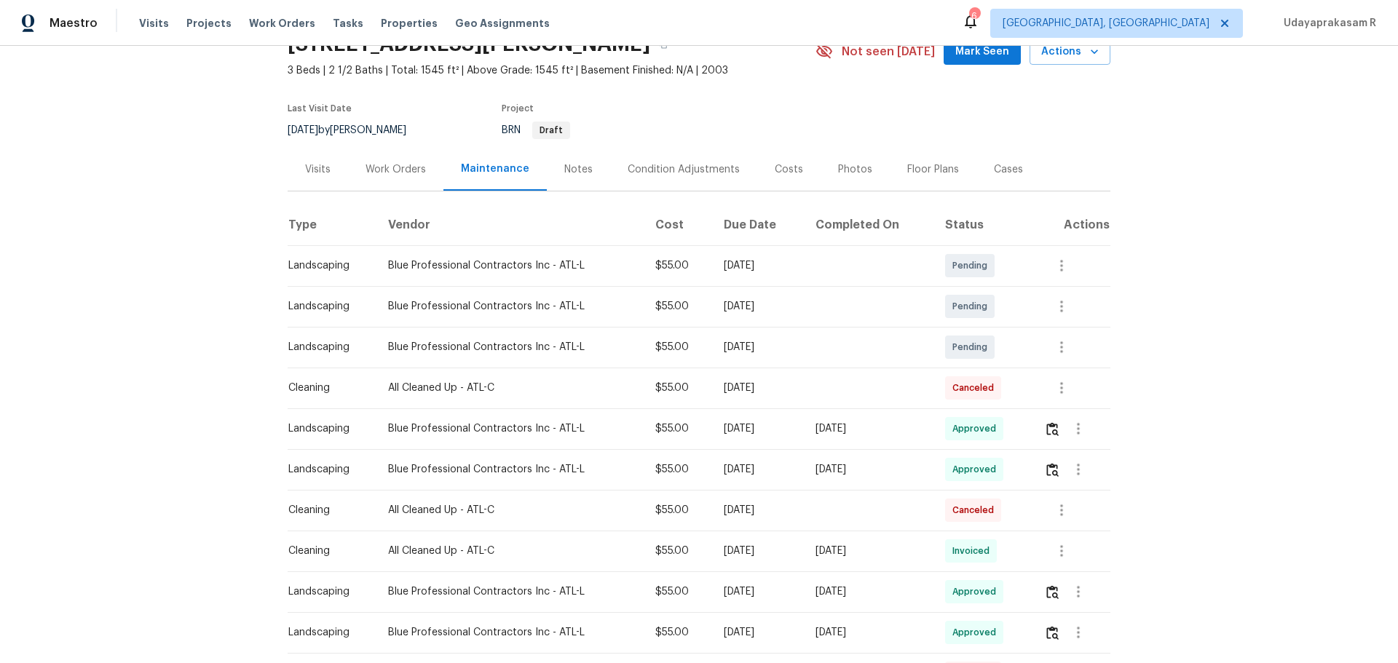
click at [994, 256] on div "Back to all projects 4311 Marci St, Snellville, GA 30039 3 Beds | 2 1/2 Baths |…" at bounding box center [699, 354] width 1398 height 617
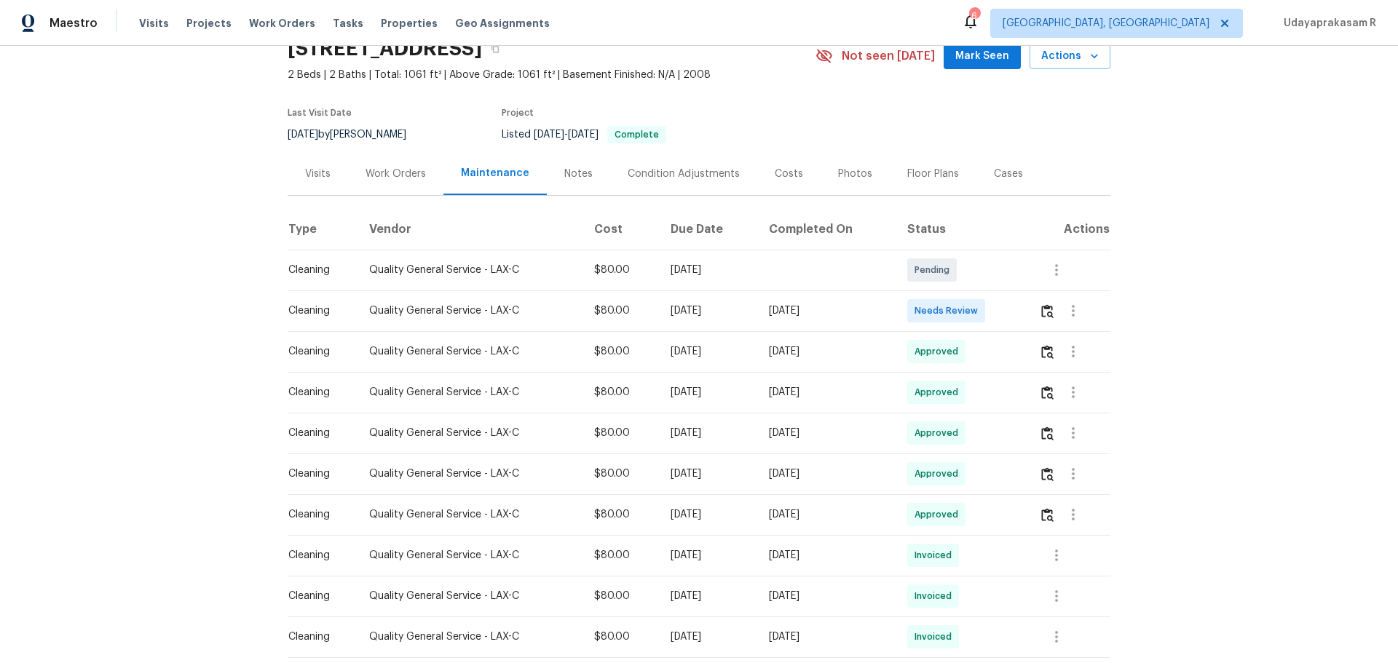
scroll to position [146, 0]
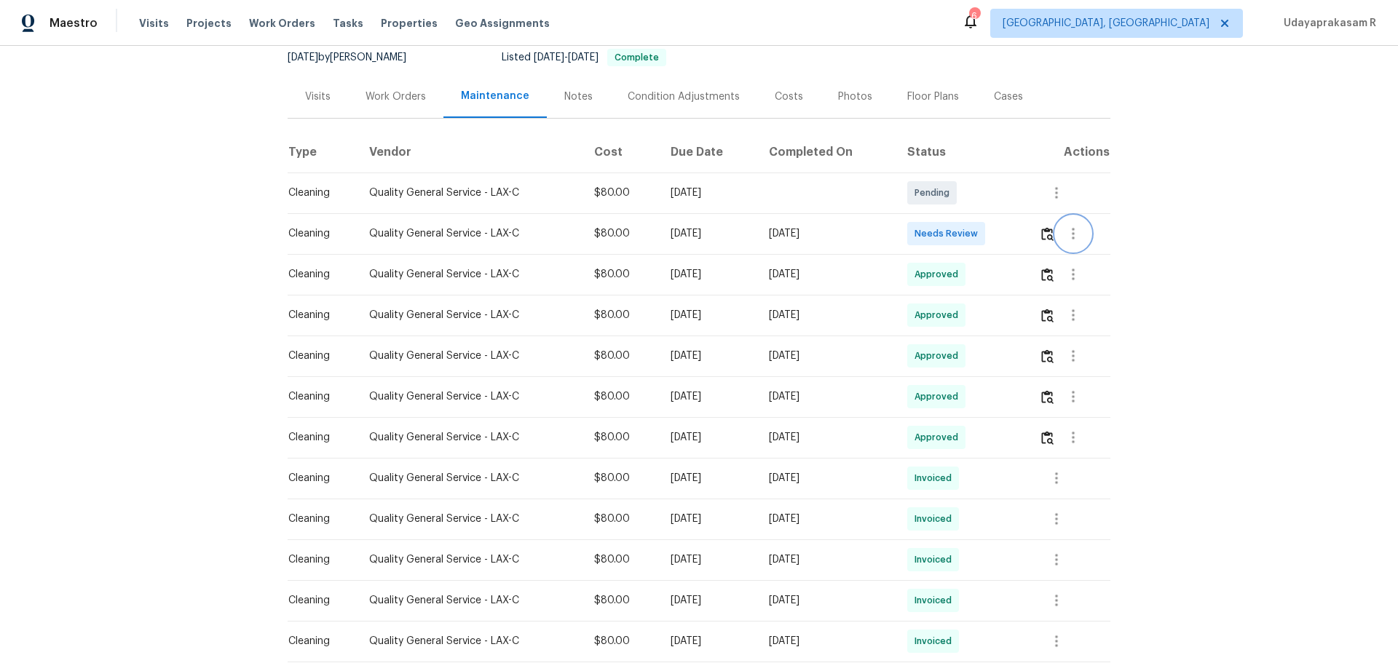
click at [994, 250] on button "button" at bounding box center [1073, 233] width 35 height 35
click at [994, 248] on div at bounding box center [699, 331] width 1398 height 663
click at [994, 241] on img "button" at bounding box center [1047, 234] width 12 height 14
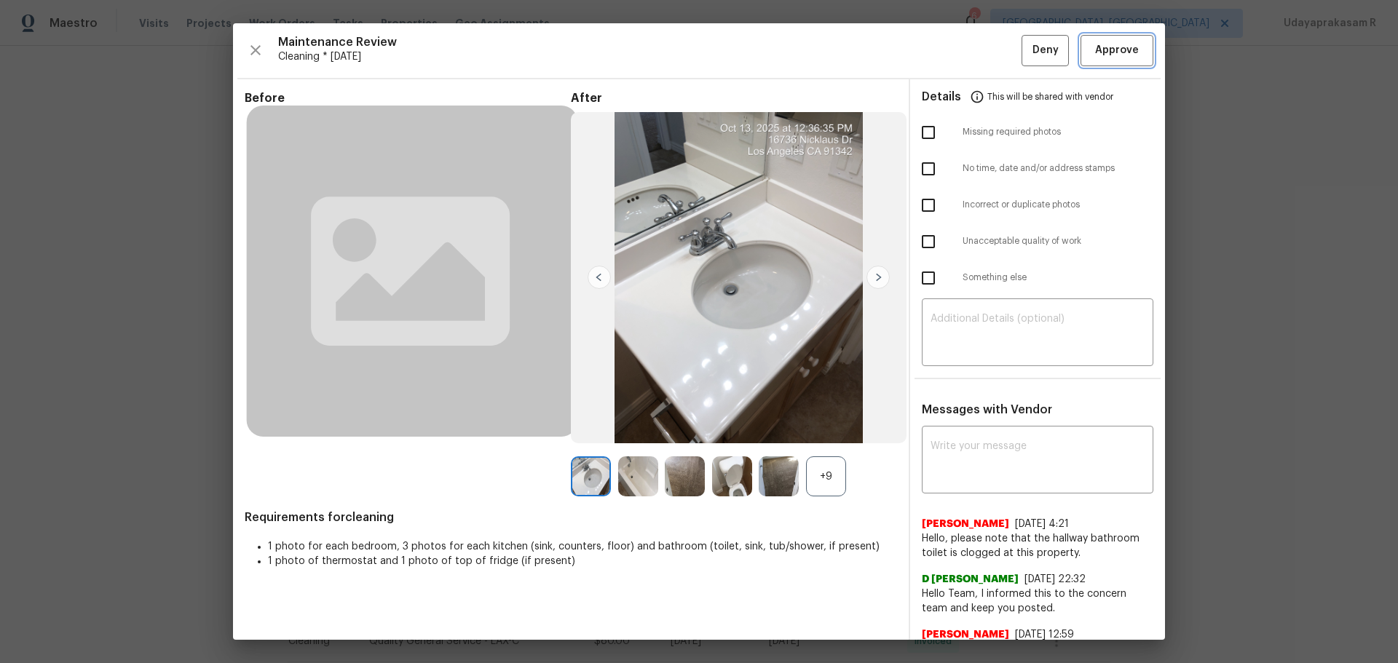
click at [994, 46] on span "Approve" at bounding box center [1117, 51] width 44 height 18
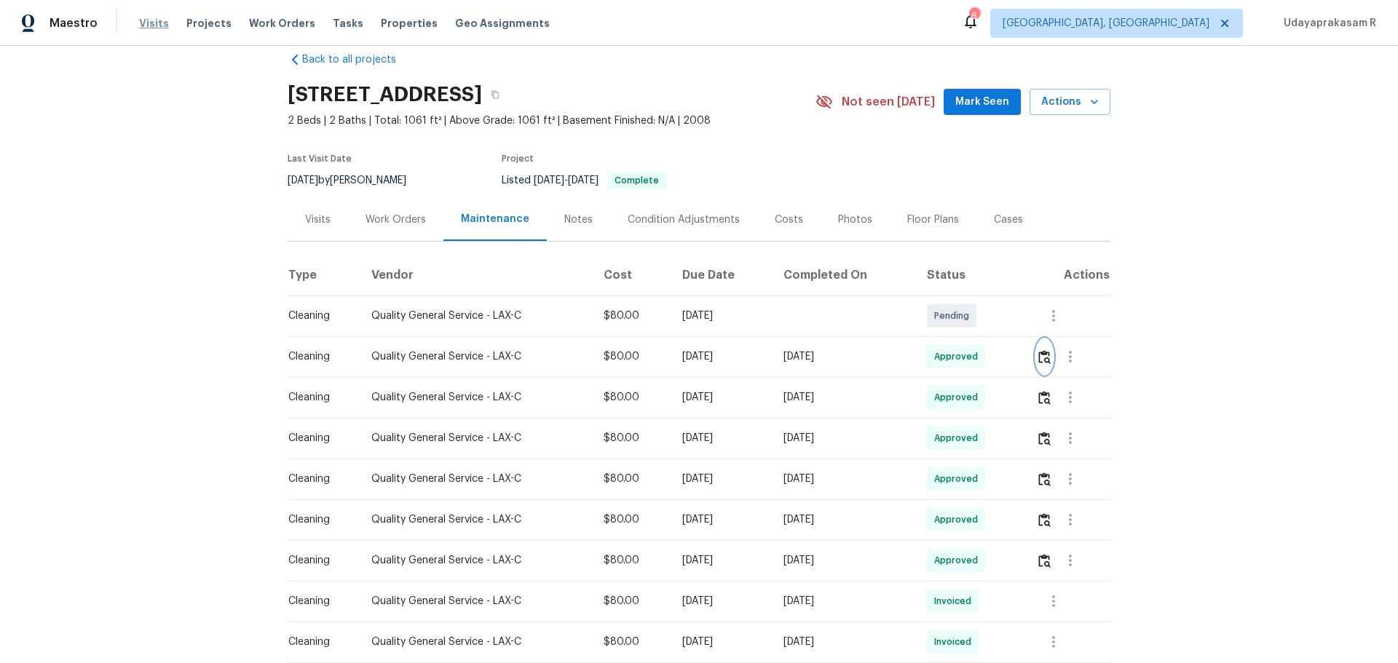
scroll to position [0, 0]
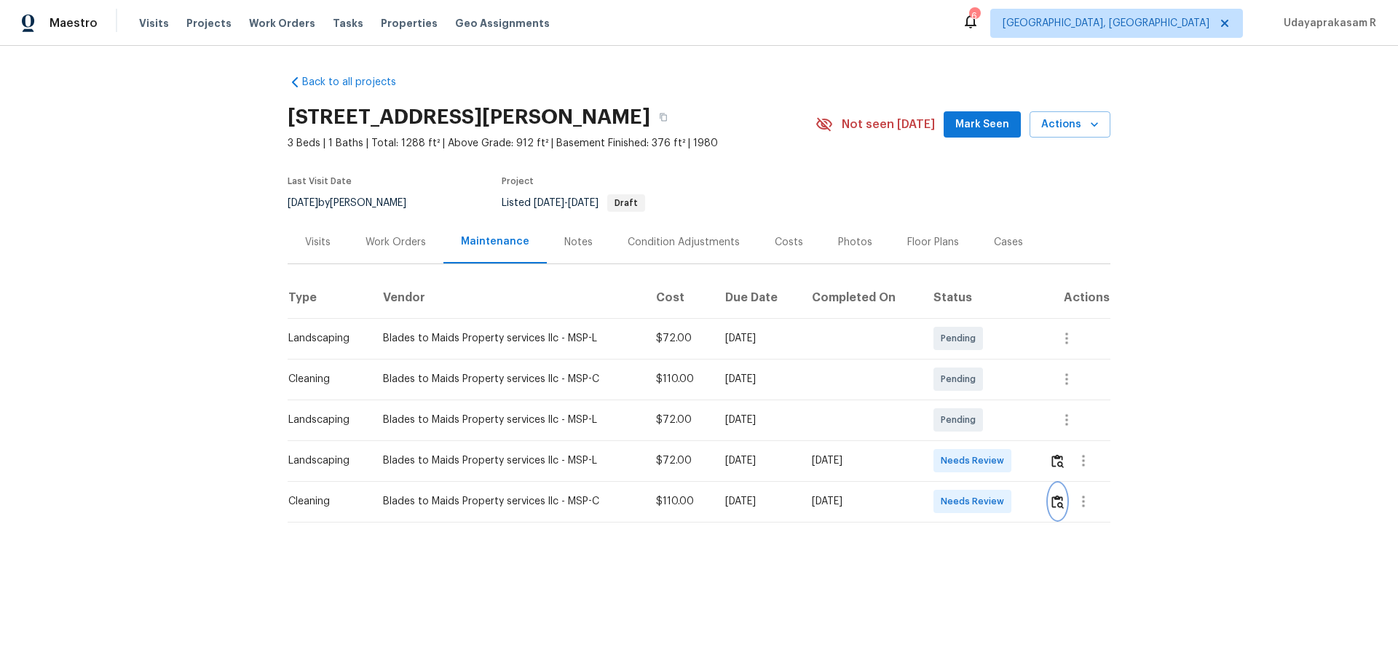
click at [994, 435] on img "button" at bounding box center [1057, 502] width 12 height 14
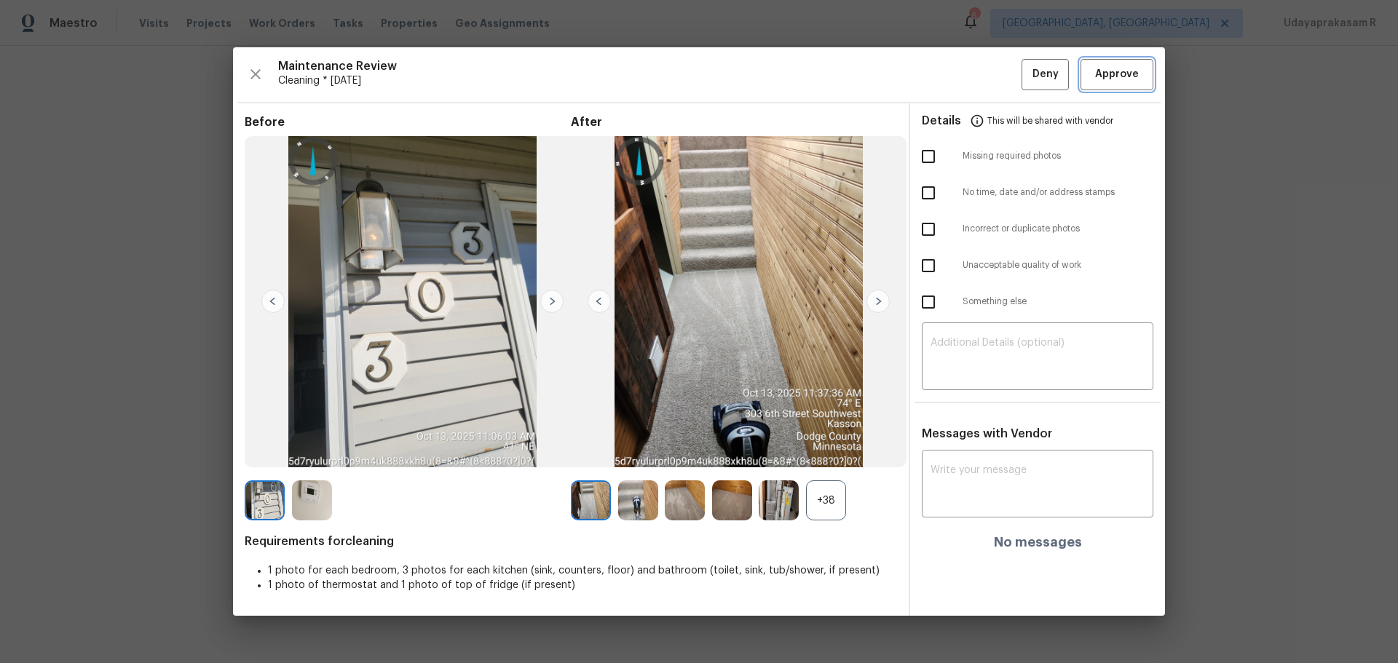
click at [994, 68] on span "Approve" at bounding box center [1117, 75] width 44 height 18
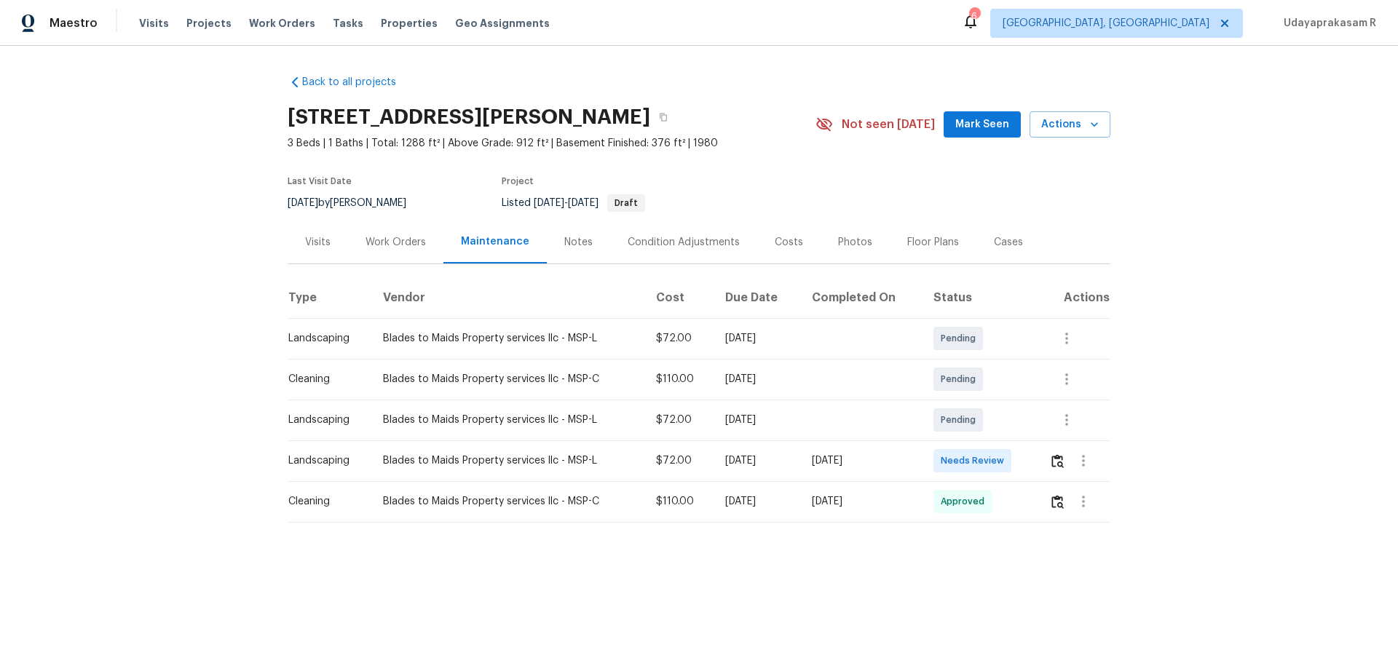
click at [994, 342] on div "Back to all projects 303 6th St SW, Kasson, MN 55944 3 Beds | 1 Baths | Total: …" at bounding box center [699, 328] width 1398 height 564
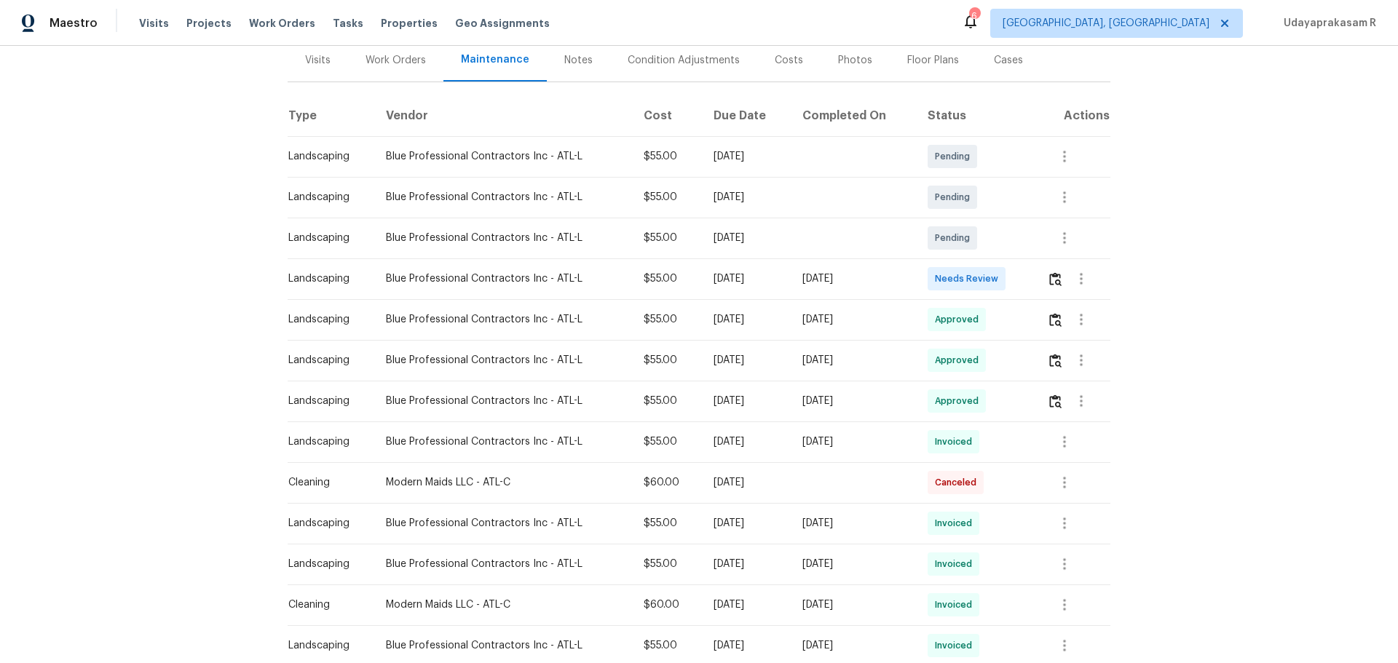
scroll to position [218, 0]
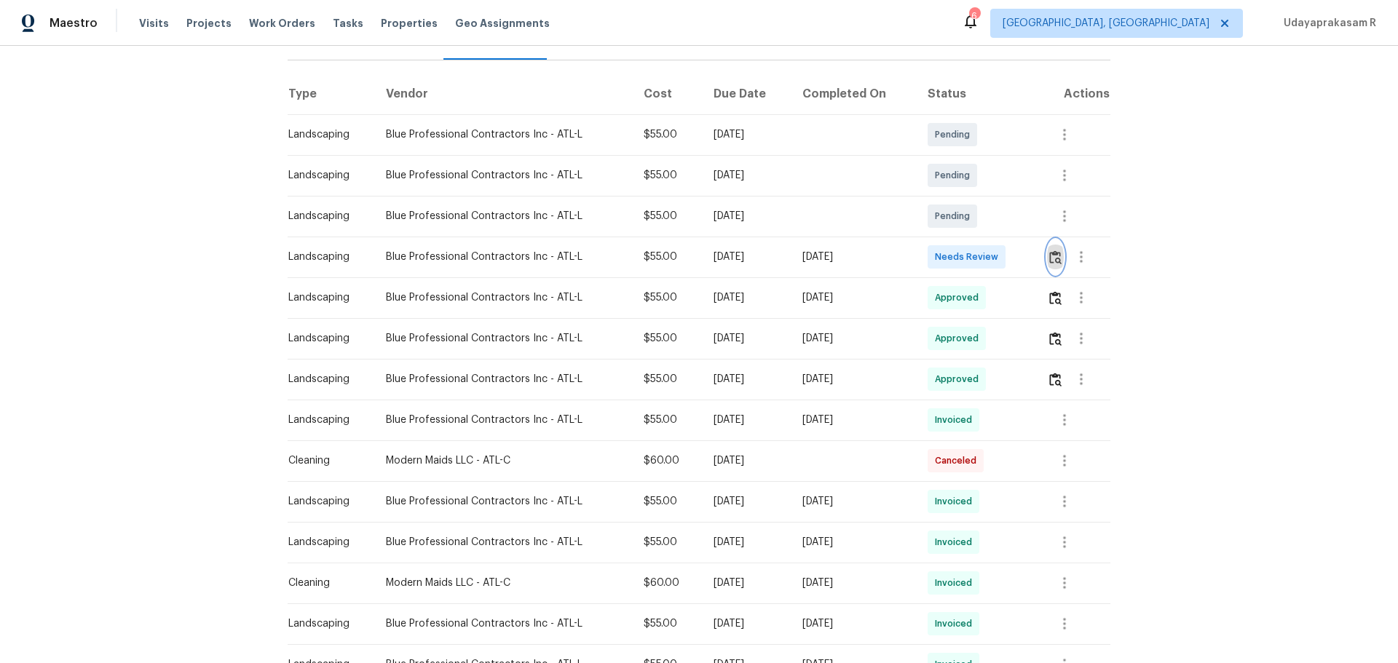
click at [994, 250] on img "button" at bounding box center [1055, 257] width 12 height 14
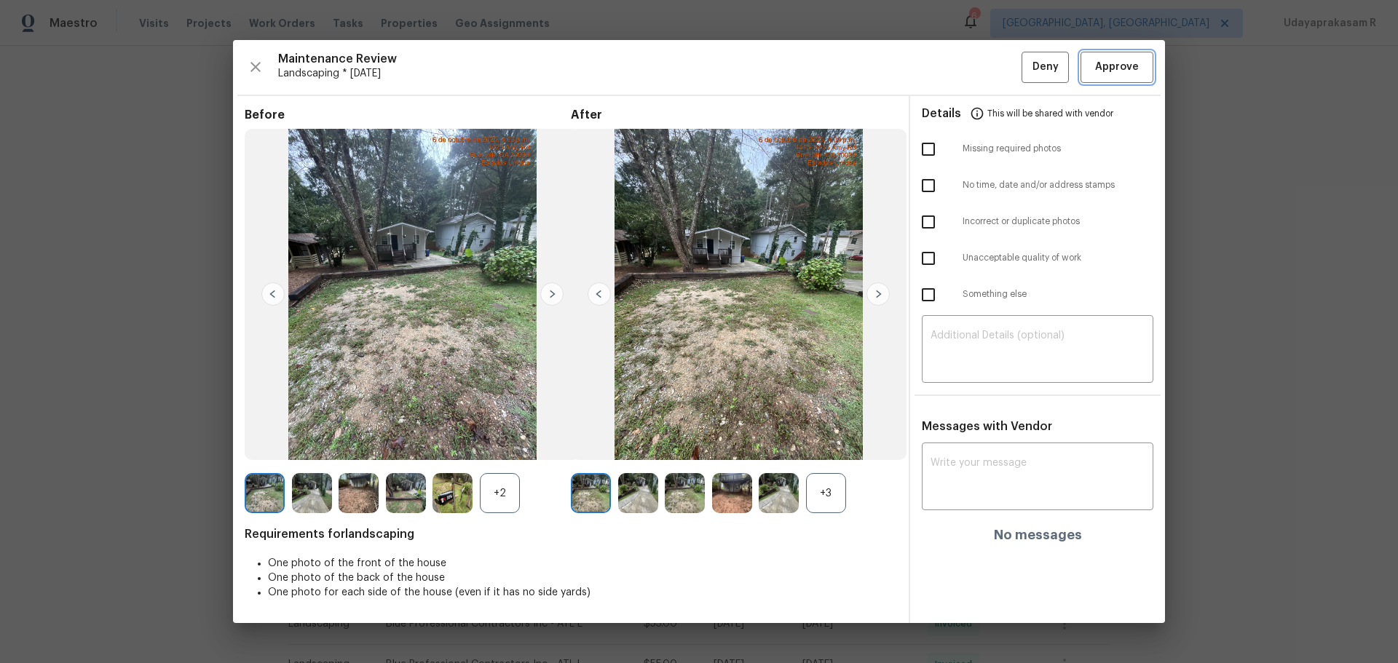
click at [994, 54] on button "Approve" at bounding box center [1117, 67] width 73 height 31
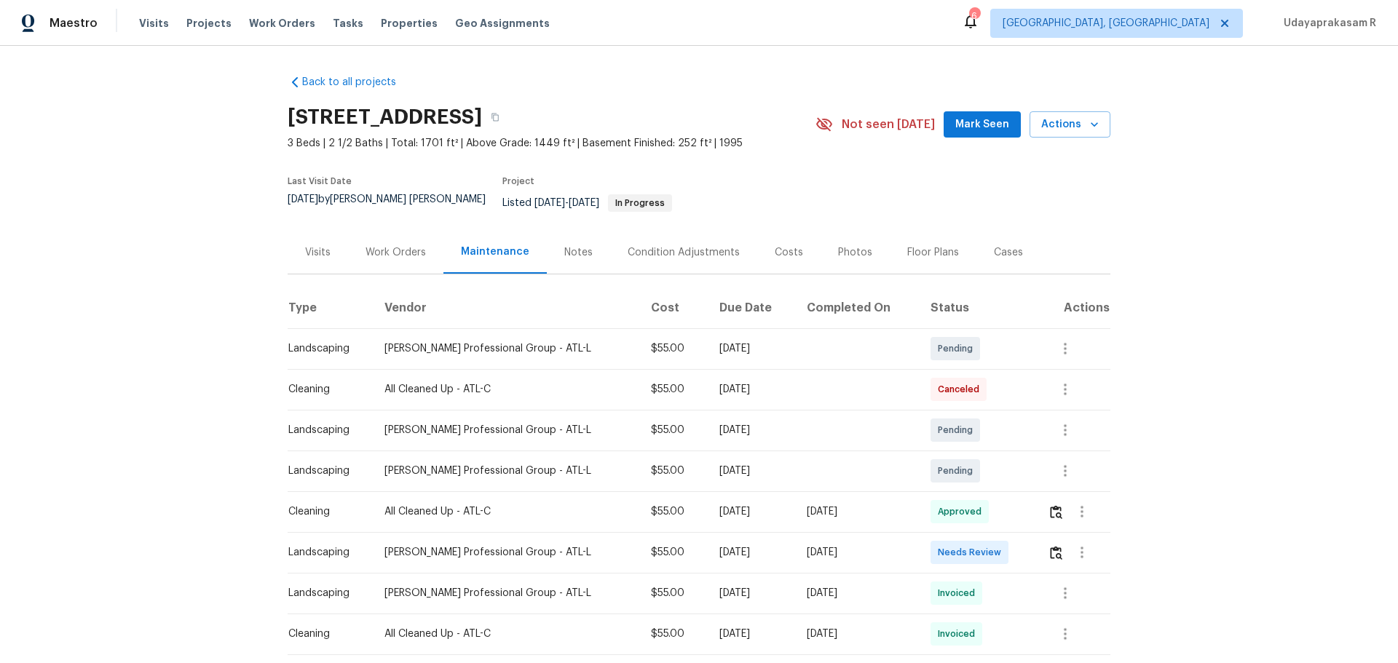
scroll to position [218, 0]
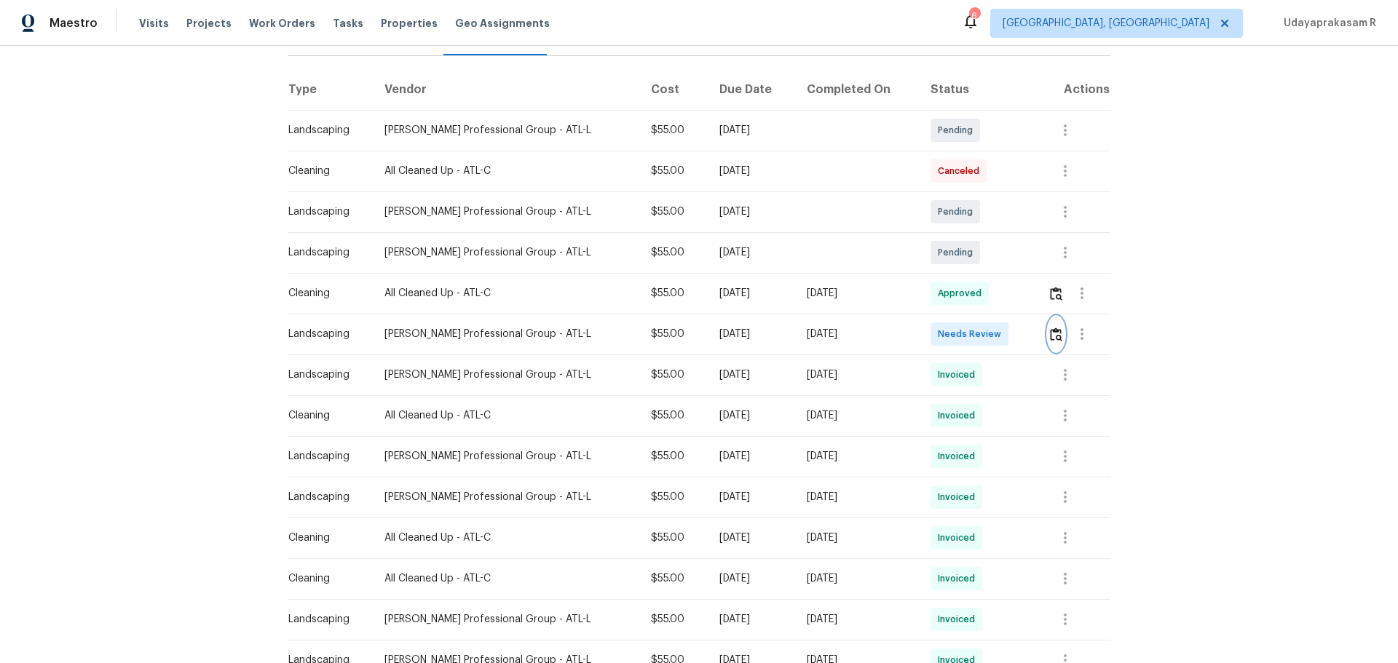
click at [994, 328] on img "button" at bounding box center [1056, 335] width 12 height 14
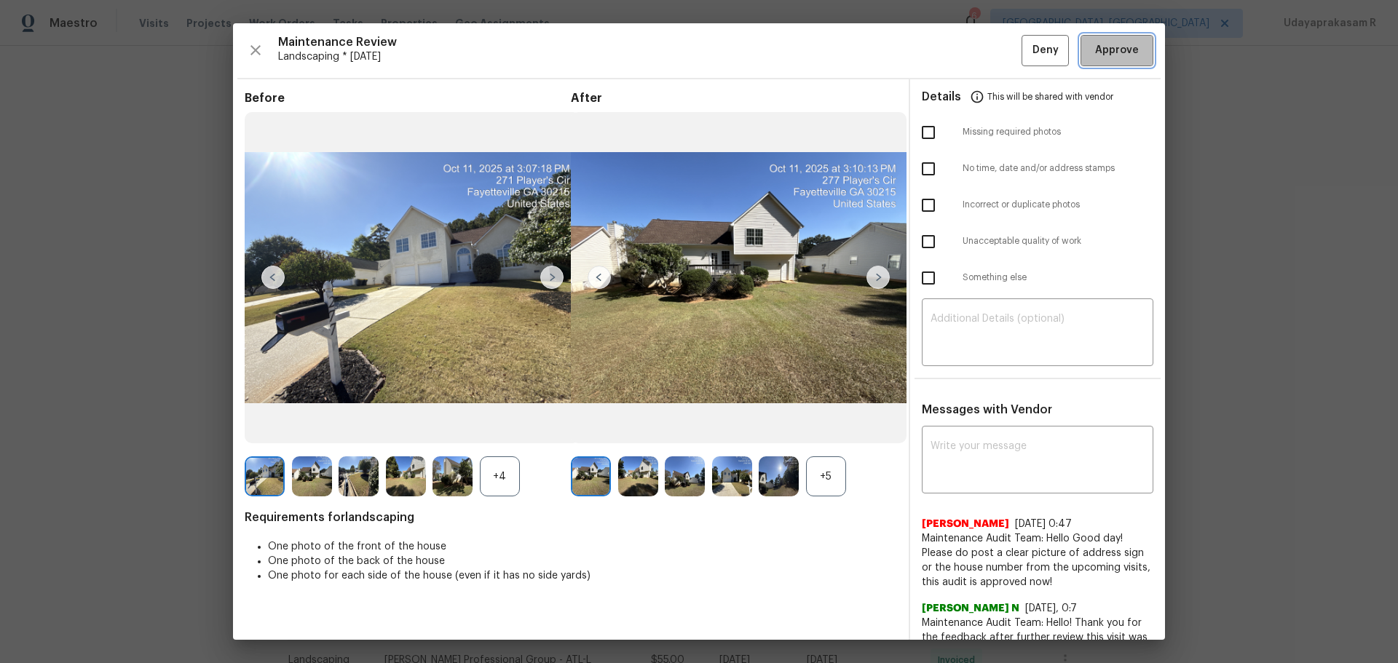
click at [994, 53] on span "Approve" at bounding box center [1117, 51] width 44 height 18
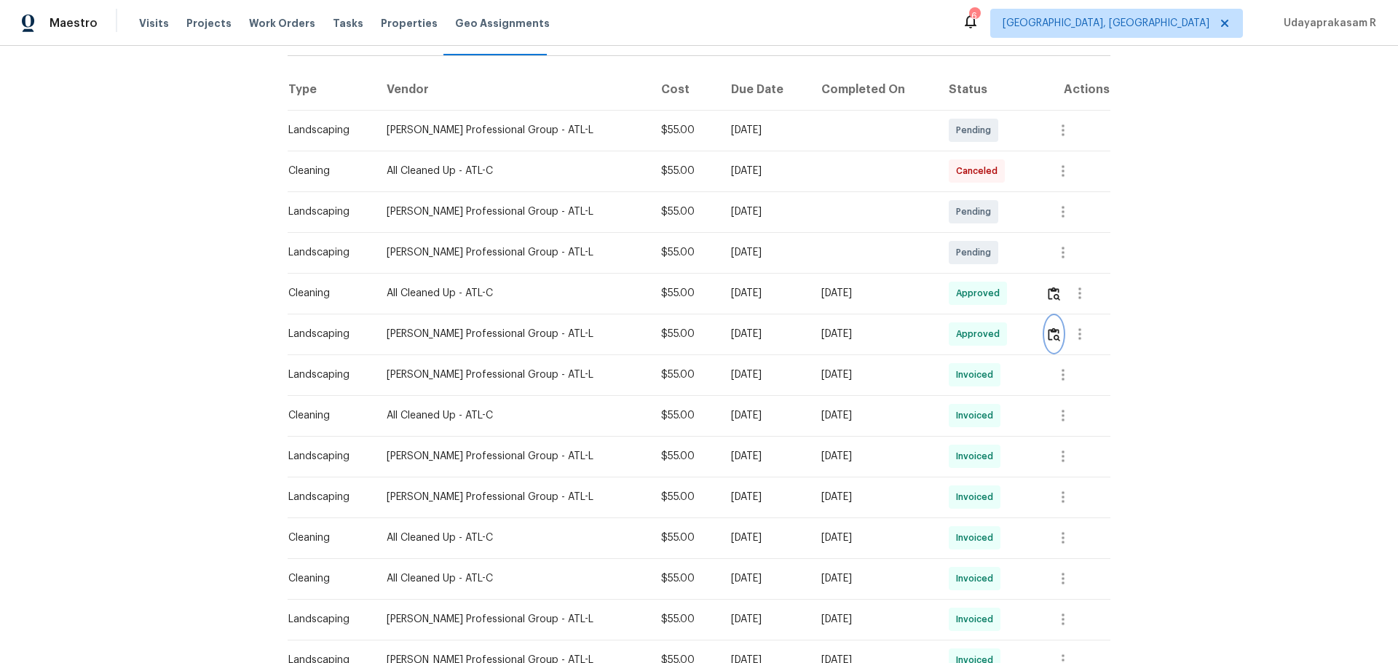
scroll to position [0, 0]
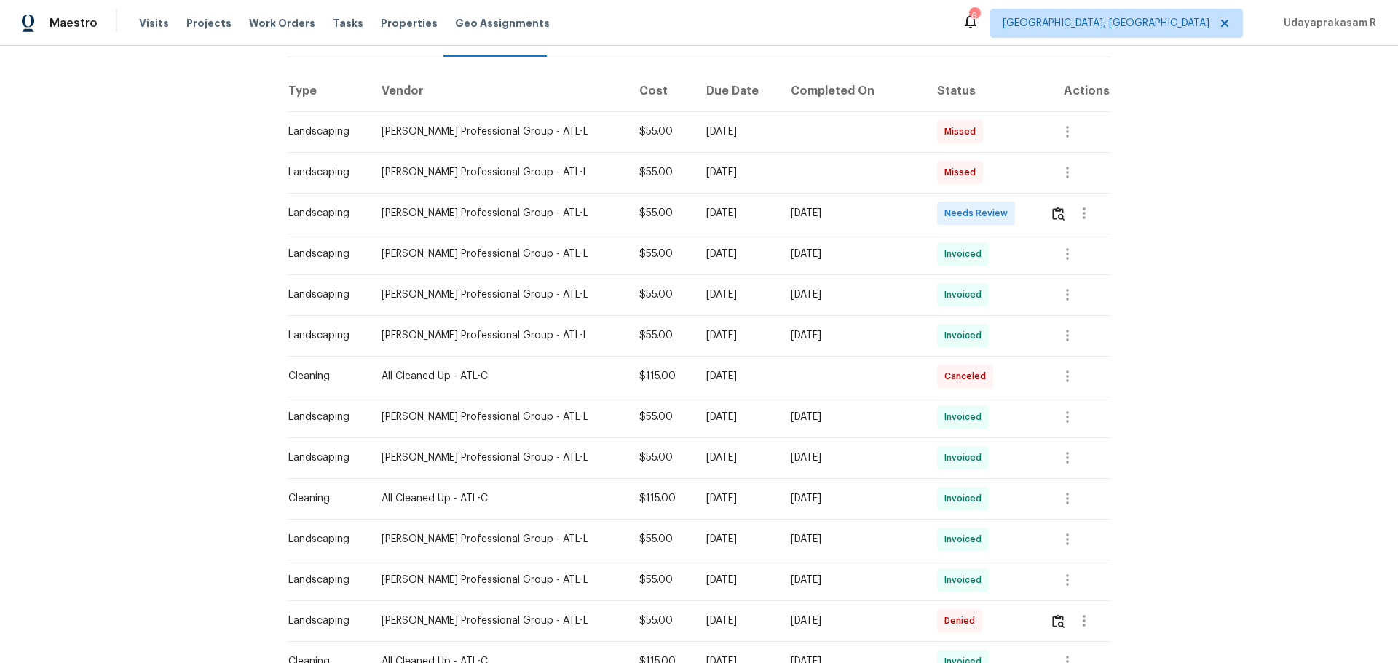
scroll to position [218, 0]
click at [994, 205] on img "button" at bounding box center [1058, 212] width 12 height 14
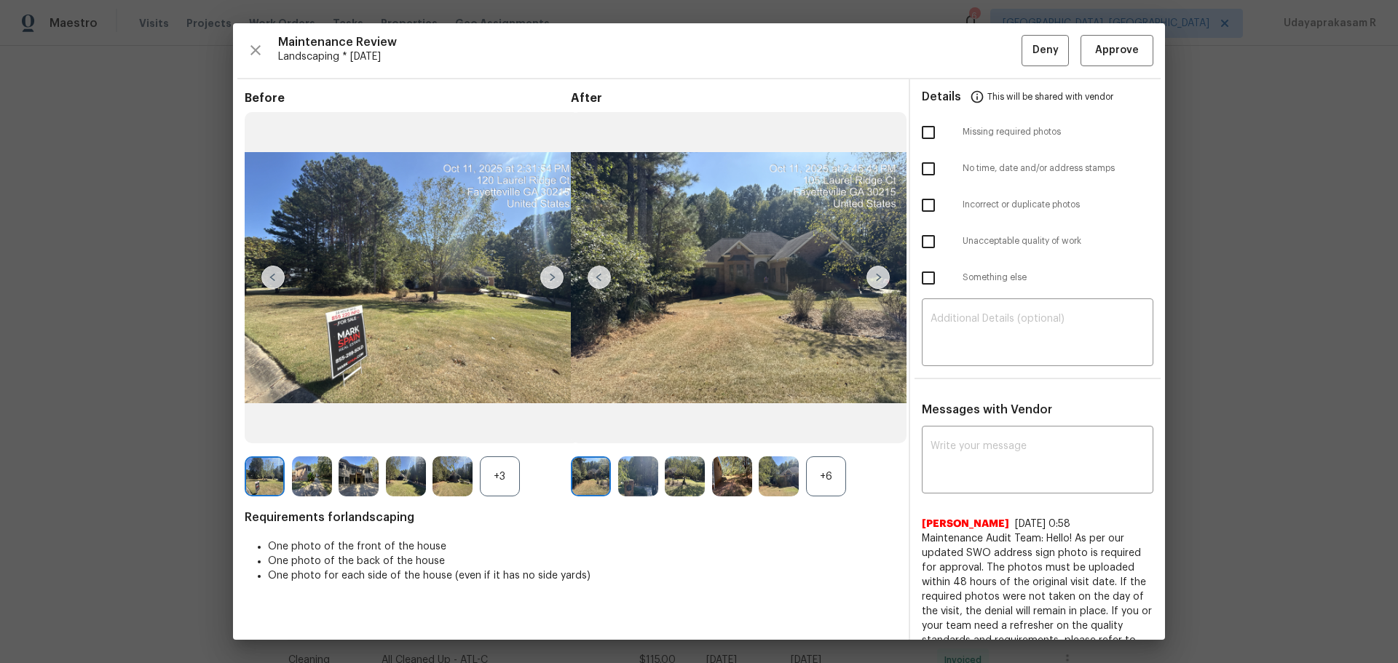
click at [885, 283] on img at bounding box center [878, 277] width 23 height 23
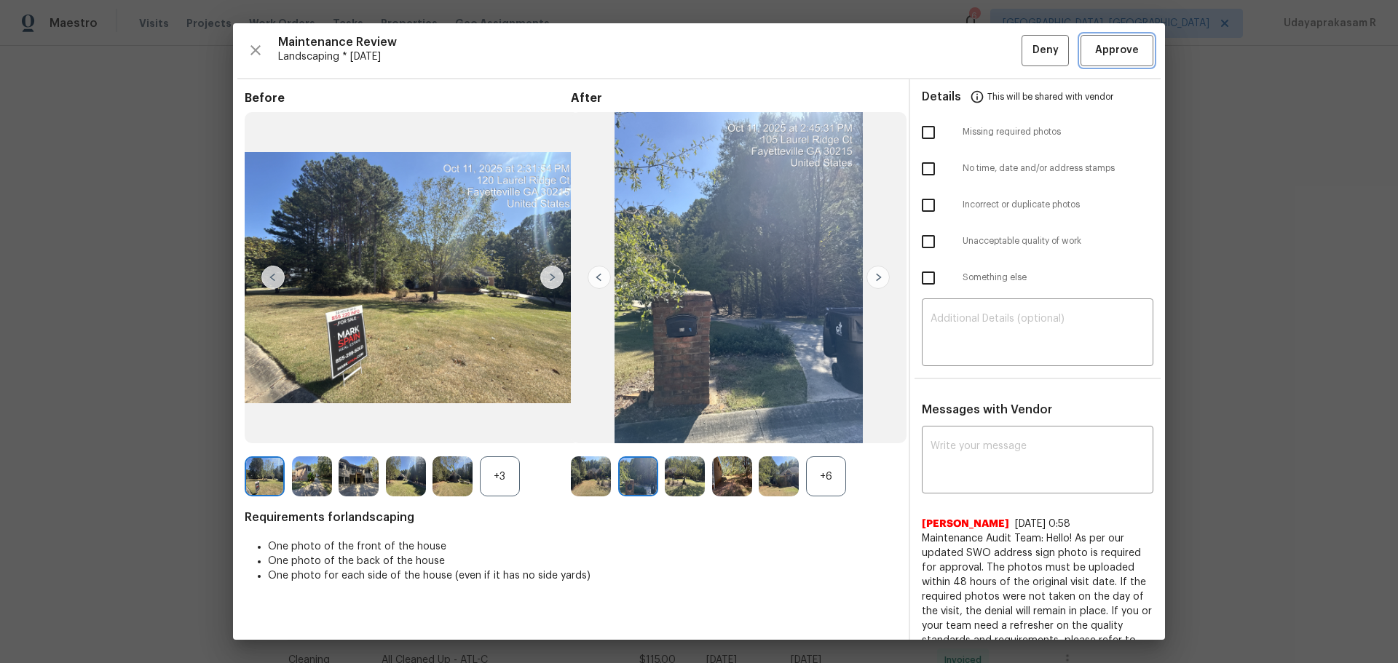
click at [994, 49] on span "Approve" at bounding box center [1117, 51] width 44 height 18
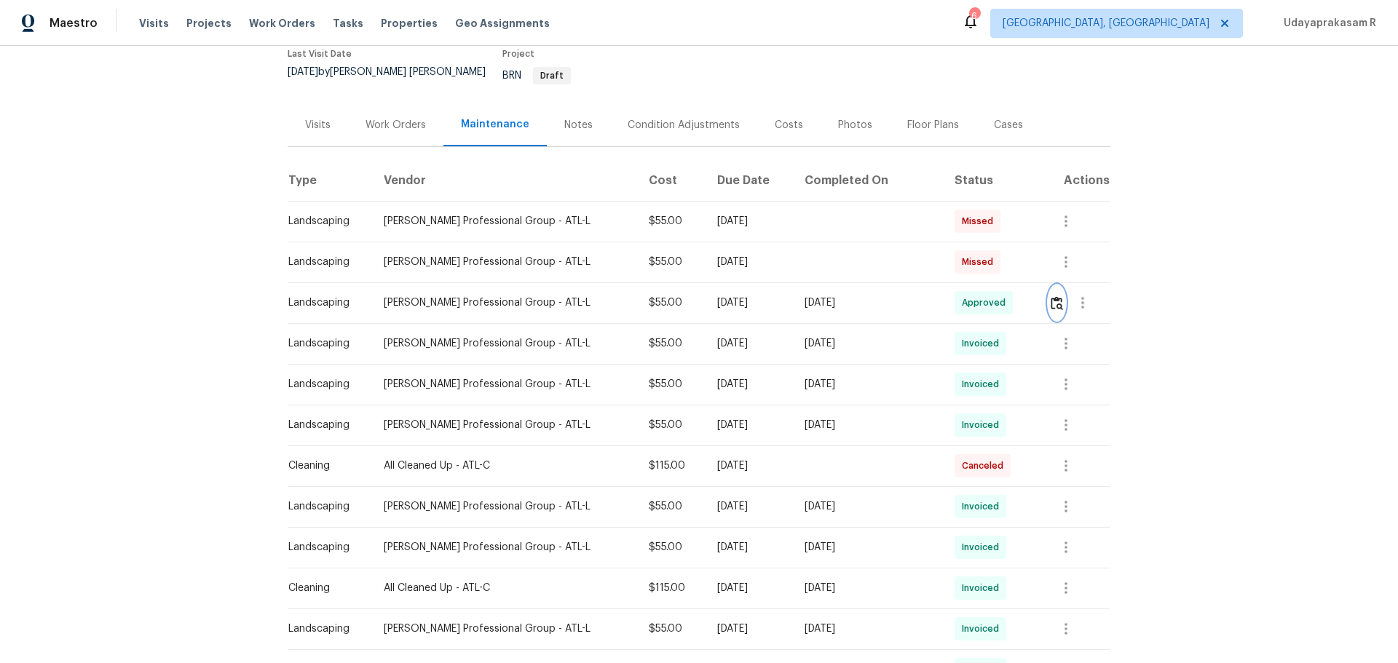
scroll to position [0, 0]
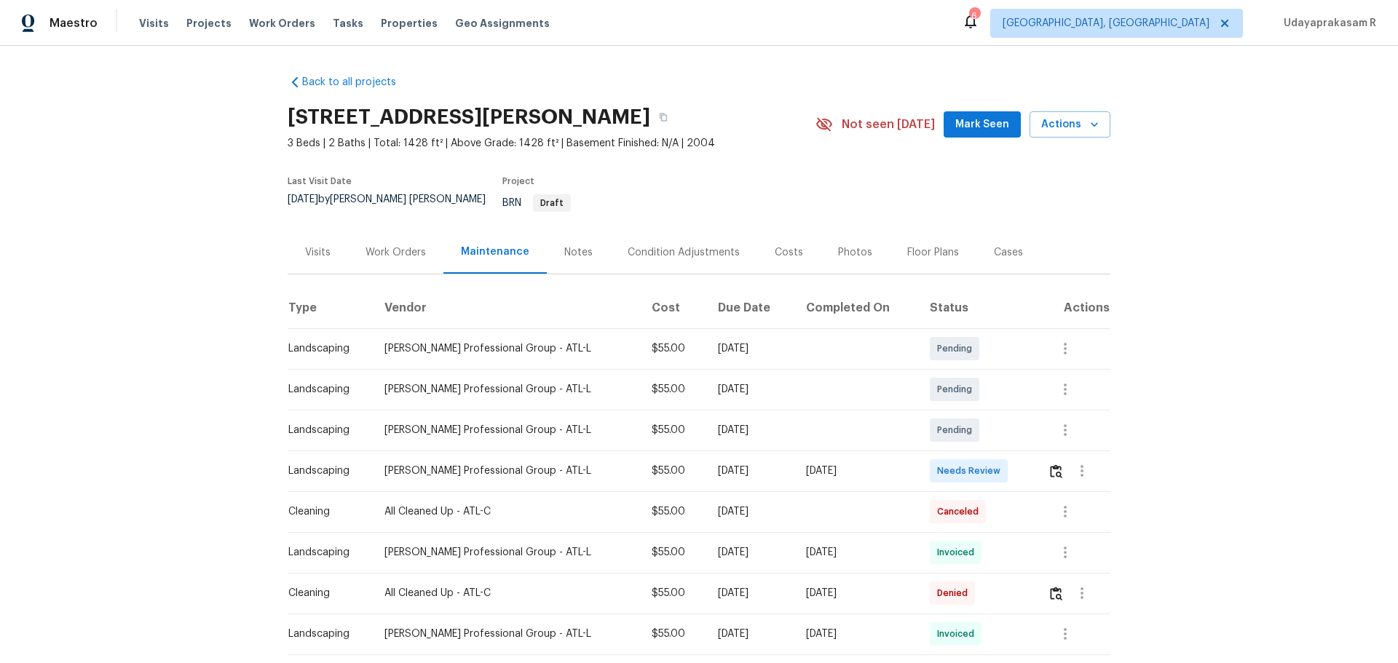
scroll to position [146, 0]
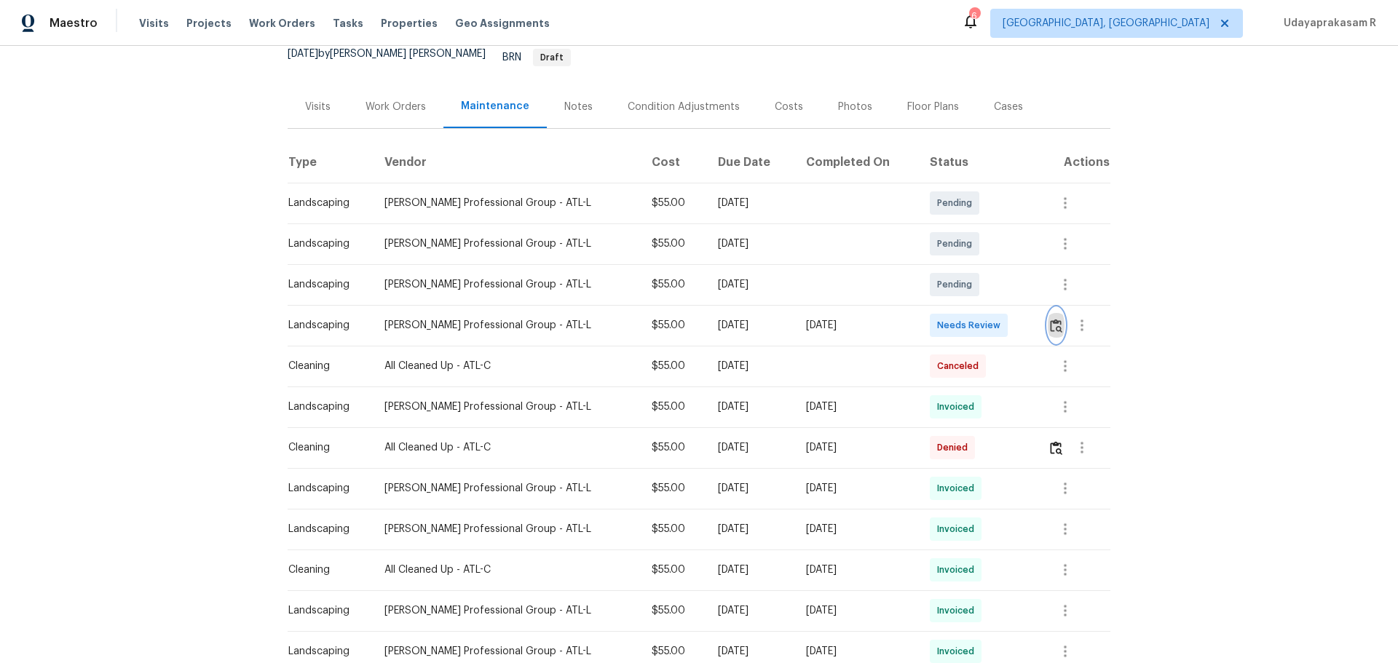
click at [994, 323] on button "button" at bounding box center [1056, 325] width 17 height 35
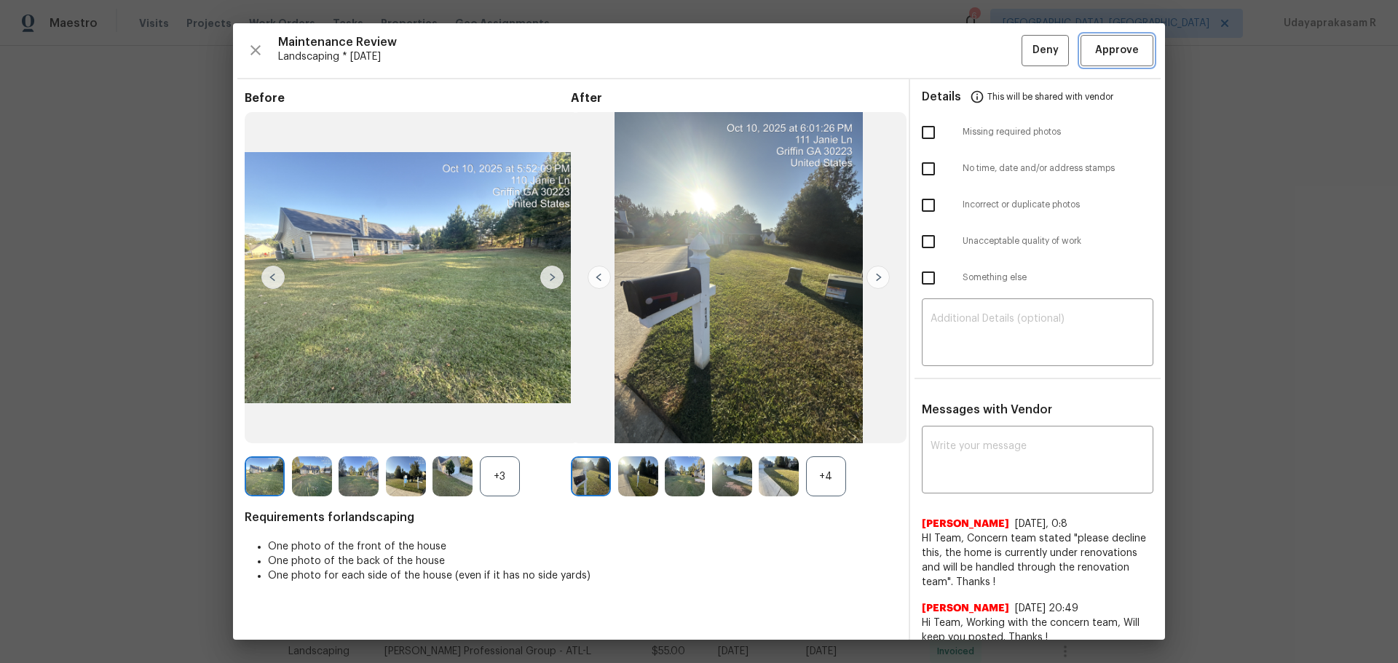
click at [994, 52] on span "Approve" at bounding box center [1117, 51] width 44 height 18
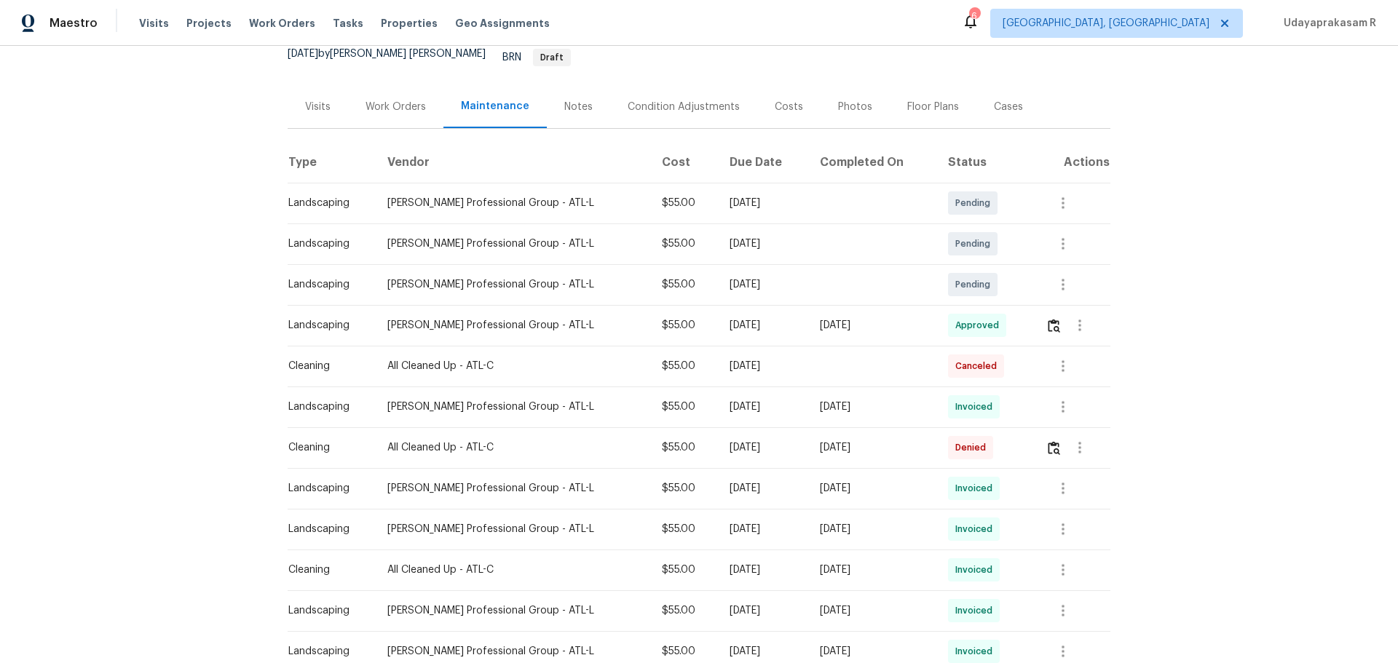
click at [994, 258] on div "Back to all projects [STREET_ADDRESS][PERSON_NAME] 3 Beds | 2 Baths | Total: 14…" at bounding box center [699, 354] width 1398 height 617
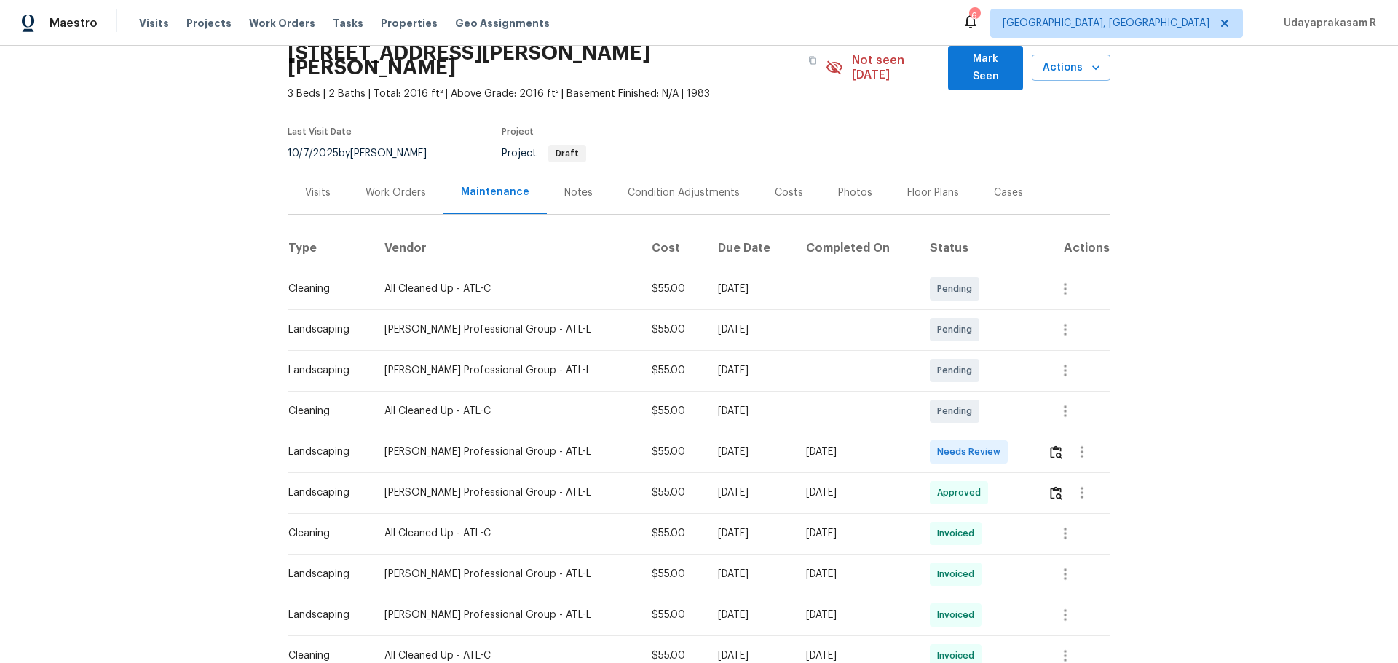
scroll to position [146, 0]
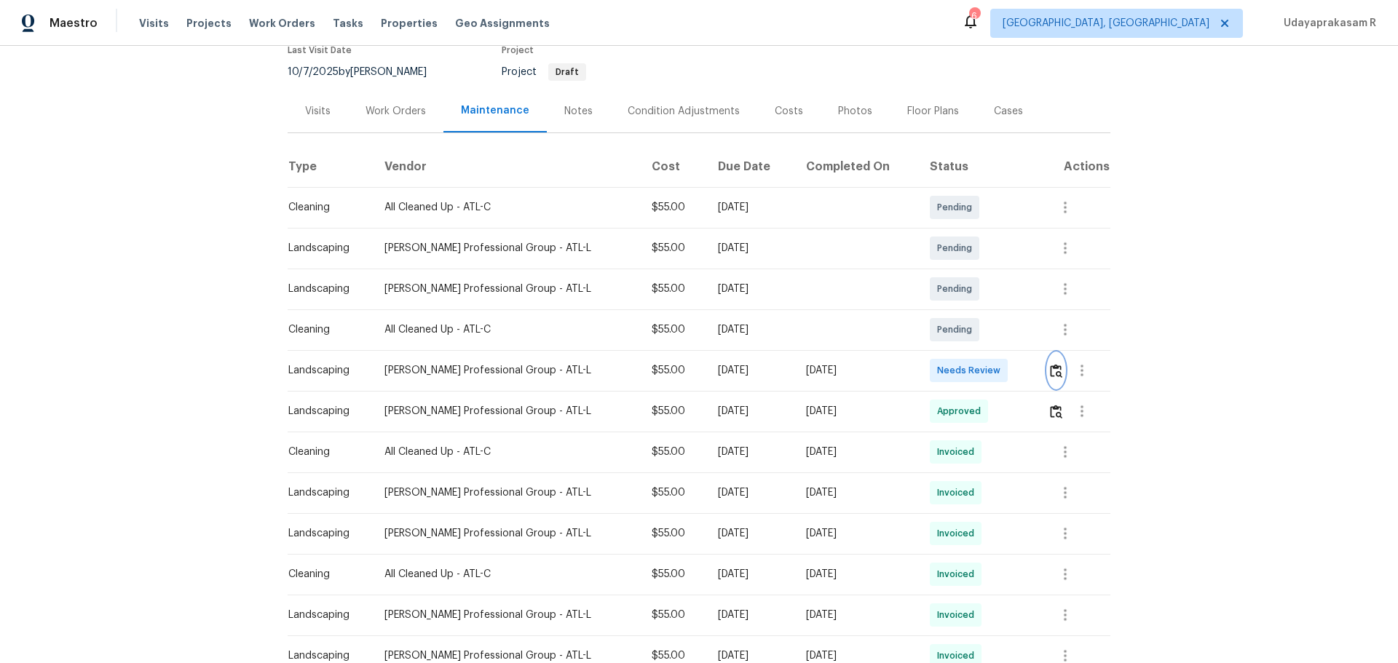
click at [994, 364] on img "button" at bounding box center [1056, 371] width 12 height 14
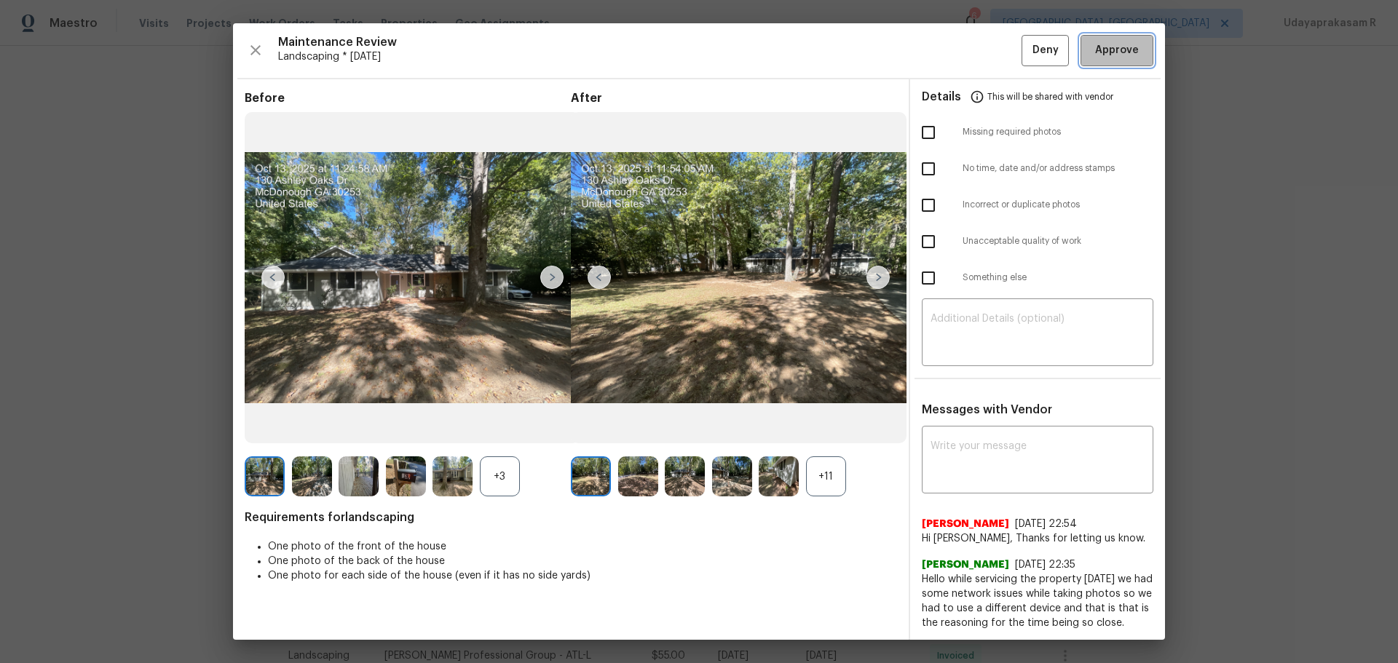
click at [994, 59] on span "Approve" at bounding box center [1117, 51] width 44 height 18
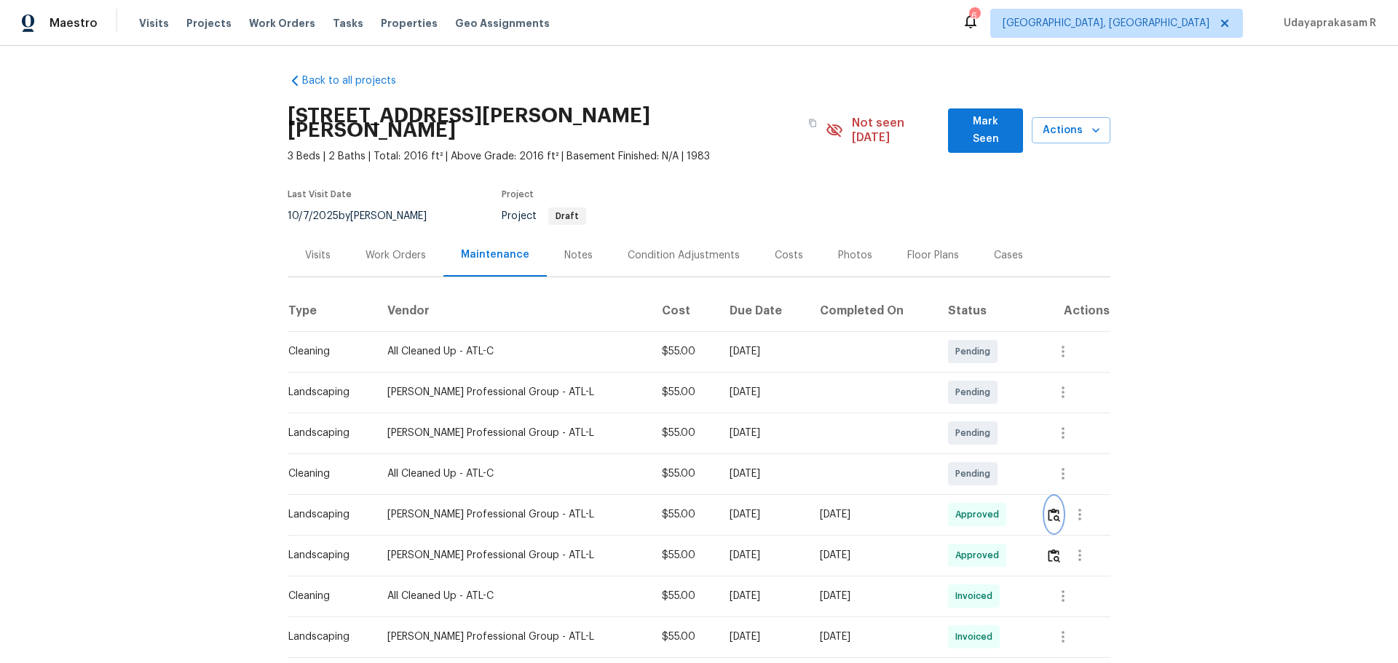
scroll to position [0, 0]
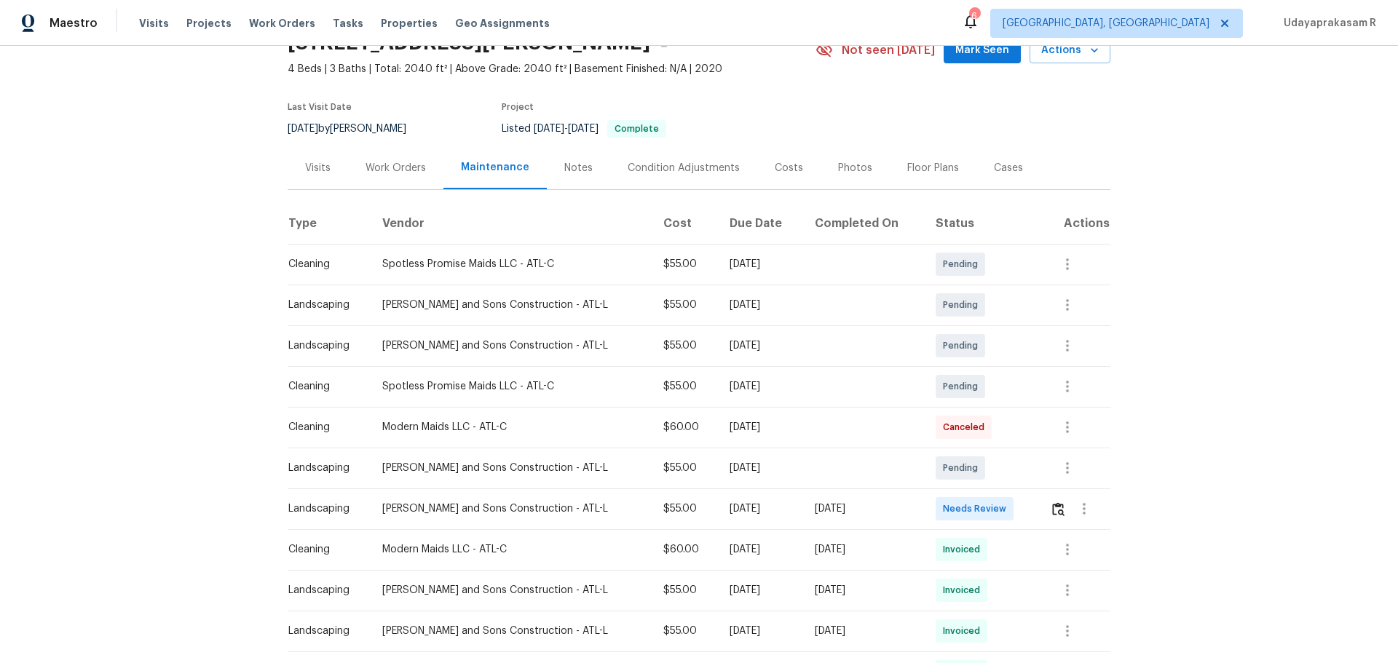
scroll to position [146, 0]
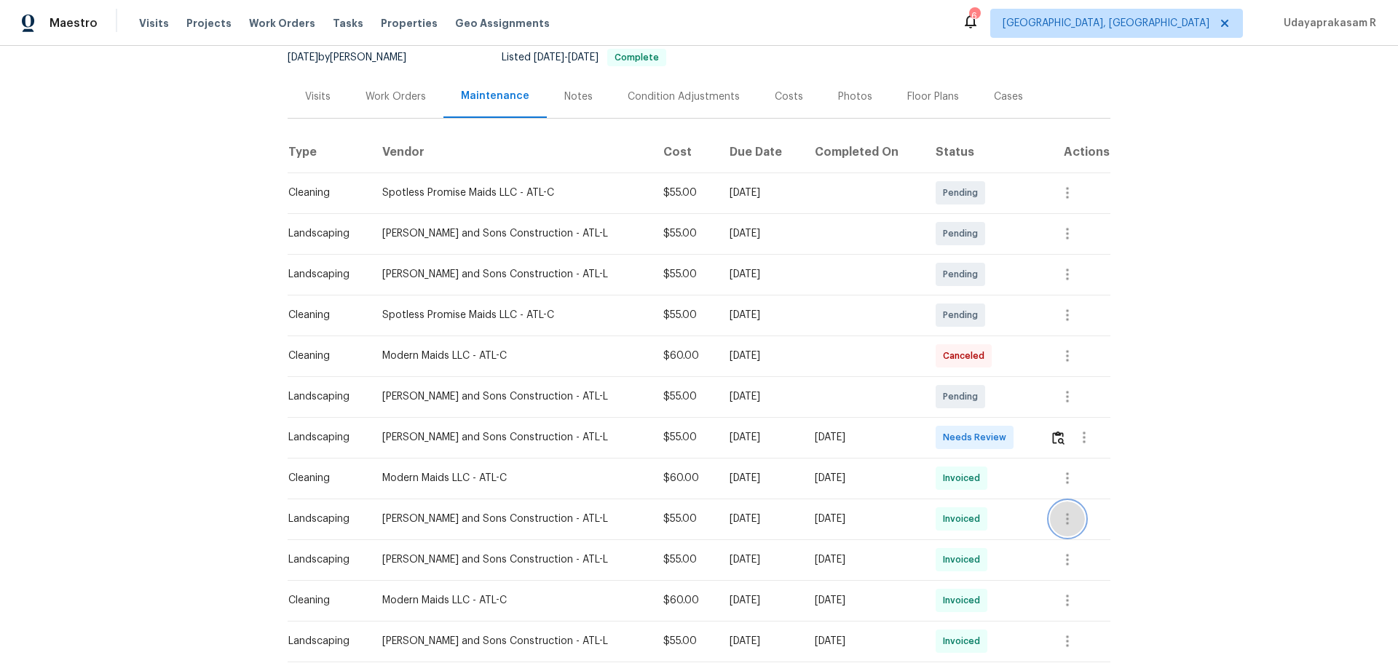
click at [994, 435] on button "button" at bounding box center [1067, 519] width 35 height 35
click at [994, 435] on li "View details" at bounding box center [1094, 544] width 102 height 24
click at [994, 391] on div at bounding box center [699, 331] width 1398 height 663
click at [994, 435] on img "button" at bounding box center [1058, 438] width 12 height 14
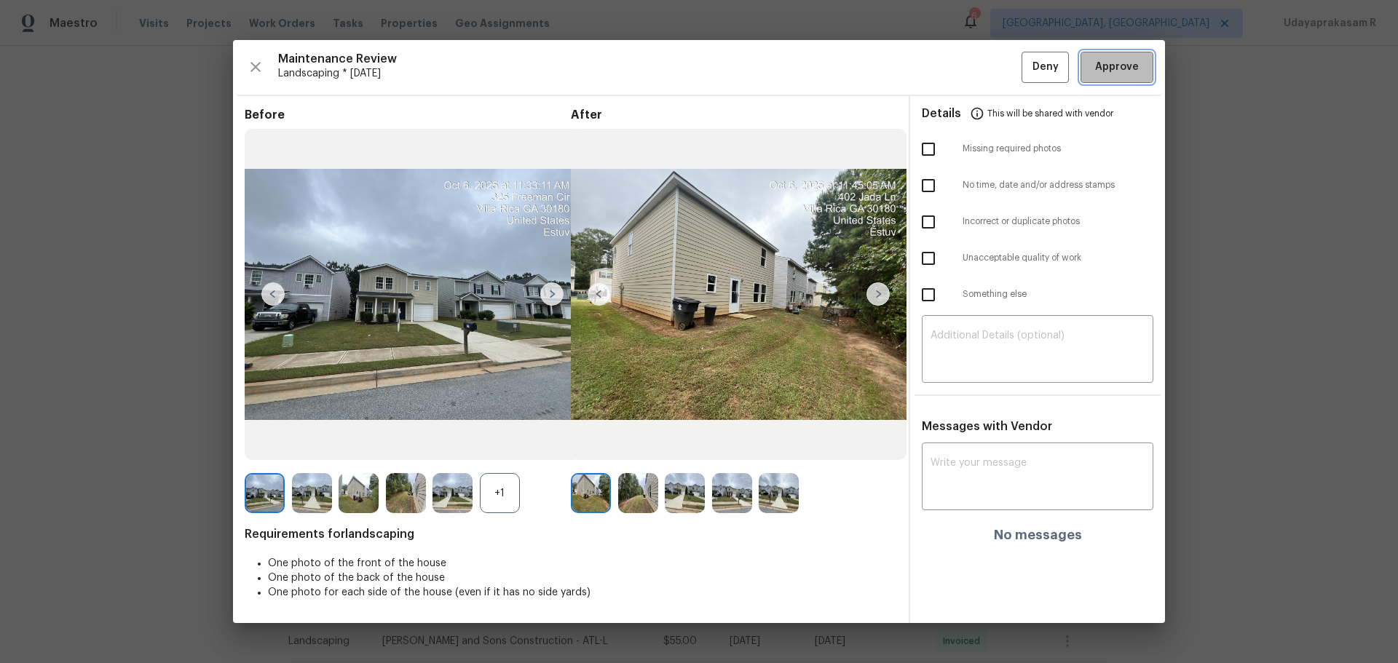
click at [994, 63] on span "Approve" at bounding box center [1117, 67] width 44 height 18
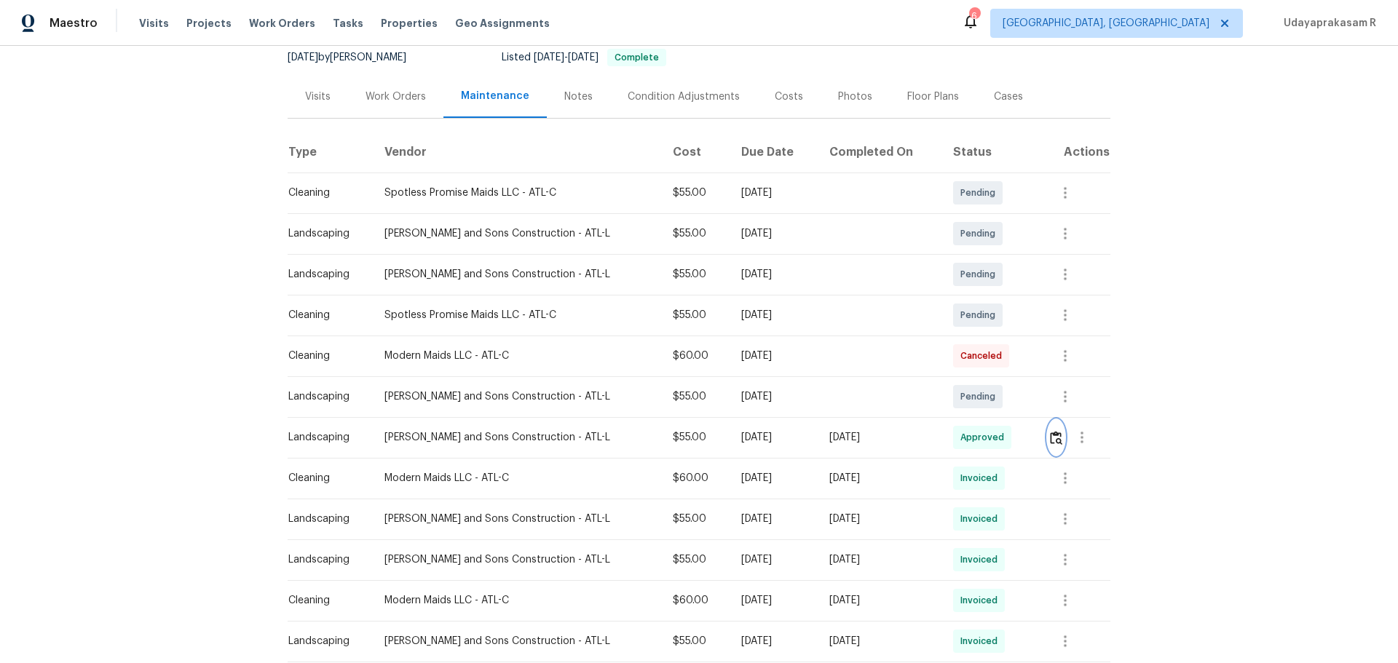
scroll to position [0, 0]
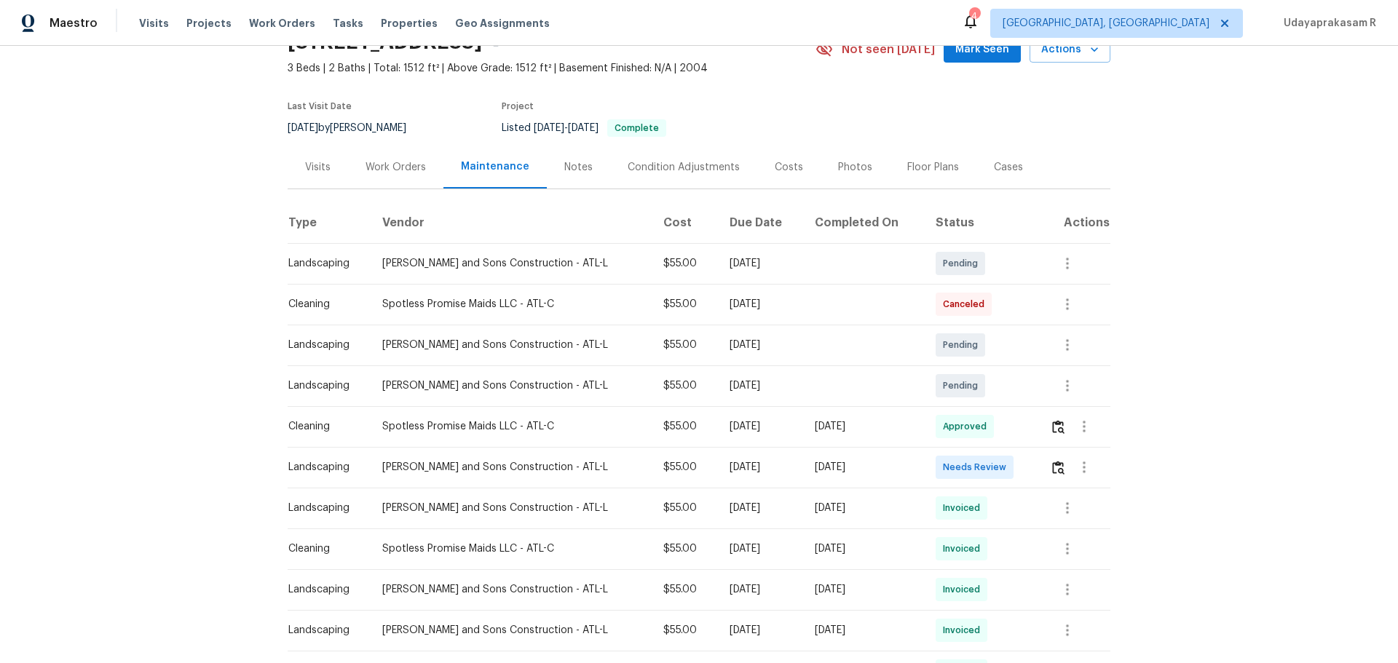
scroll to position [146, 0]
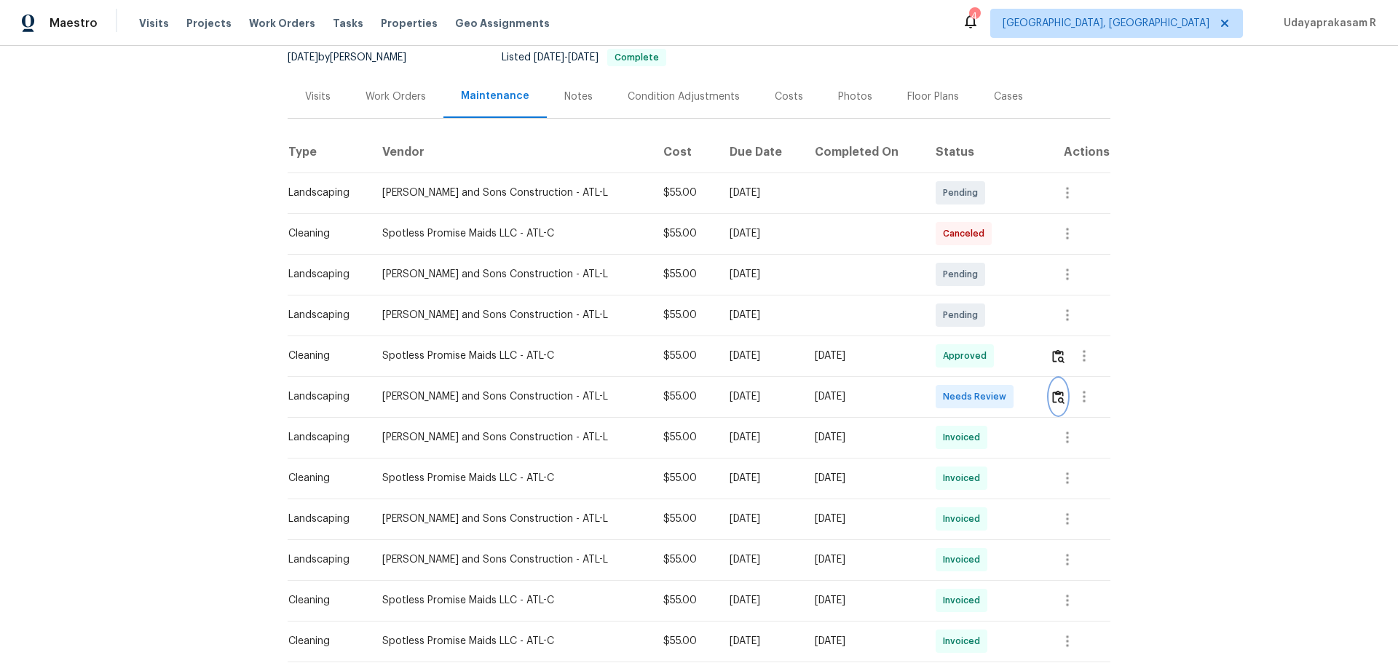
click at [994, 401] on img "button" at bounding box center [1058, 397] width 12 height 14
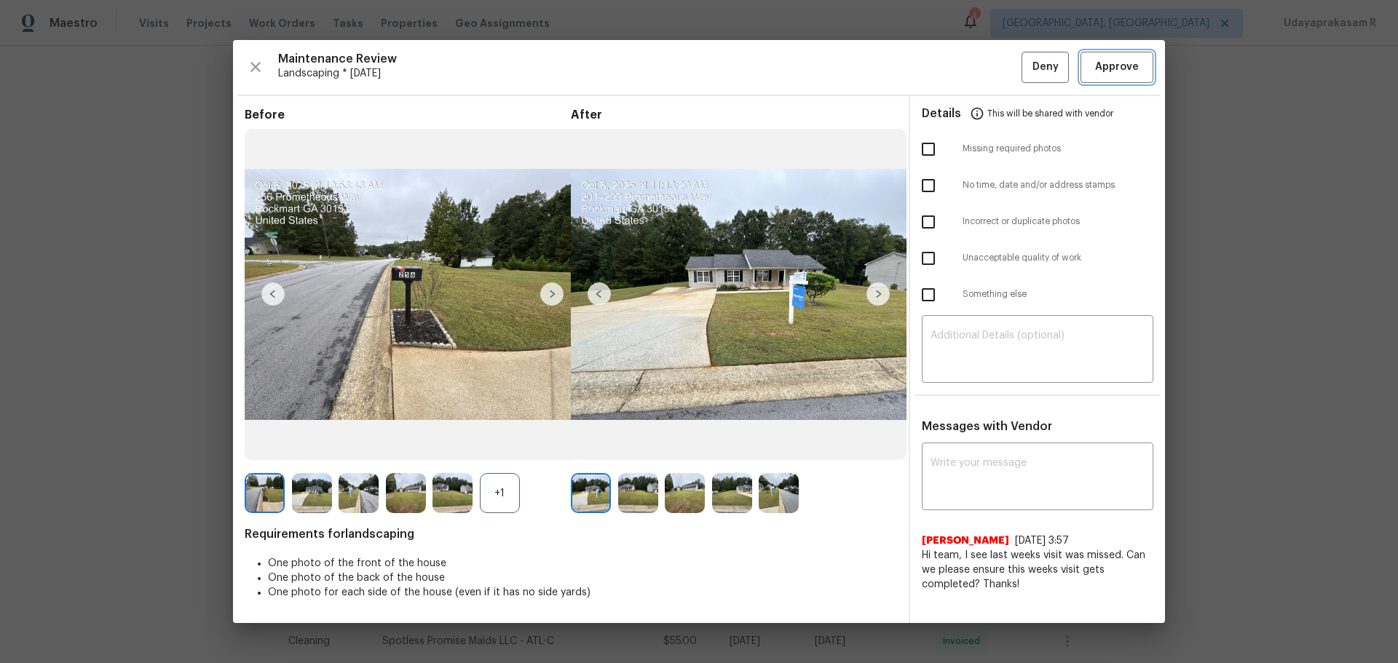
click at [994, 68] on span "Approve" at bounding box center [1117, 67] width 44 height 18
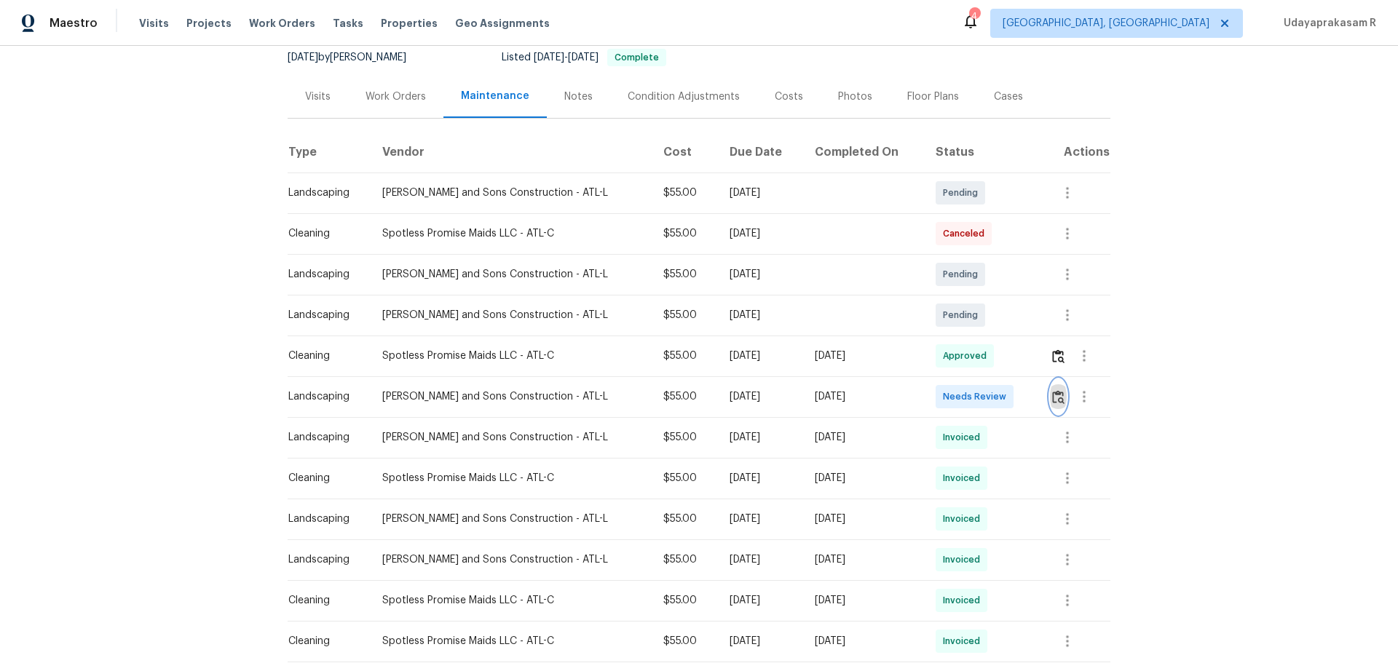
click at [994, 396] on img "button" at bounding box center [1058, 397] width 12 height 14
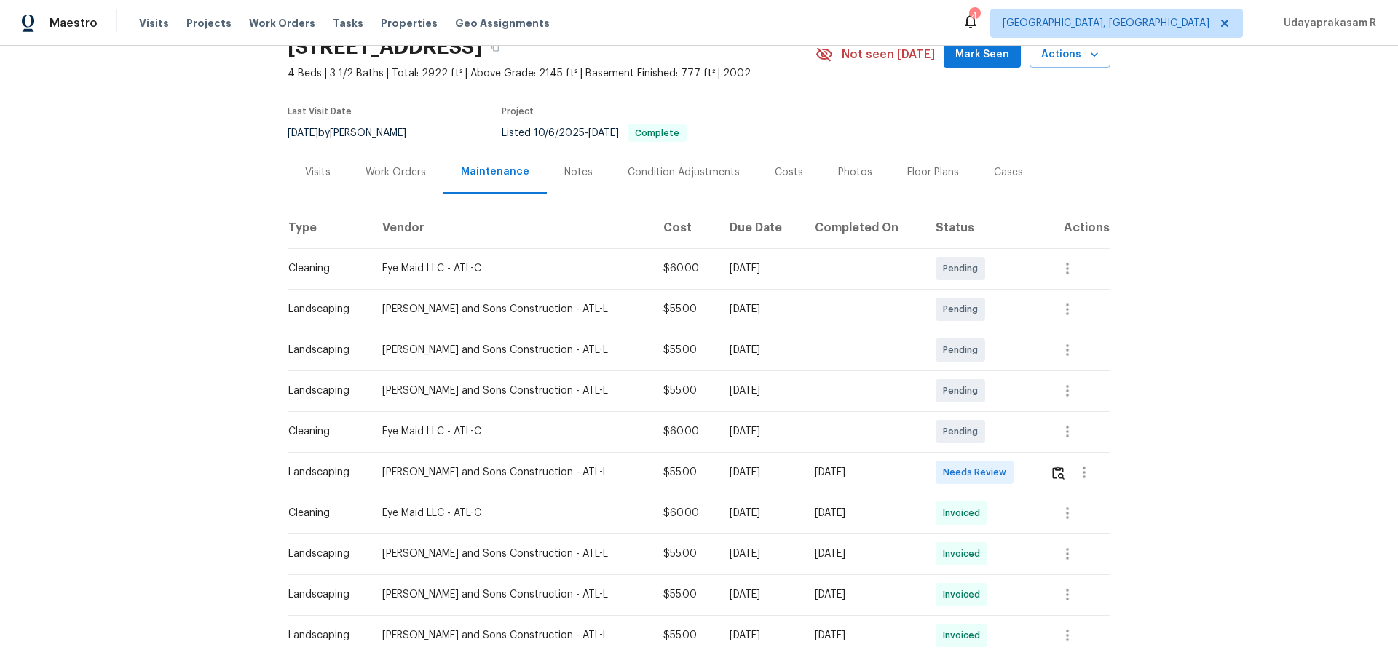
scroll to position [146, 0]
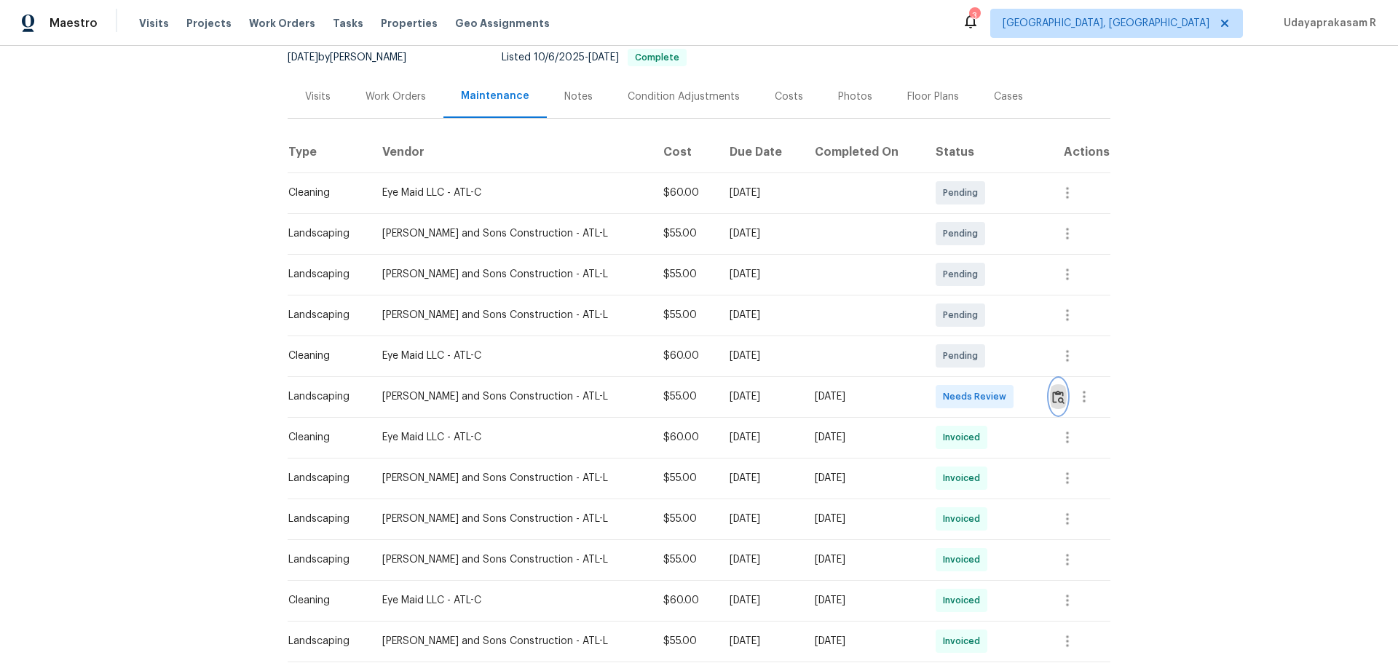
click at [994, 400] on img "button" at bounding box center [1058, 397] width 12 height 14
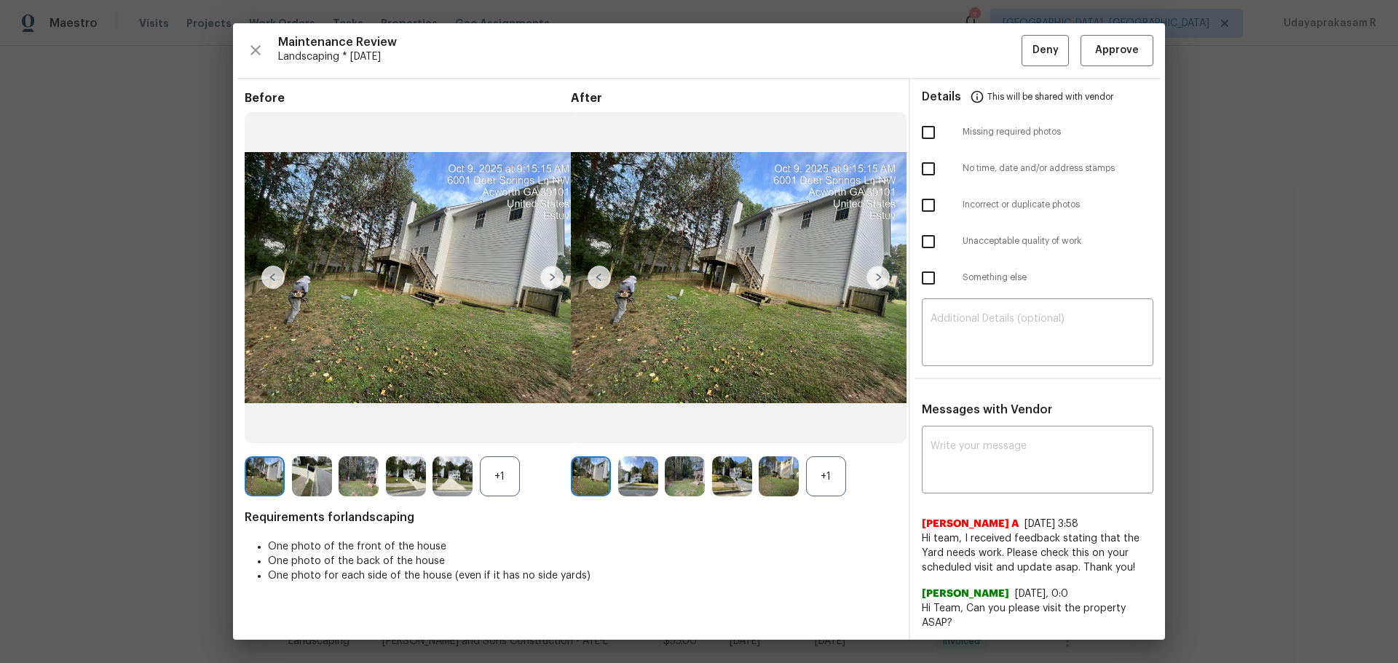
click at [874, 285] on img at bounding box center [878, 277] width 23 height 23
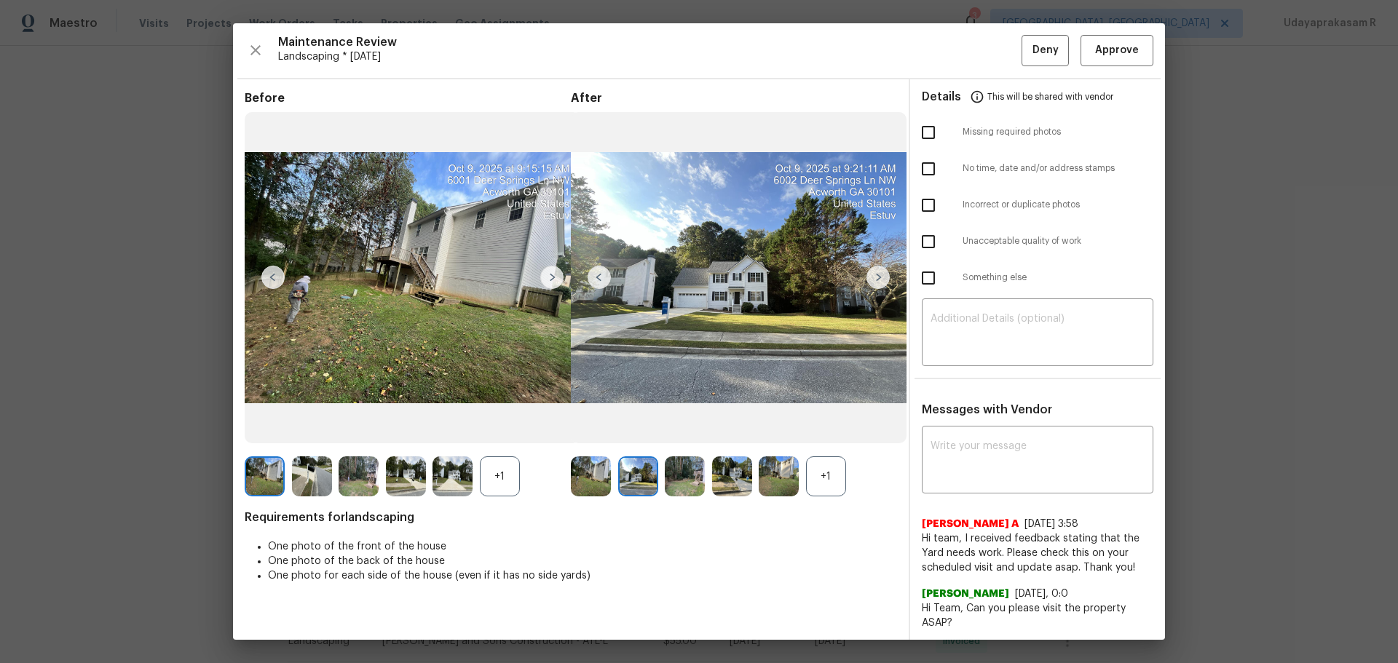
click at [874, 285] on img at bounding box center [878, 277] width 23 height 23
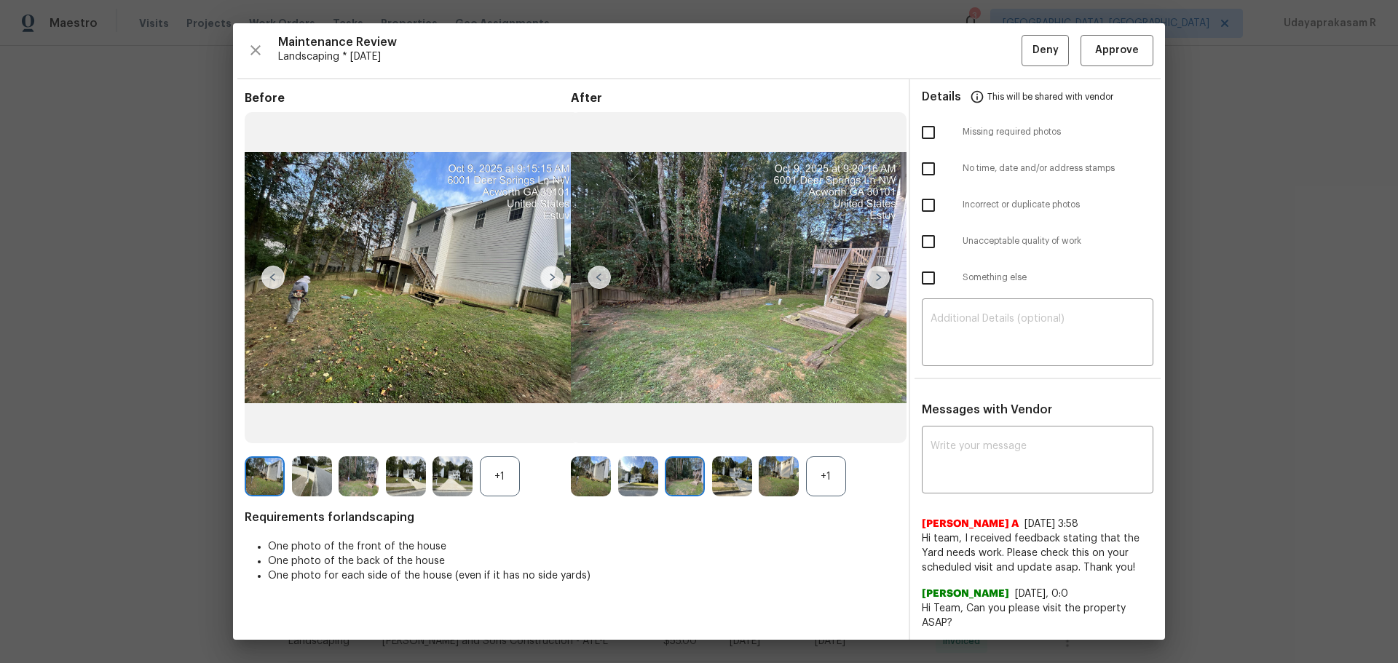
click at [874, 285] on img at bounding box center [878, 277] width 23 height 23
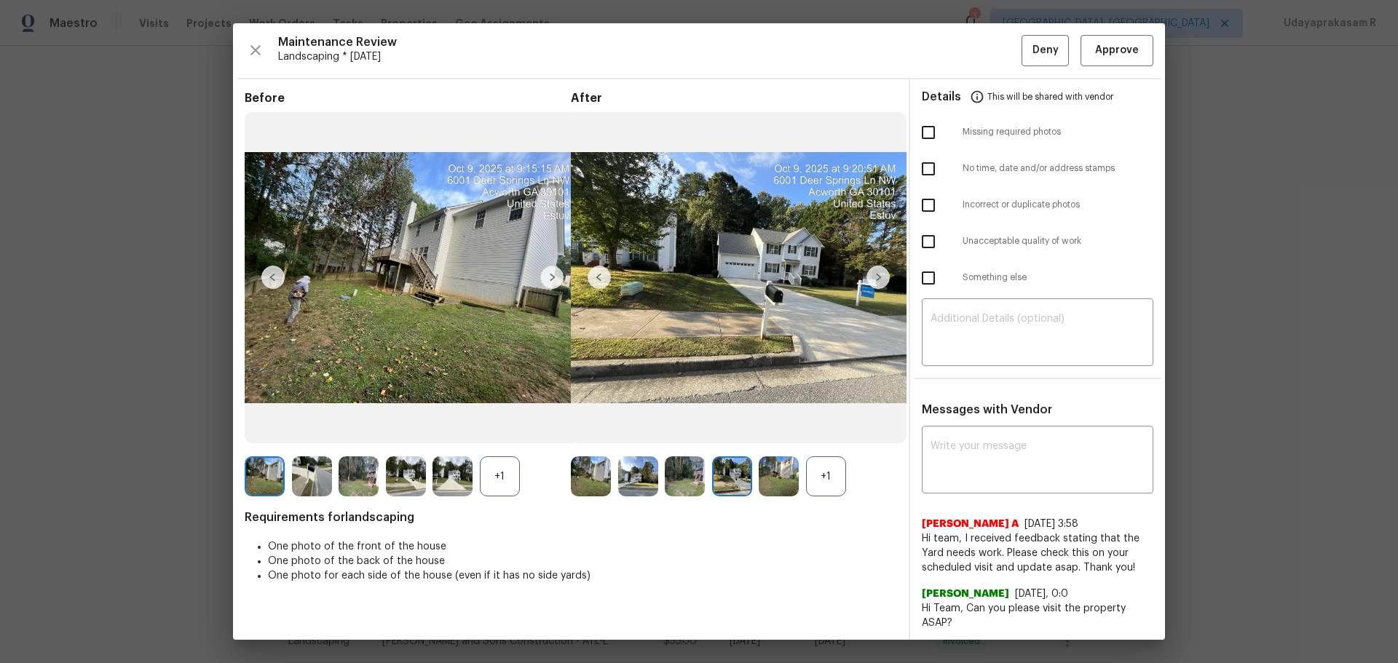
click at [874, 285] on img at bounding box center [878, 277] width 23 height 23
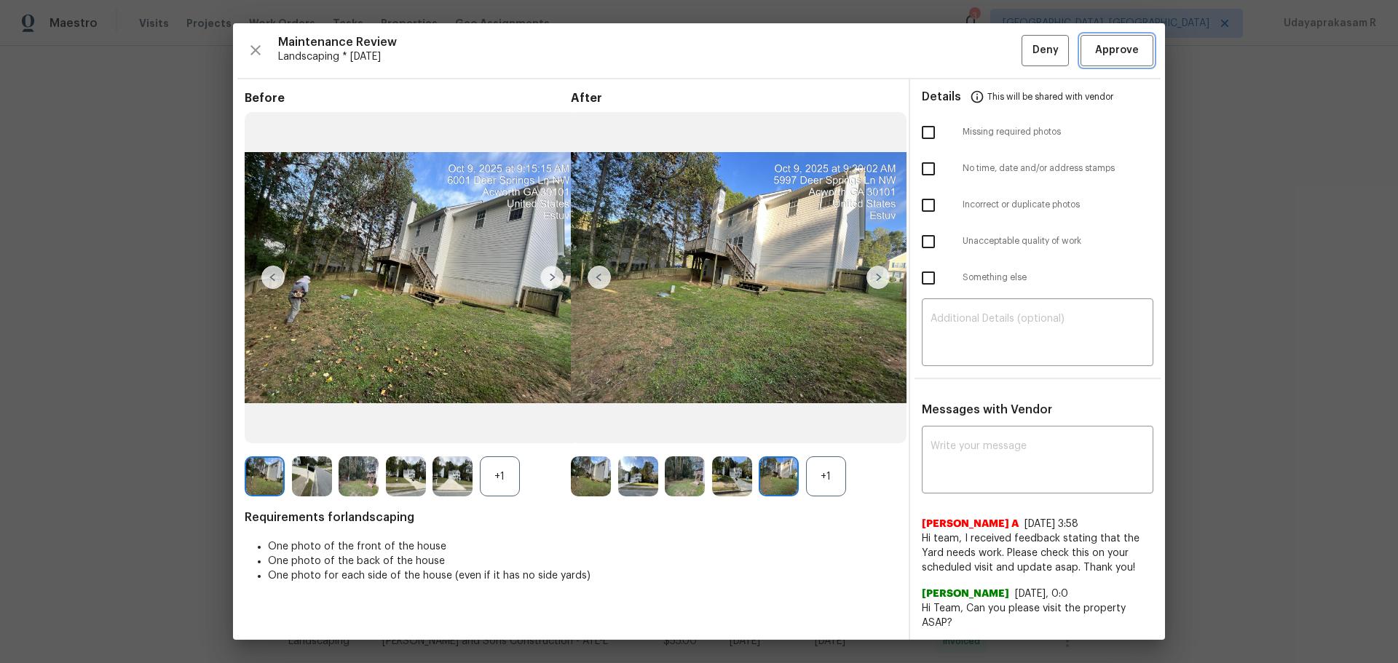
click at [994, 60] on button "Approve" at bounding box center [1117, 50] width 73 height 31
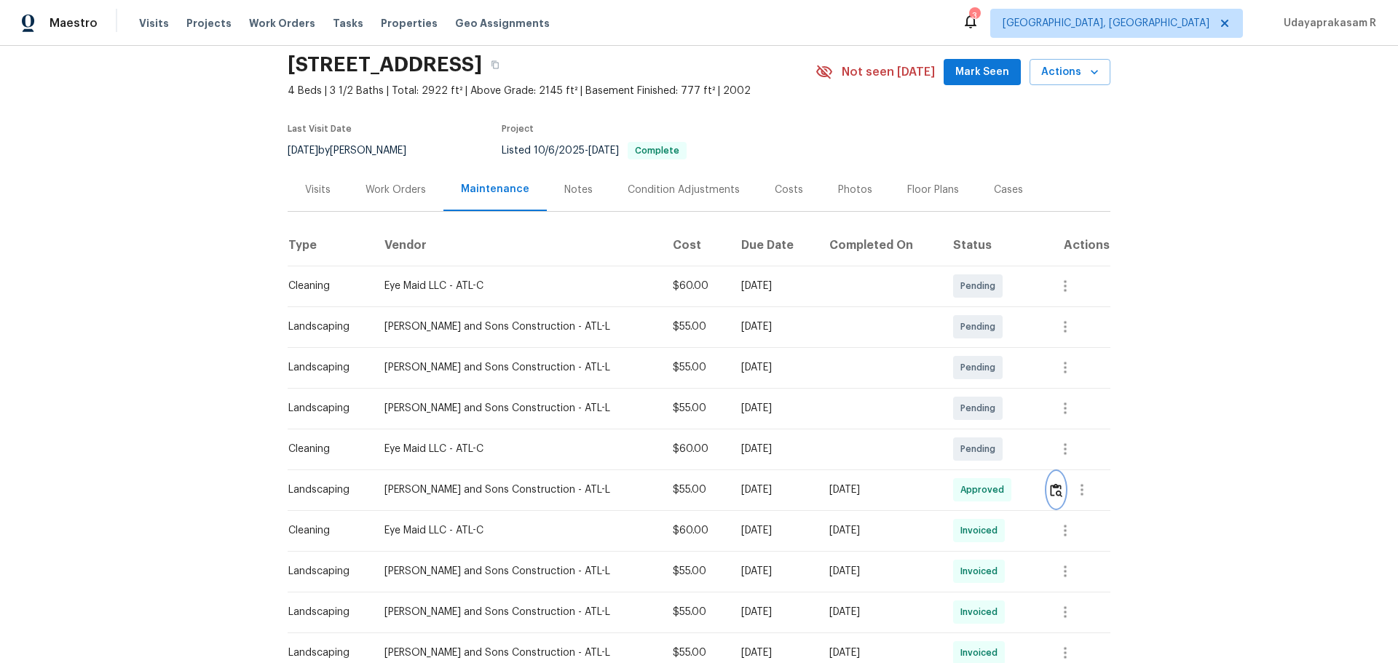
scroll to position [0, 0]
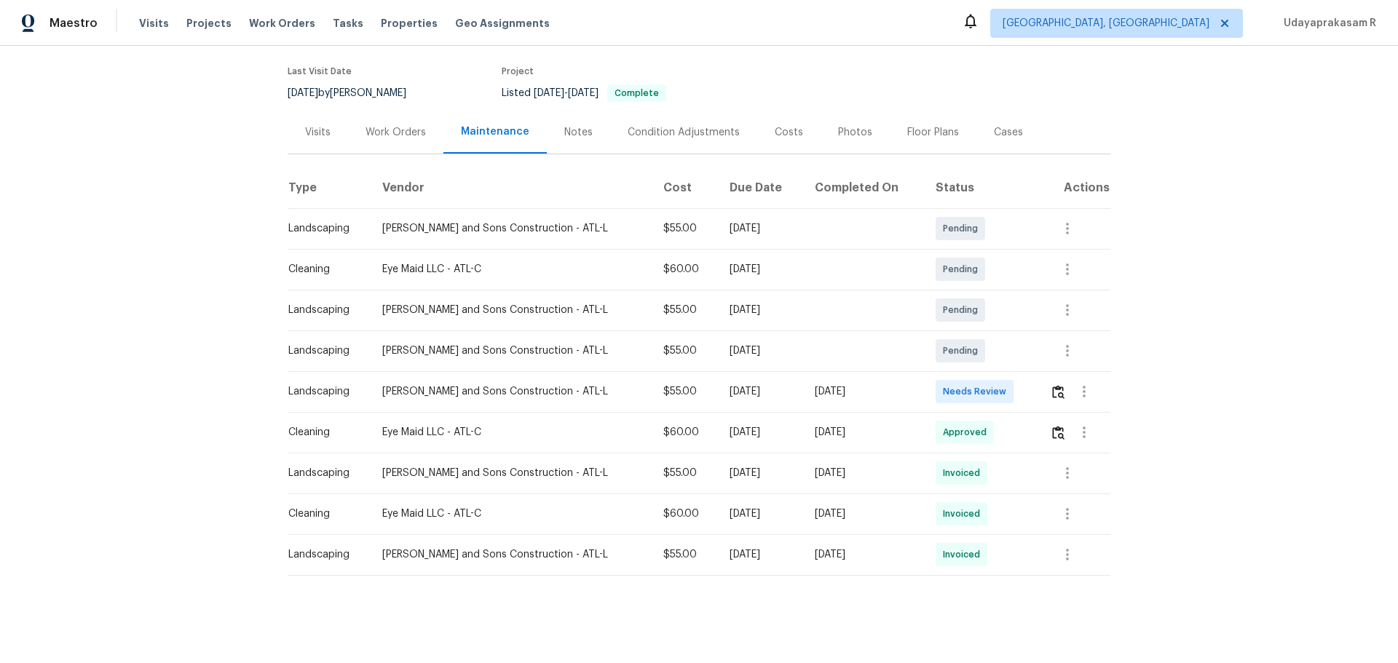
scroll to position [121, 0]
click at [994, 385] on img "button" at bounding box center [1058, 392] width 12 height 14
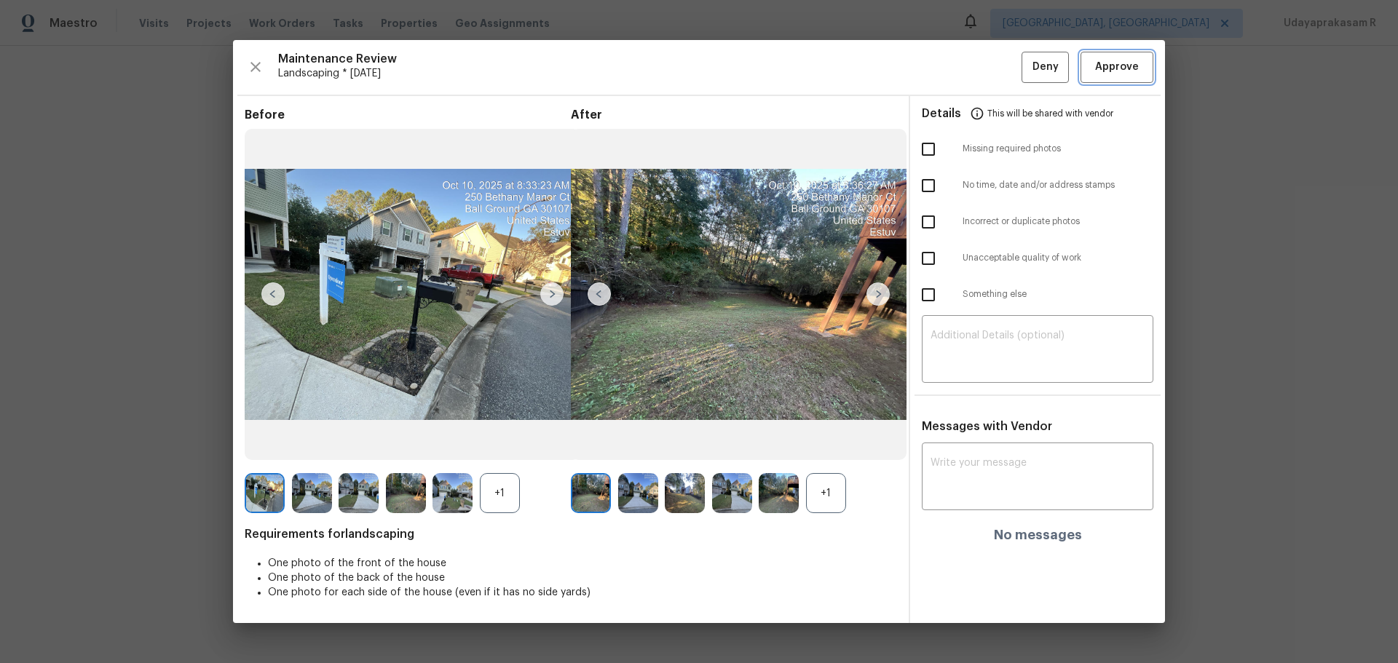
click at [994, 53] on button "Approve" at bounding box center [1117, 67] width 73 height 31
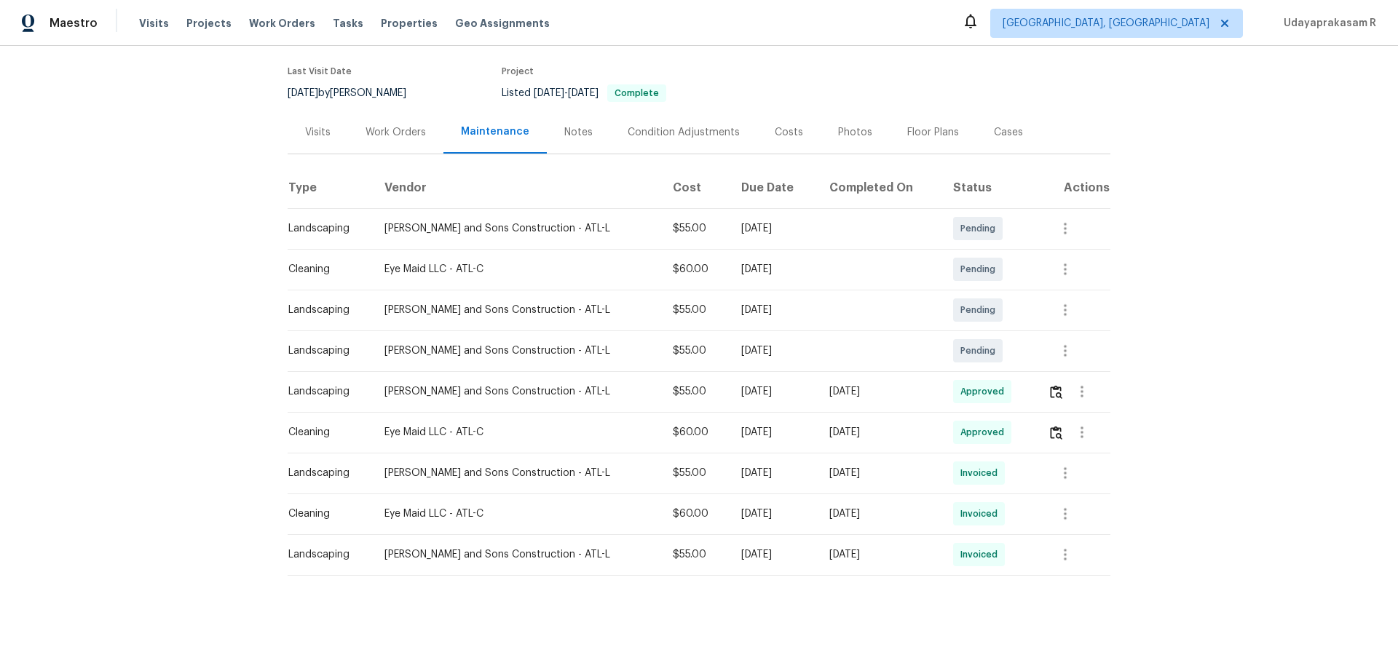
click at [994, 267] on div "Back to all projects [STREET_ADDRESS][PERSON_NAME] 4 Beds | 2 1/2 Baths | Total…" at bounding box center [699, 354] width 1398 height 617
